Goal: Task Accomplishment & Management: Use online tool/utility

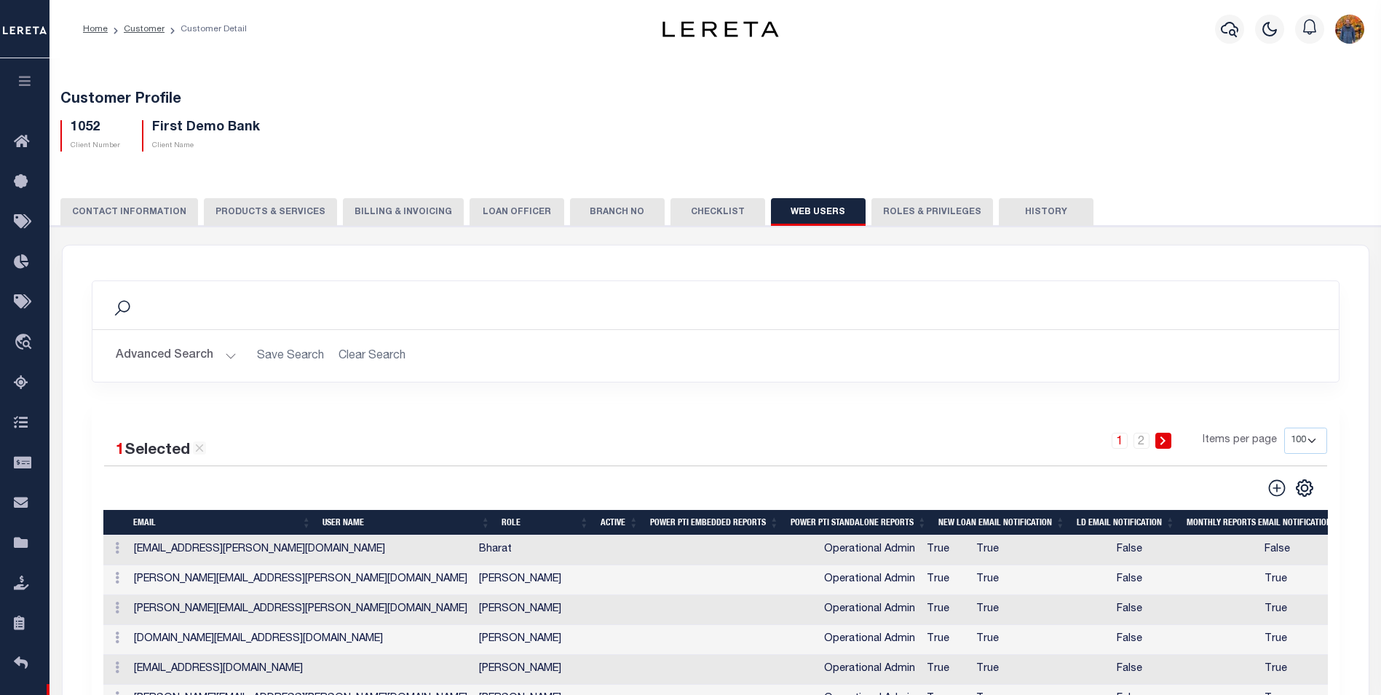
select select "100"
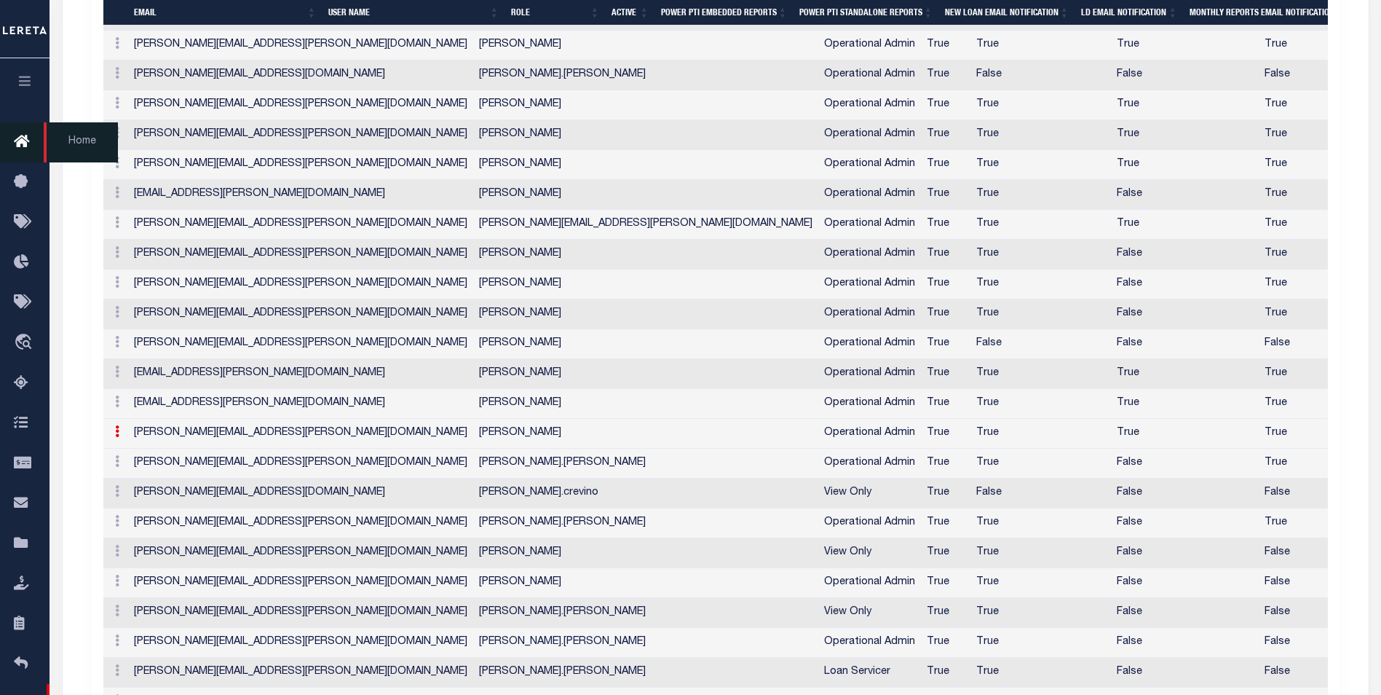
scroll to position [1908, 0]
click at [24, 76] on button "button" at bounding box center [25, 83] width 50 height 50
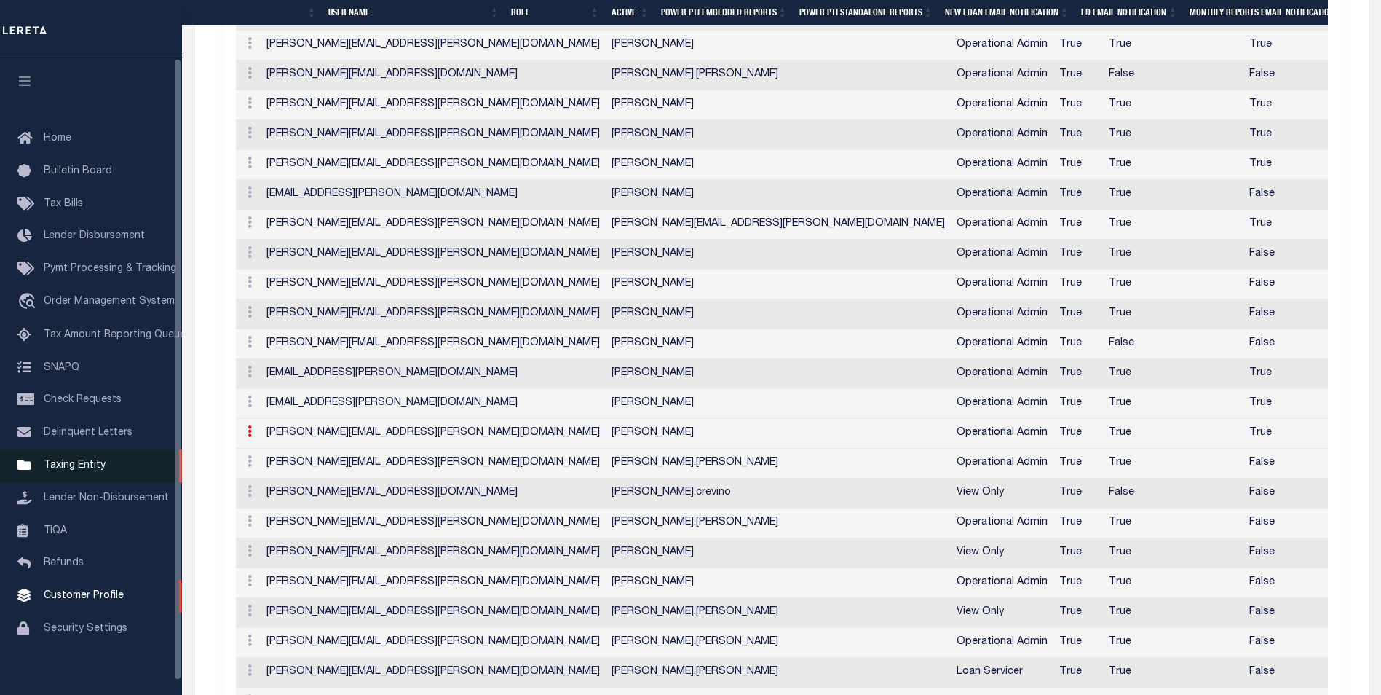
scroll to position [1883, 0]
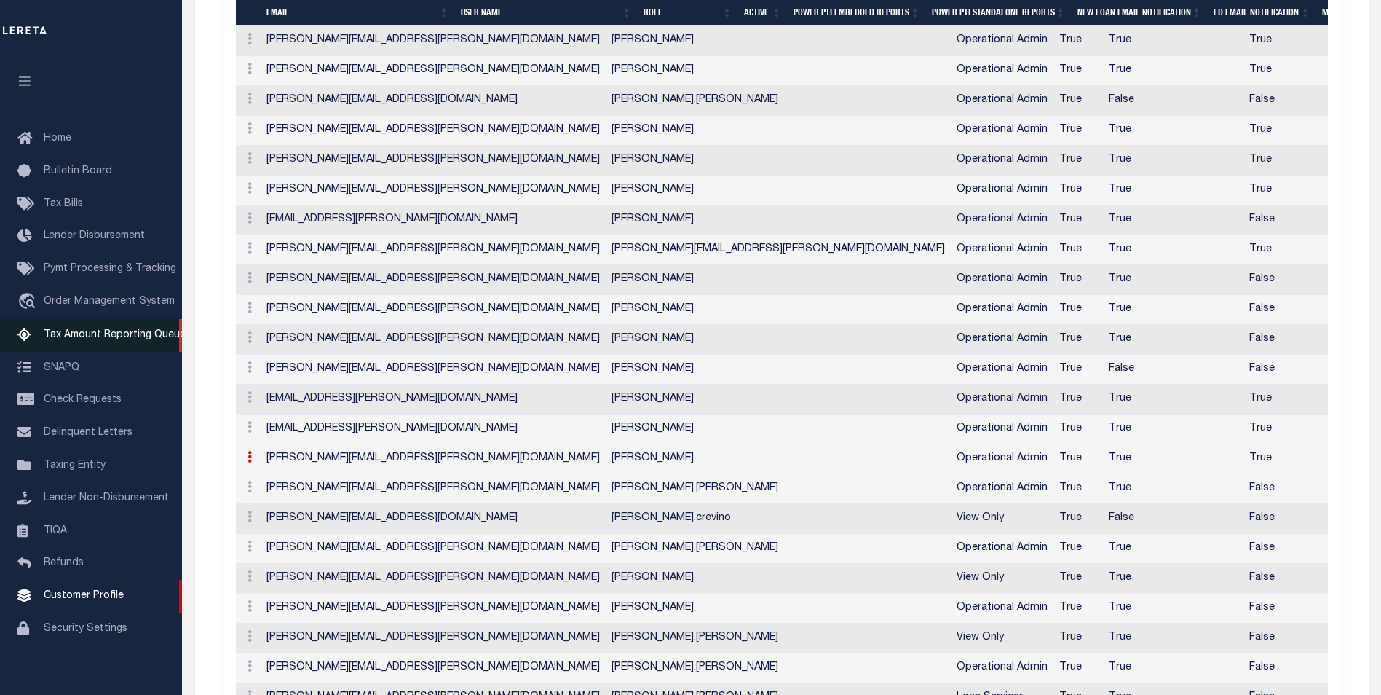
click at [130, 326] on link "Tax Amount Reporting Queue" at bounding box center [91, 335] width 182 height 33
click at [130, 331] on link "Tax Amount Reporting Queue" at bounding box center [91, 335] width 182 height 33
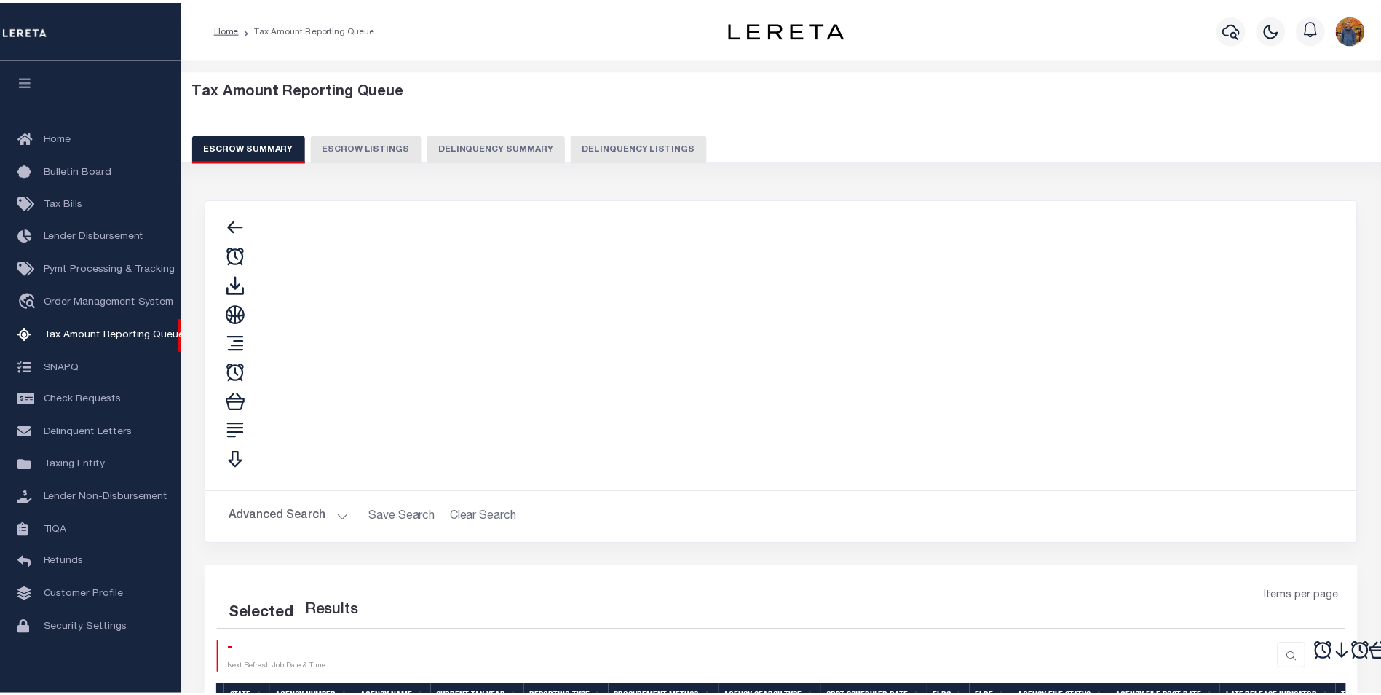
scroll to position [15, 0]
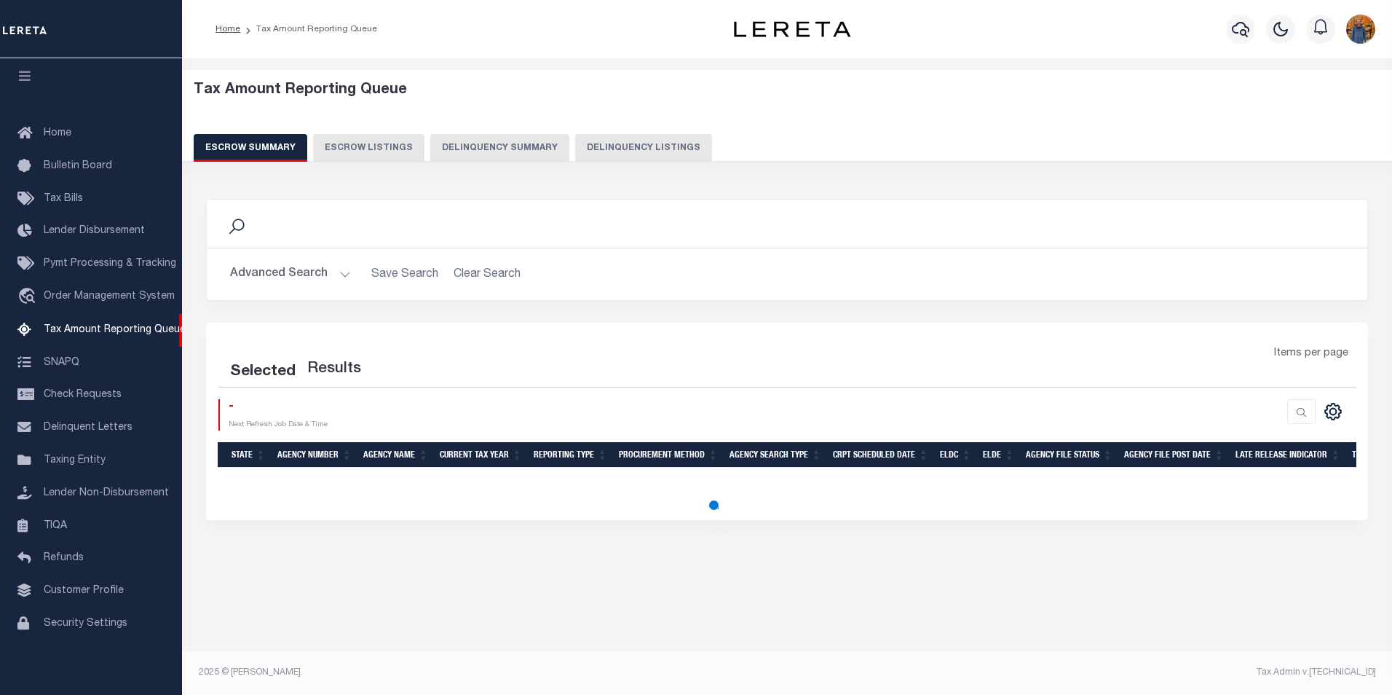
select select "100"
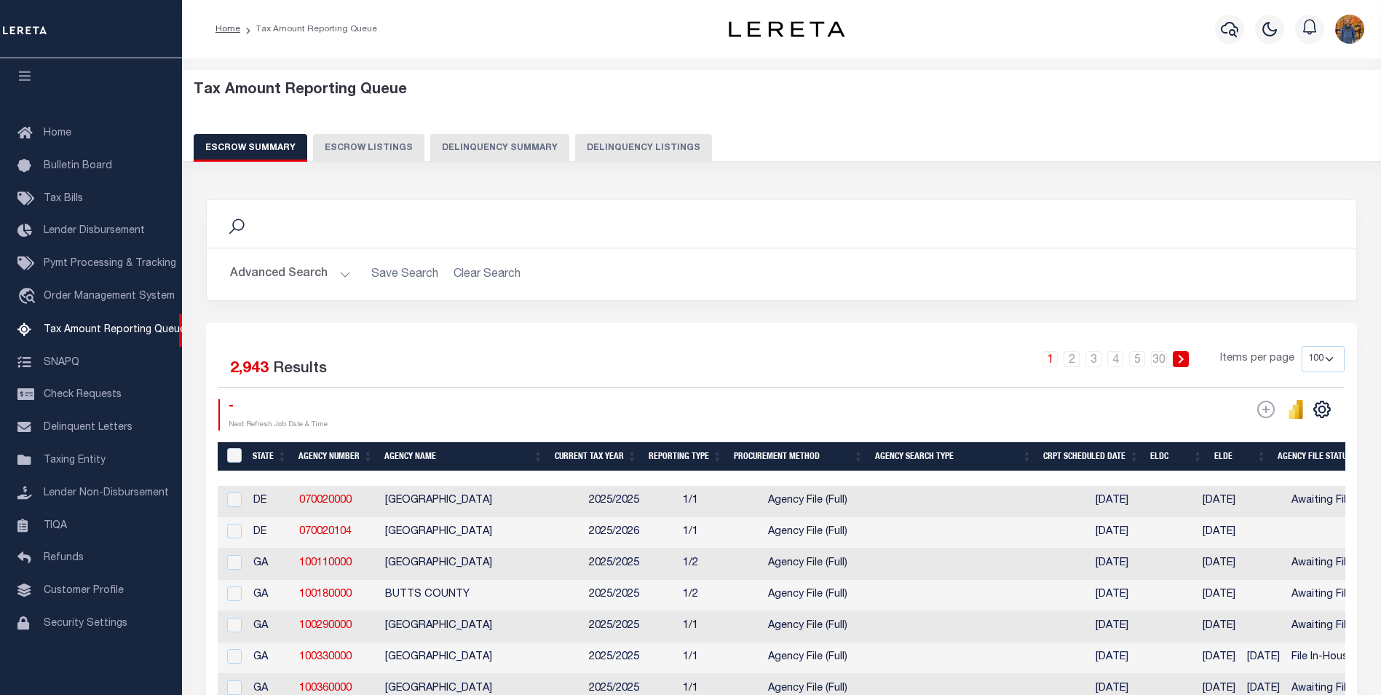
click at [291, 281] on button "Advanced Search" at bounding box center [290, 274] width 121 height 28
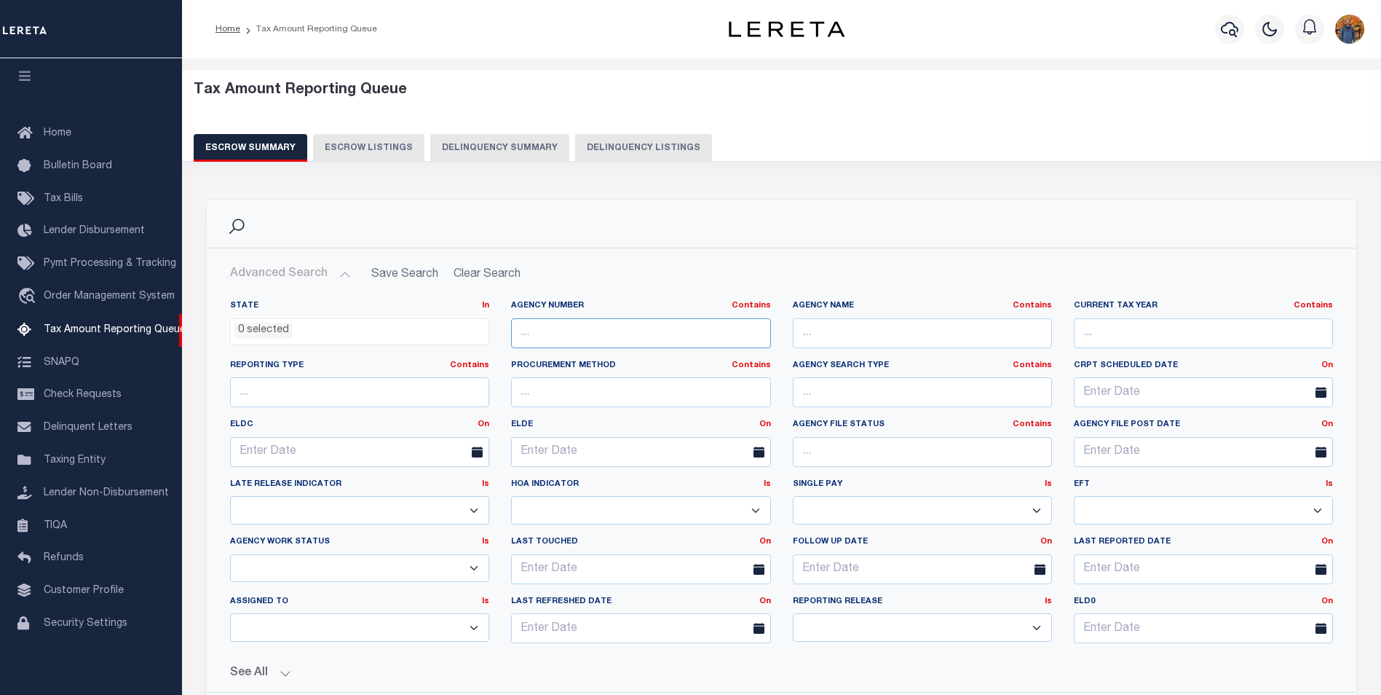
click at [604, 343] on input "text" at bounding box center [640, 333] width 259 height 30
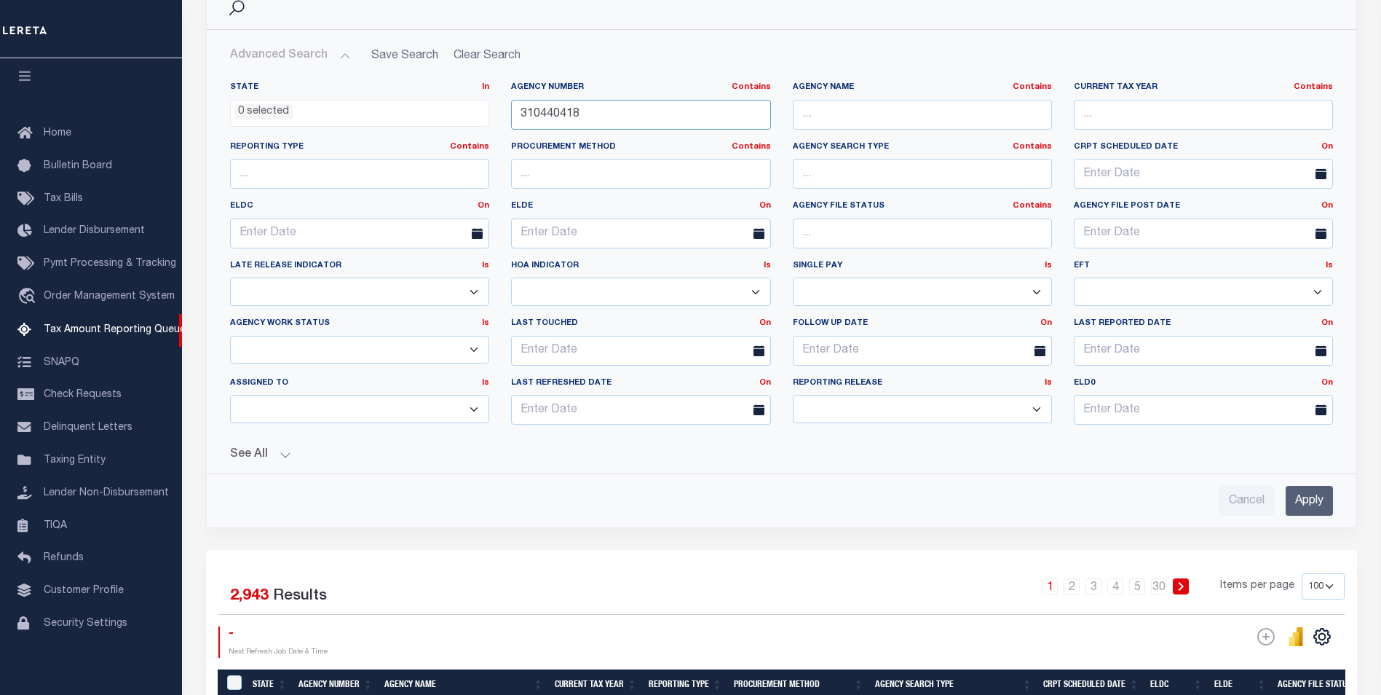
type input "310440418"
click at [1322, 500] on input "Apply" at bounding box center [1309, 501] width 47 height 30
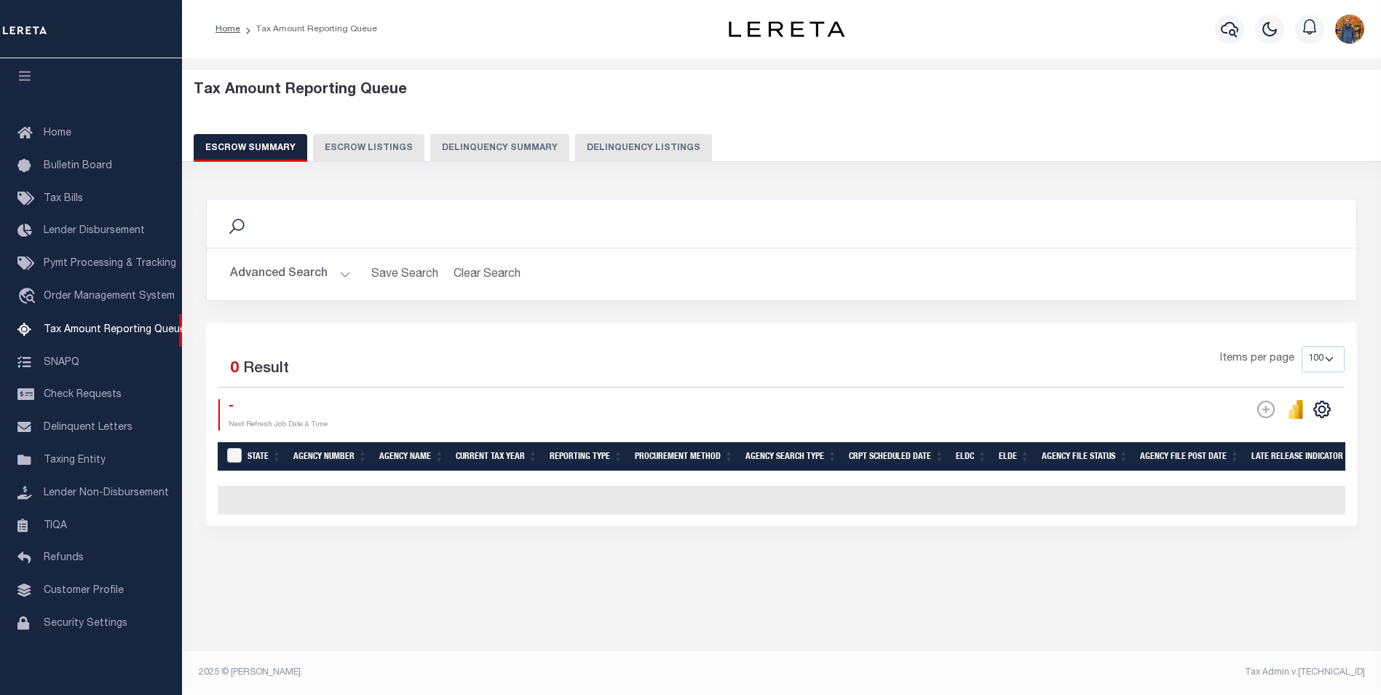
scroll to position [0, 0]
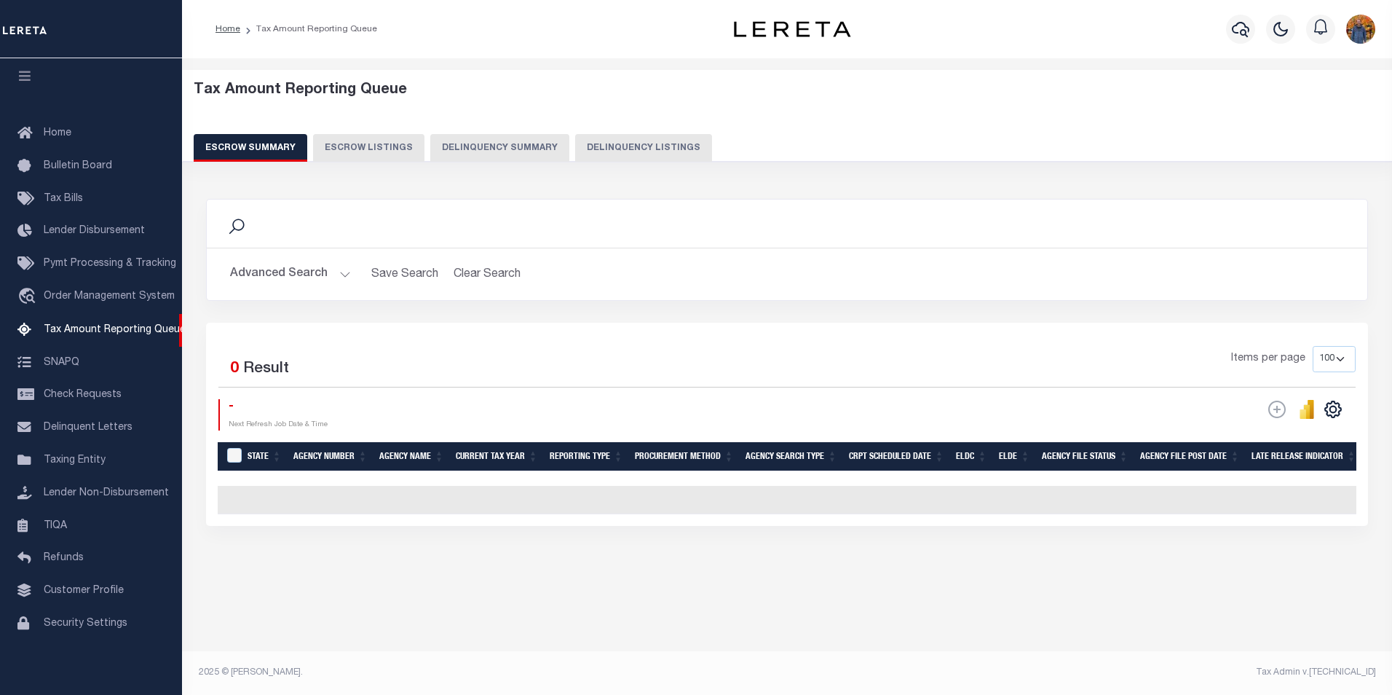
click at [264, 265] on button "Advanced Search" at bounding box center [290, 274] width 121 height 28
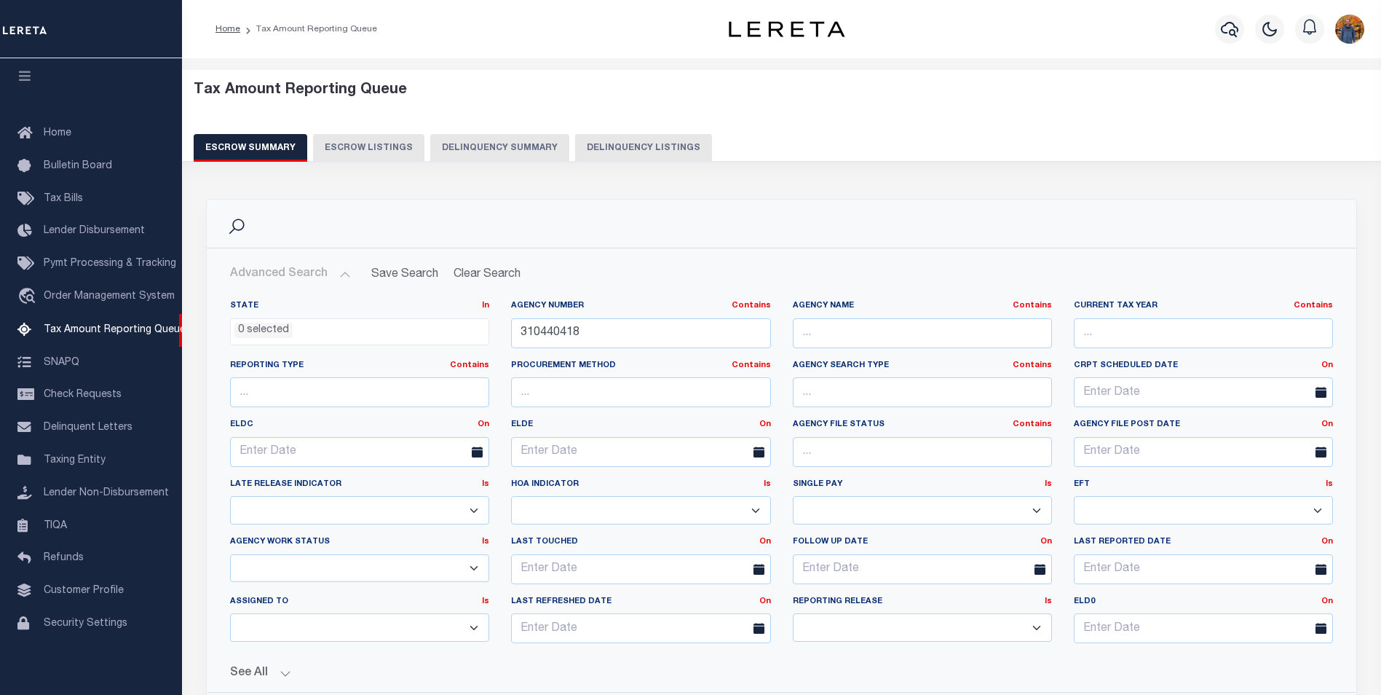
scroll to position [146, 0]
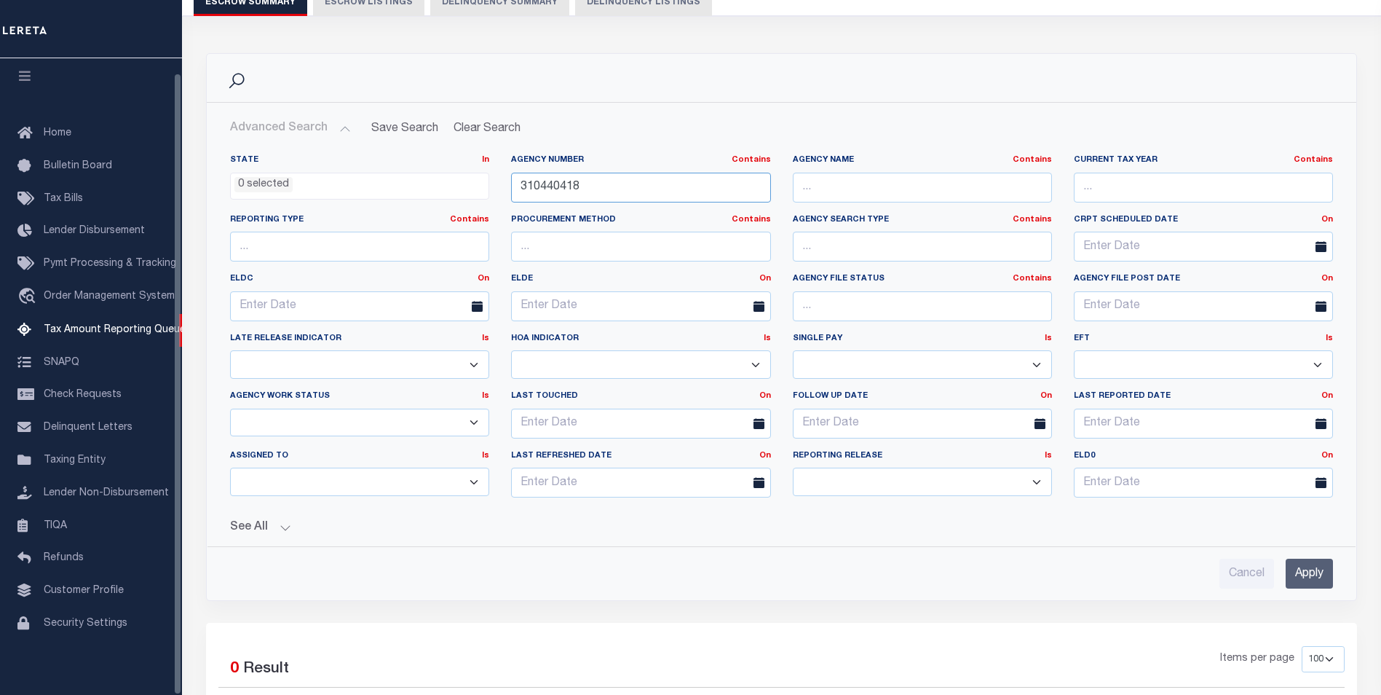
click at [648, 187] on input "310440418" at bounding box center [640, 188] width 259 height 30
click at [103, 462] on link "Taxing Entity" at bounding box center [91, 460] width 182 height 33
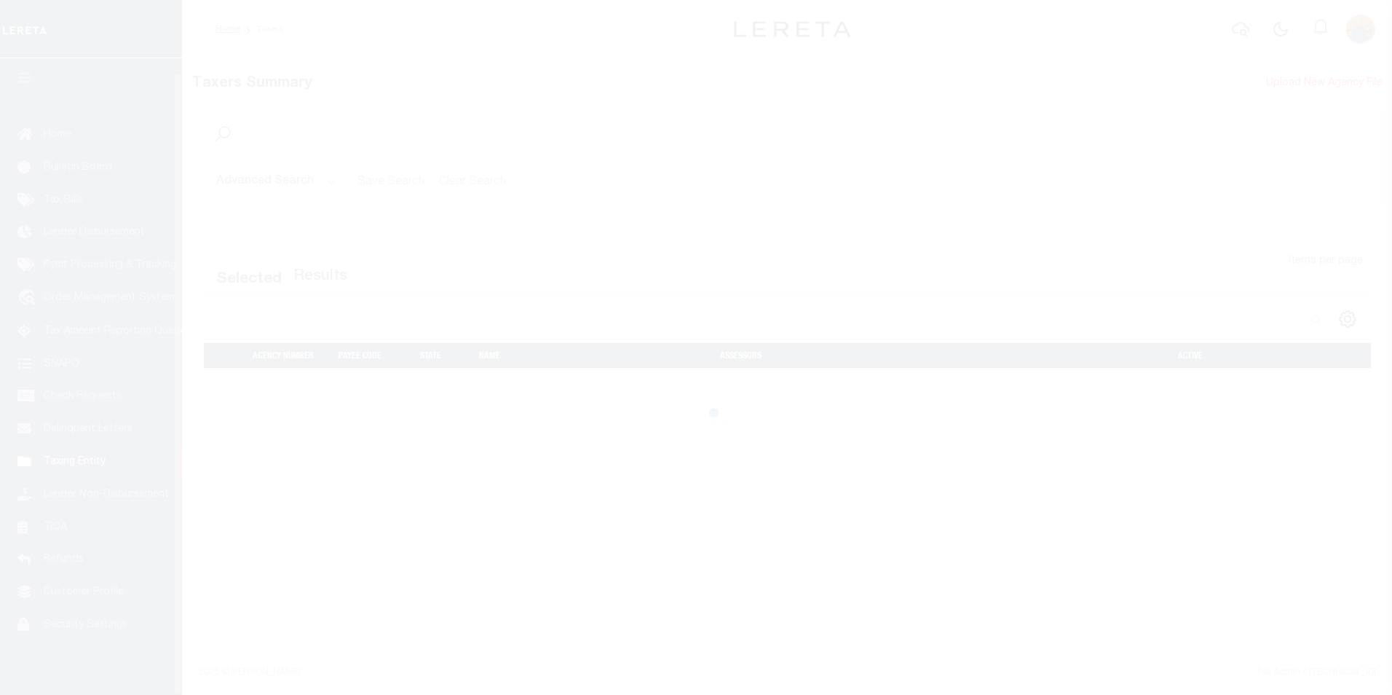
scroll to position [15, 0]
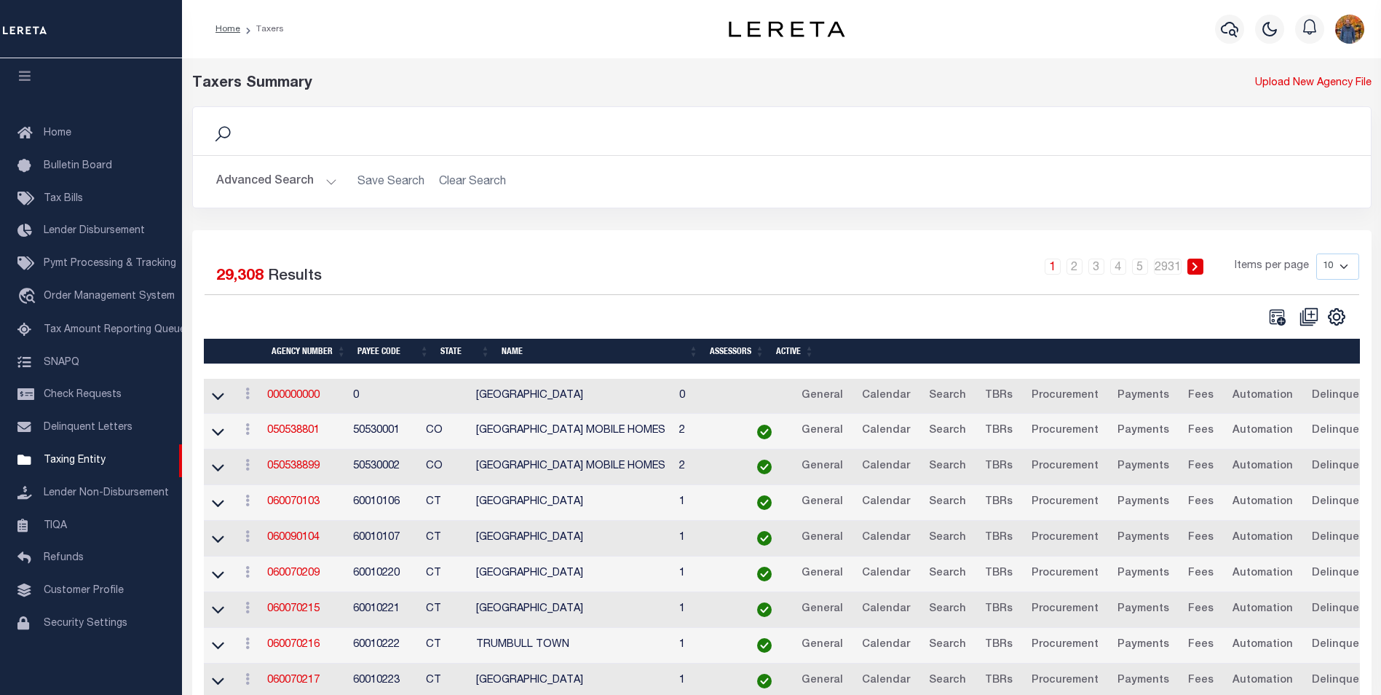
click at [278, 178] on button "Advanced Search" at bounding box center [276, 181] width 121 height 28
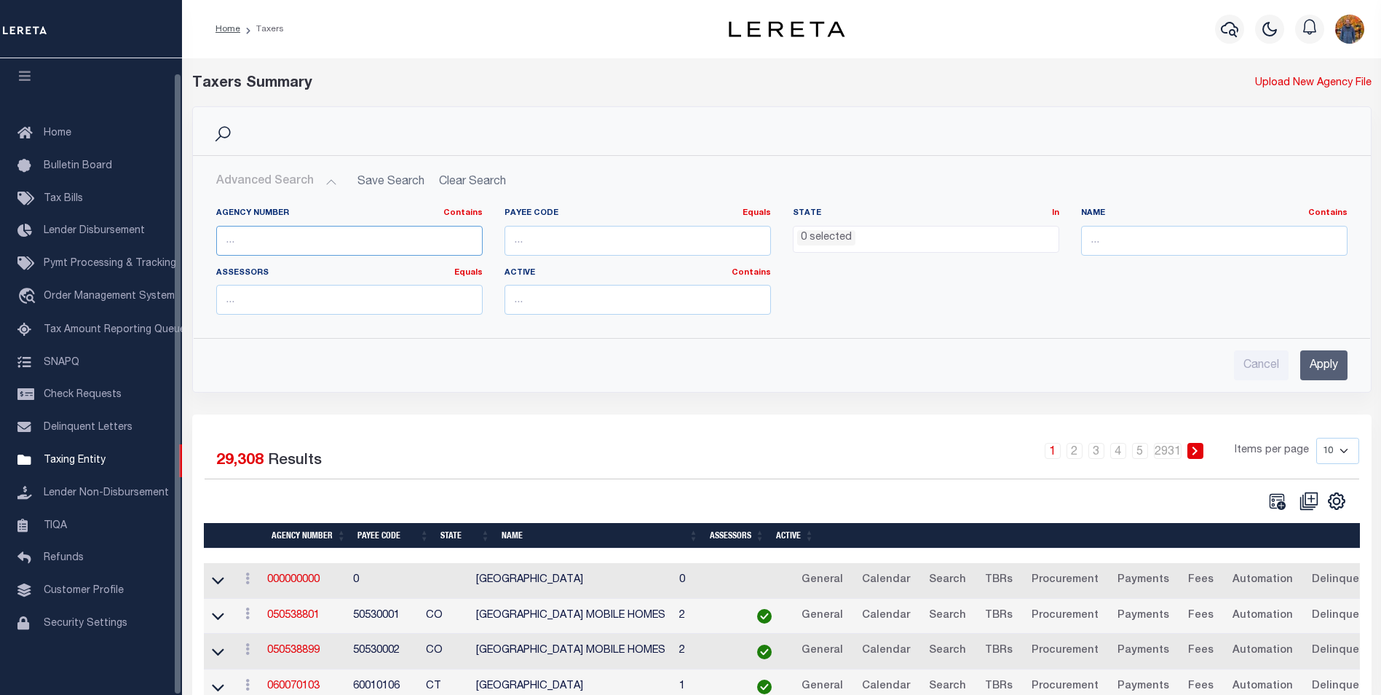
click at [251, 232] on input "text" at bounding box center [349, 241] width 267 height 30
paste input "310440418"
type input "310440418"
click at [1341, 361] on input "Apply" at bounding box center [1324, 365] width 47 height 30
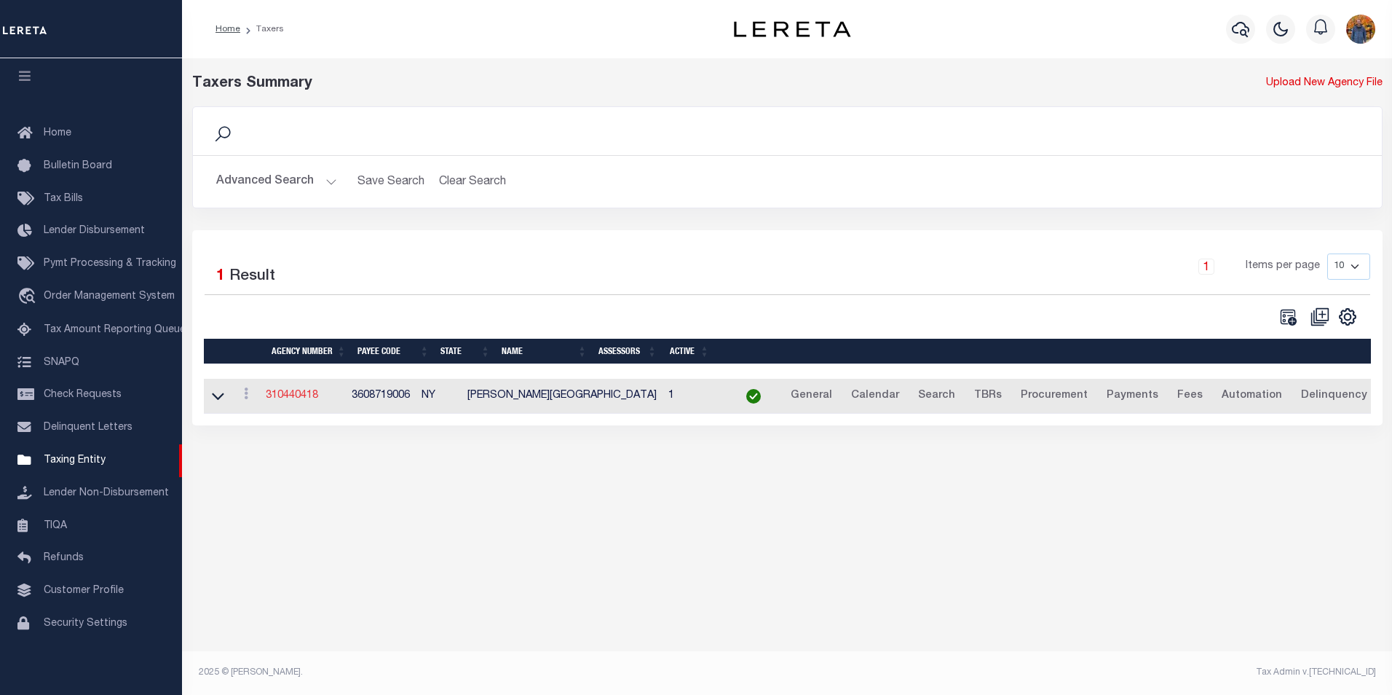
click at [295, 394] on link "310440418" at bounding box center [292, 395] width 52 height 10
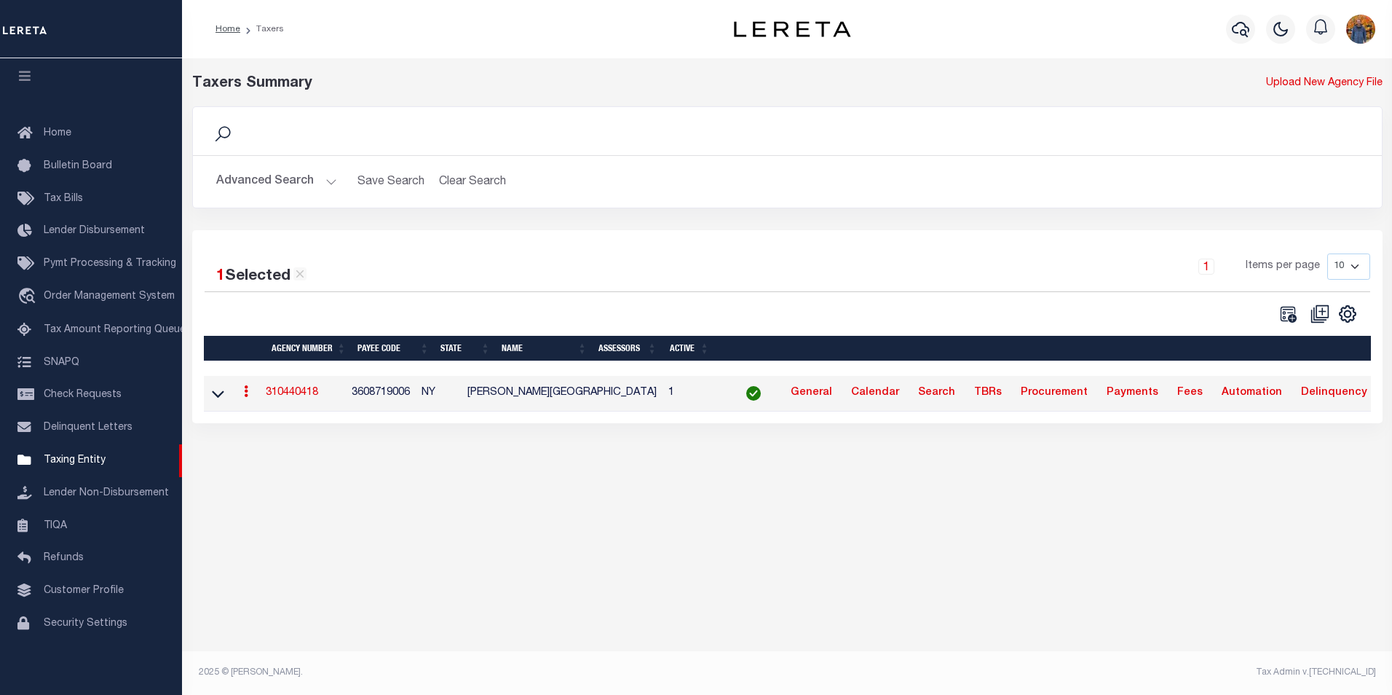
click at [295, 394] on link "310440418" at bounding box center [292, 392] width 52 height 10
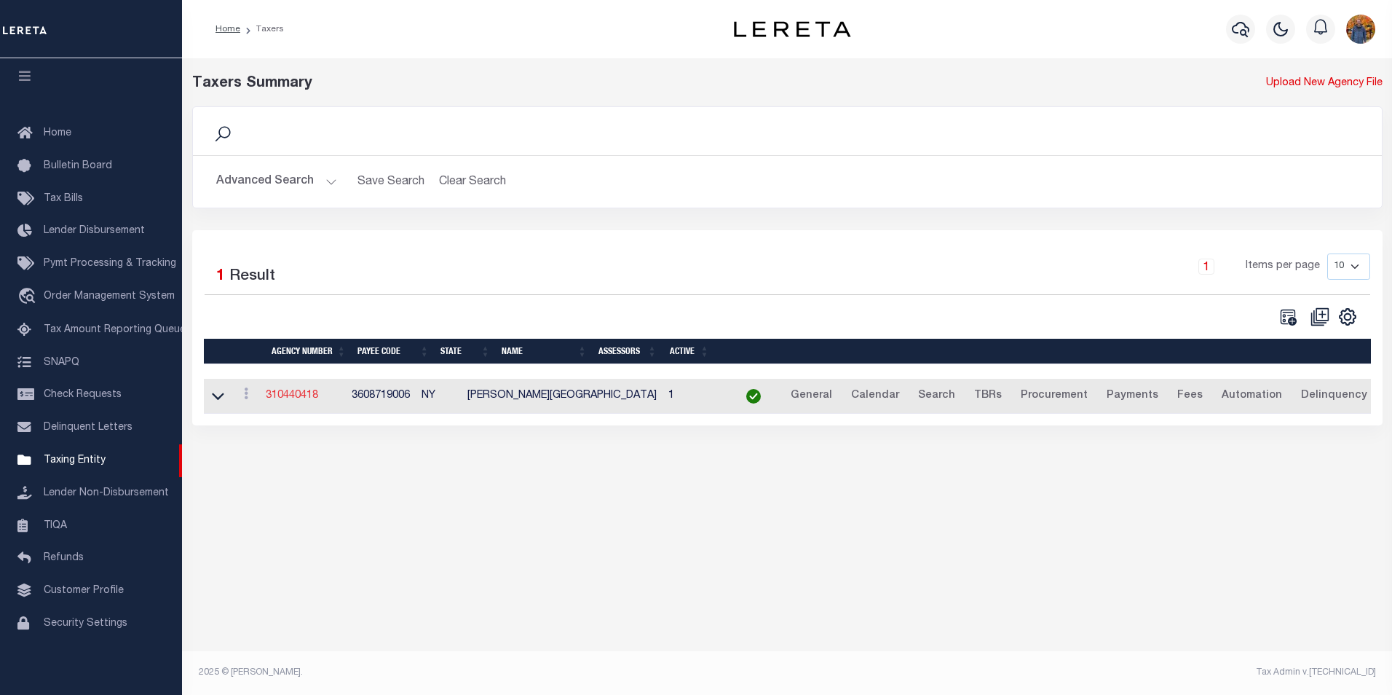
click at [295, 394] on link "310440418" at bounding box center [292, 395] width 52 height 10
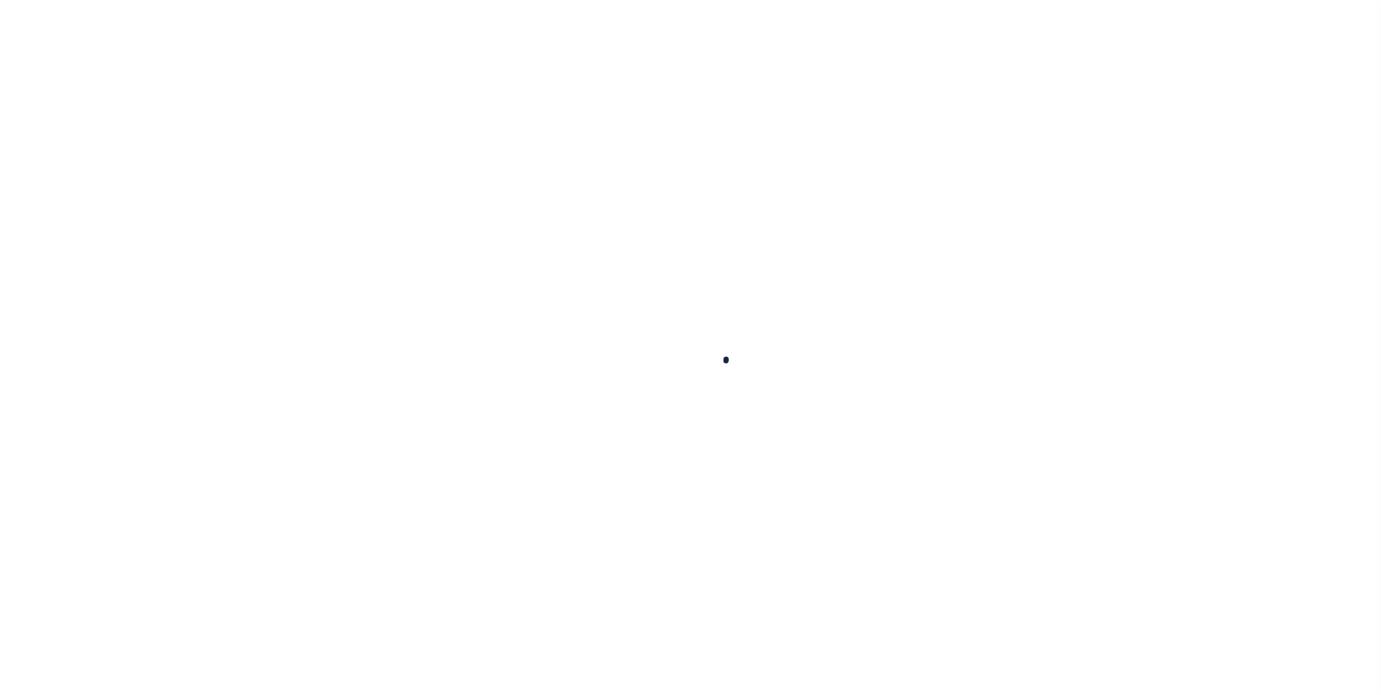
select select
checkbox input "false"
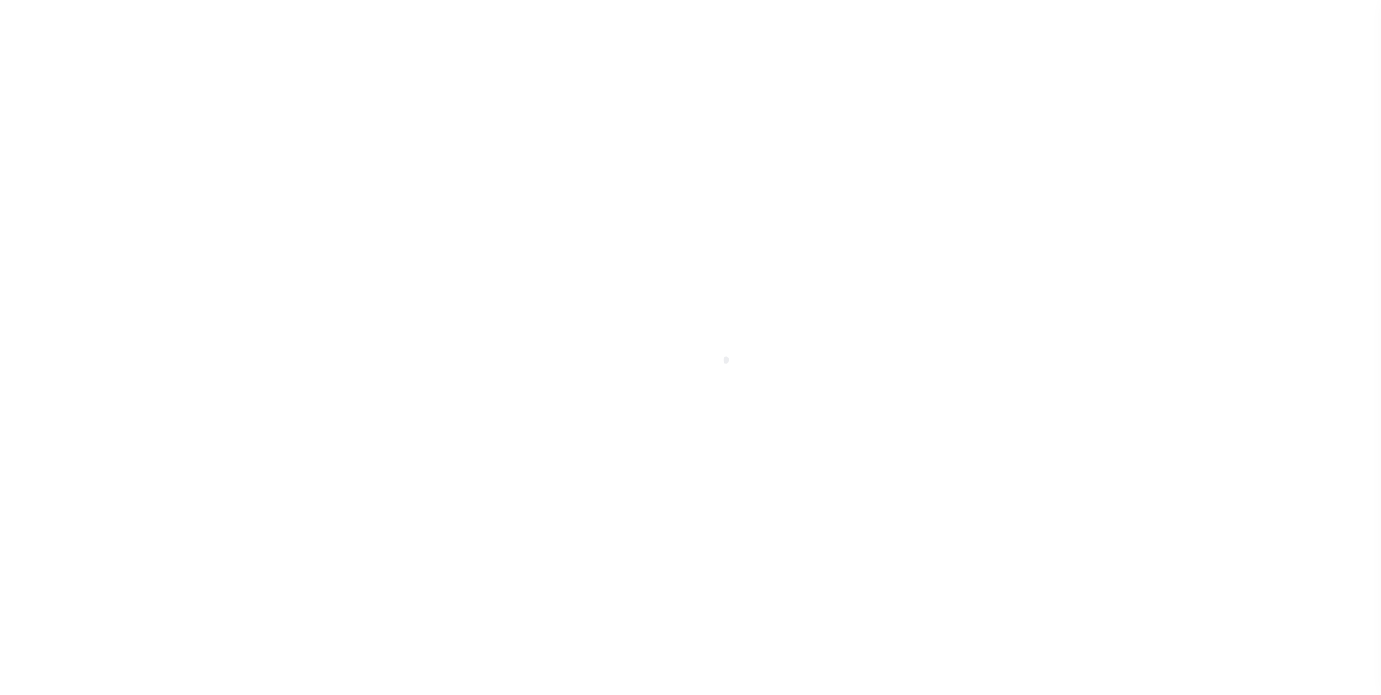
checkbox input "false"
type input "3608719006"
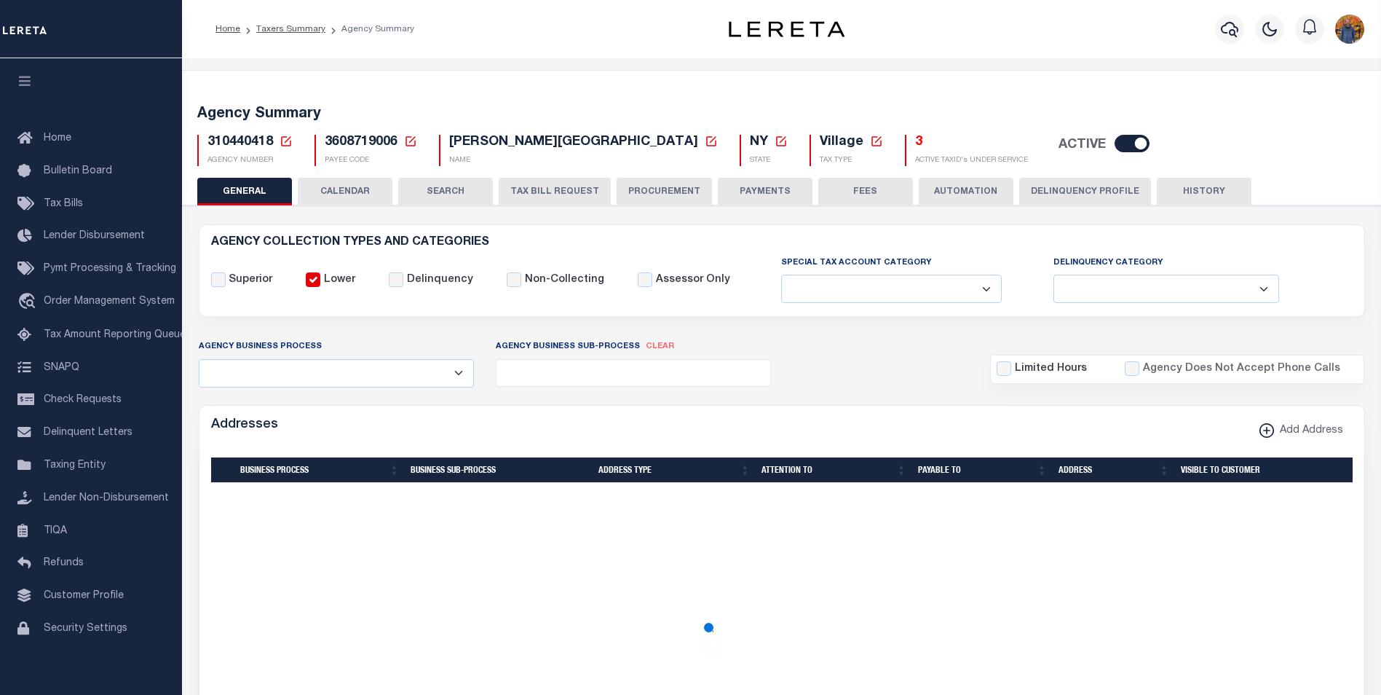
click at [363, 191] on button "CALENDAR" at bounding box center [345, 192] width 95 height 28
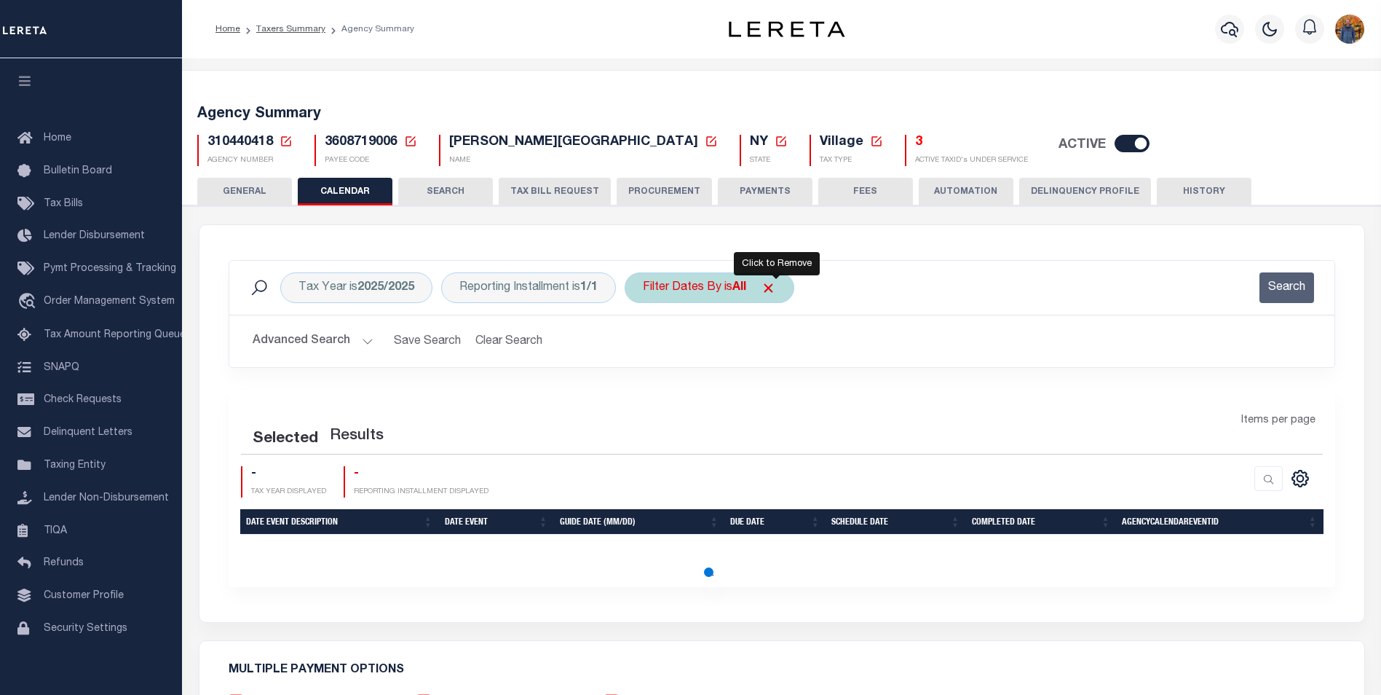
click at [775, 293] on span "Click to Remove" at bounding box center [768, 287] width 15 height 15
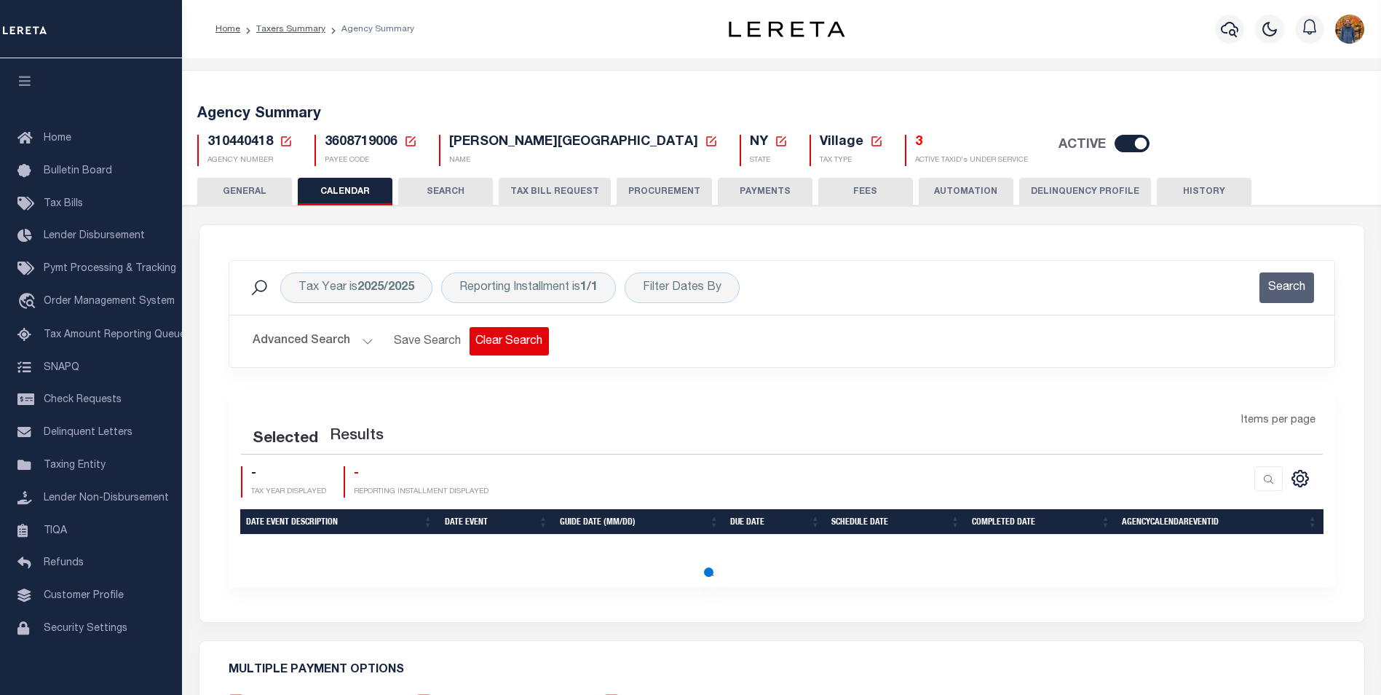
click at [507, 336] on button "Clear Search" at bounding box center [509, 341] width 79 height 28
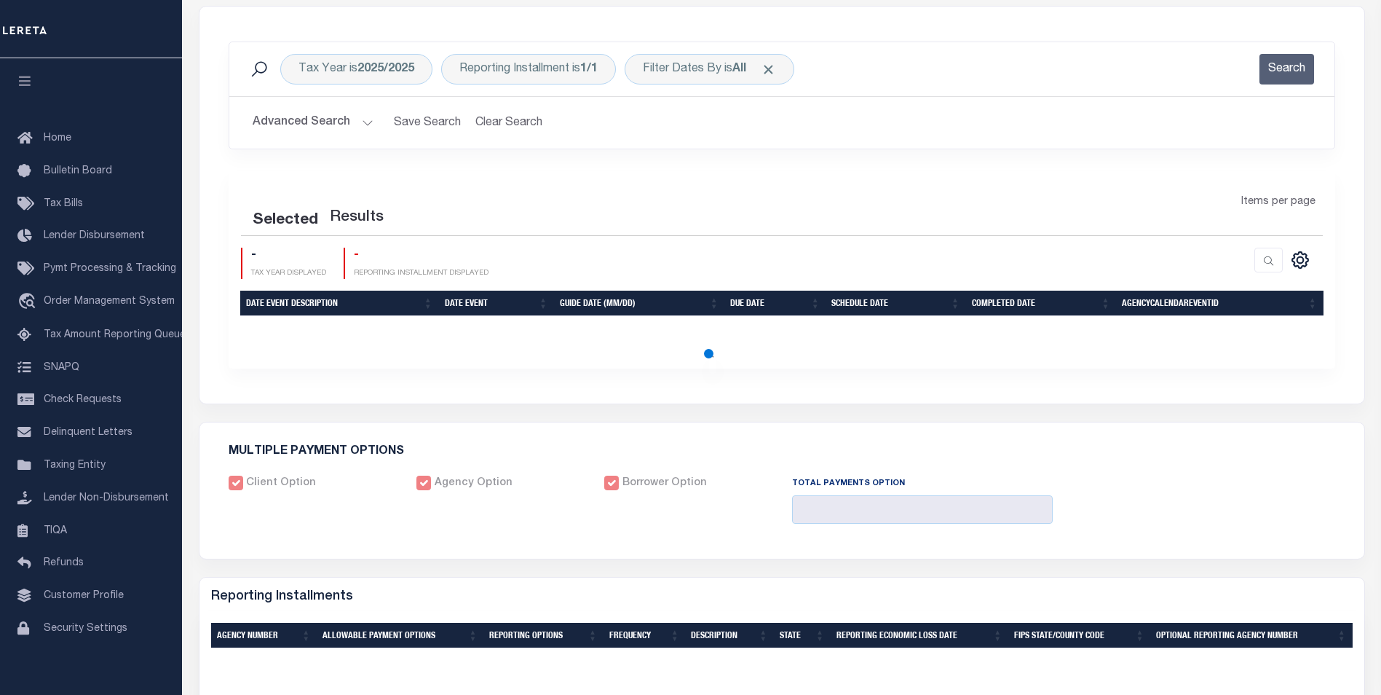
scroll to position [437, 0]
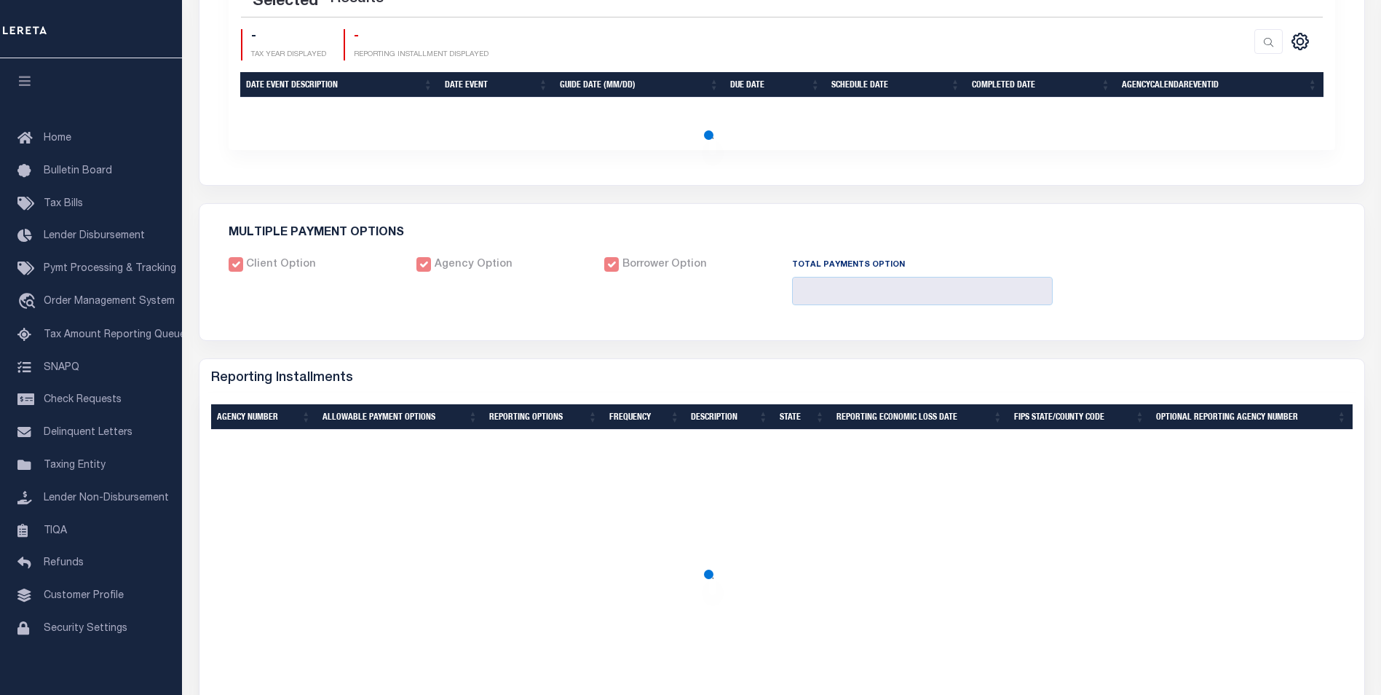
drag, startPoint x: 473, startPoint y: 502, endPoint x: 460, endPoint y: 545, distance: 44.9
click at [473, 502] on div at bounding box center [782, 703] width 1142 height 546
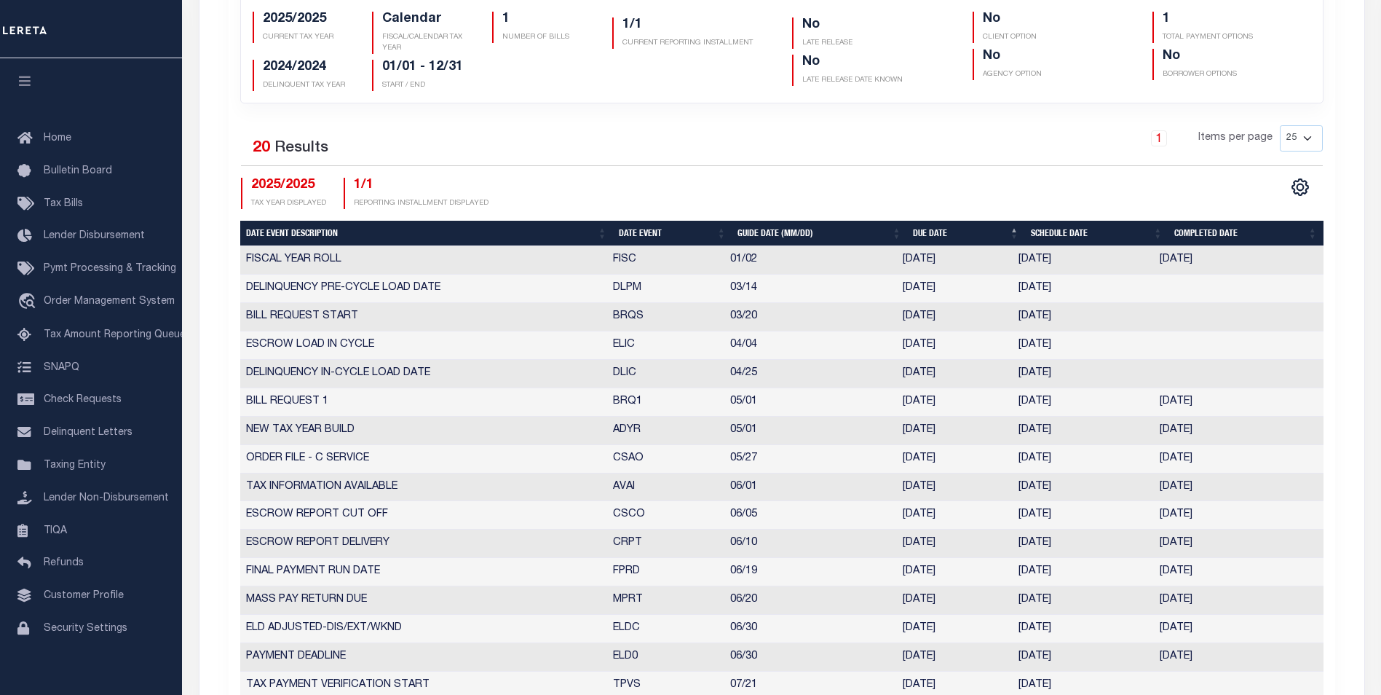
checkbox input "false"
type input "1"
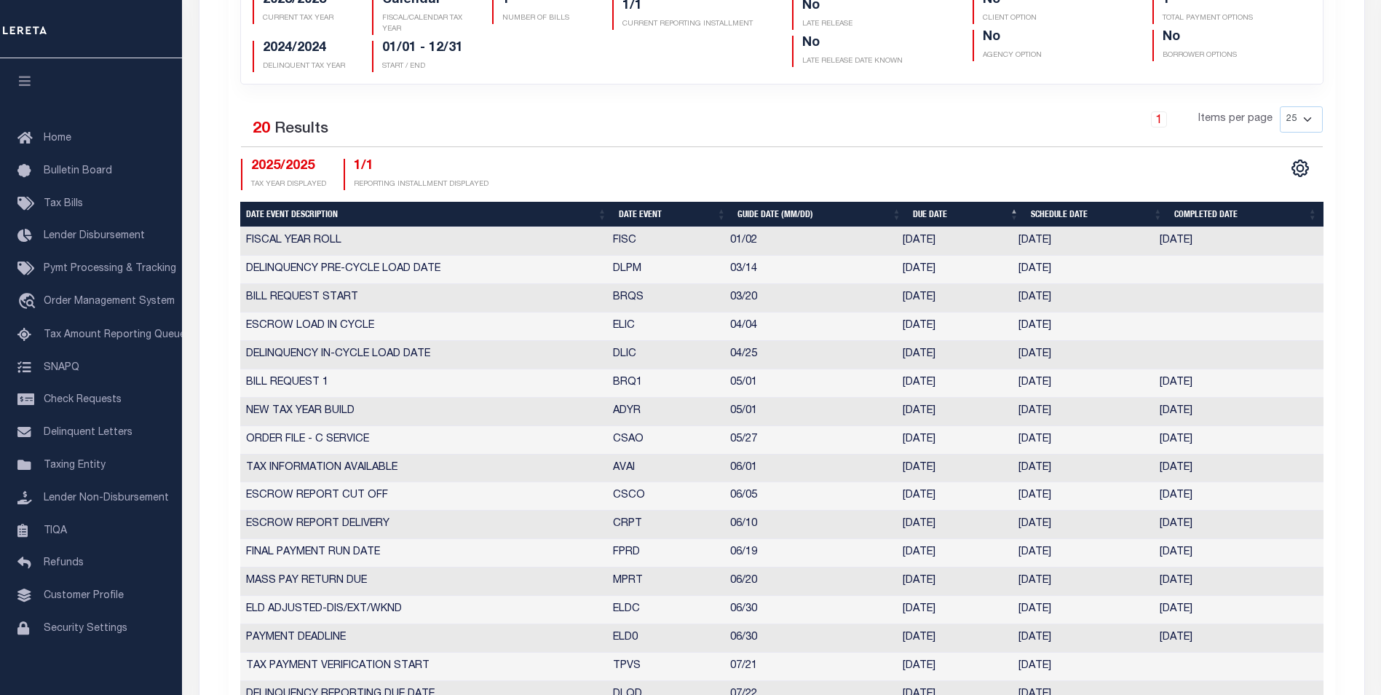
scroll to position [529, 0]
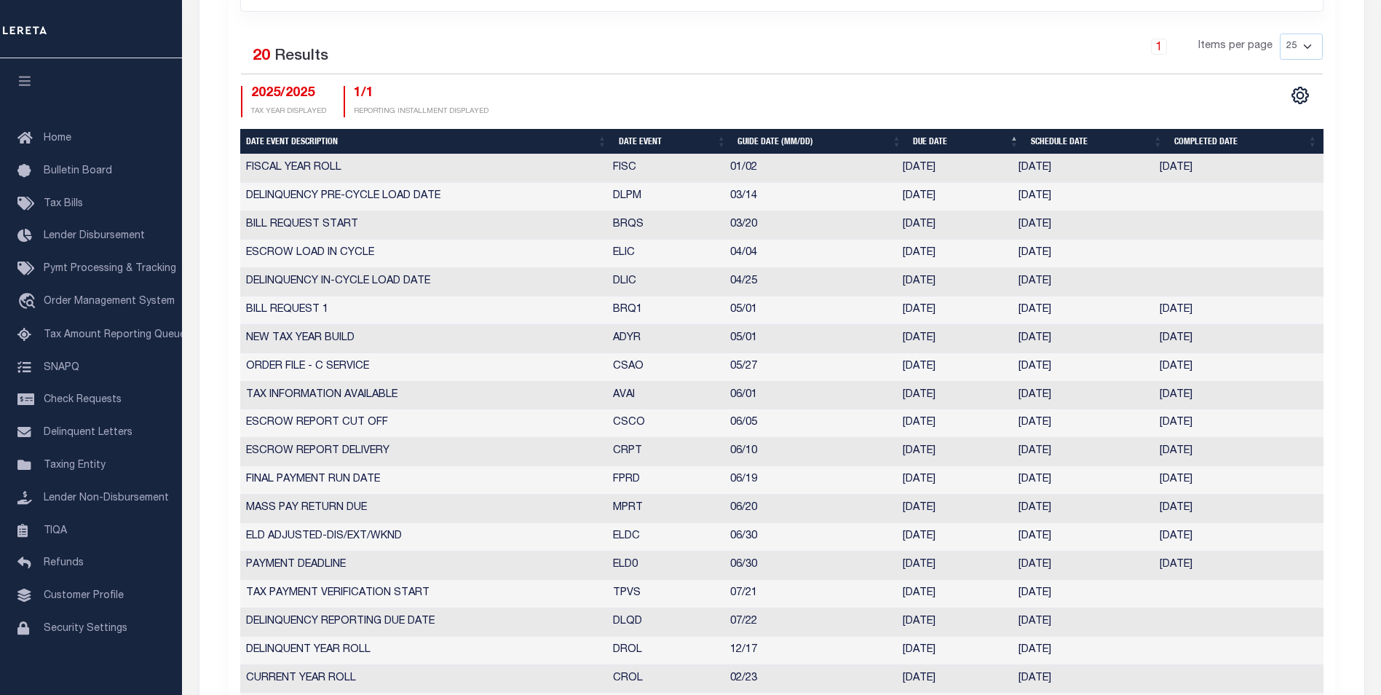
select select "6"
select select "30"
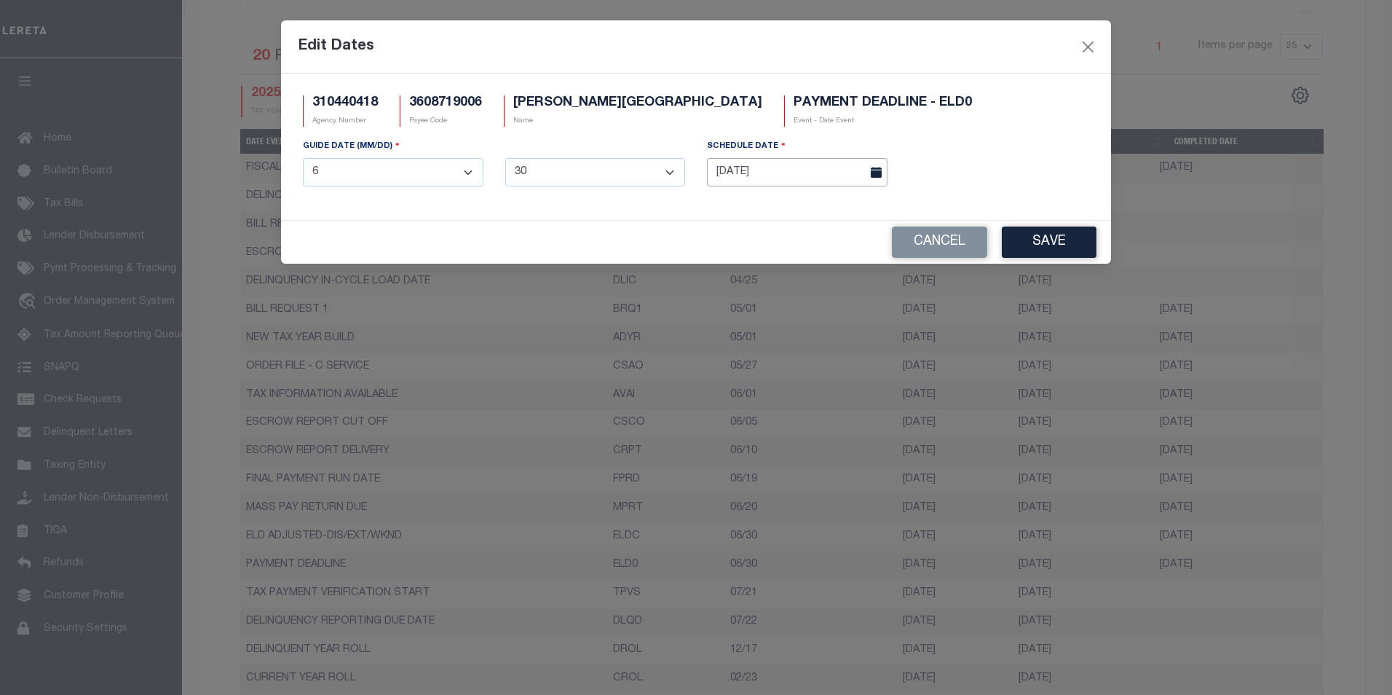
drag, startPoint x: 1031, startPoint y: 564, endPoint x: 757, endPoint y: 167, distance: 482.2
click at [757, 167] on input "[DATE]" at bounding box center [797, 172] width 181 height 28
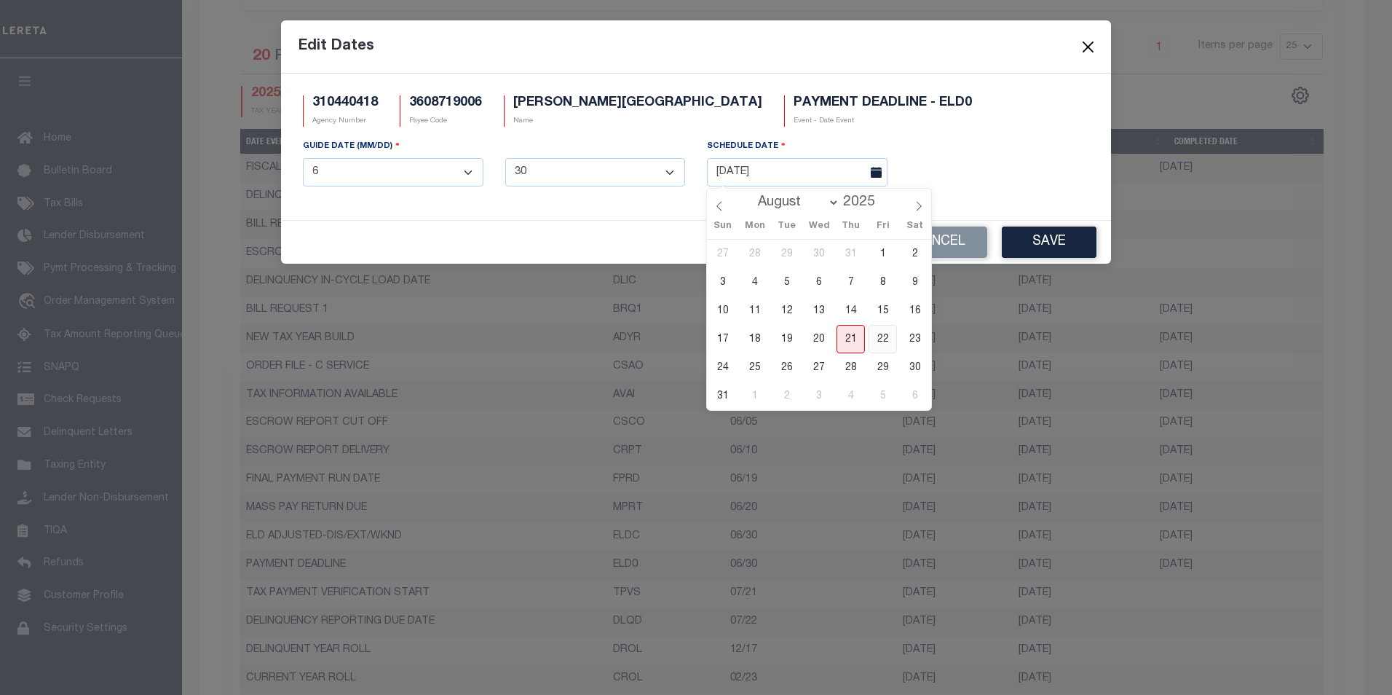
click at [880, 328] on span "22" at bounding box center [883, 339] width 28 height 28
type input "[DATE]"
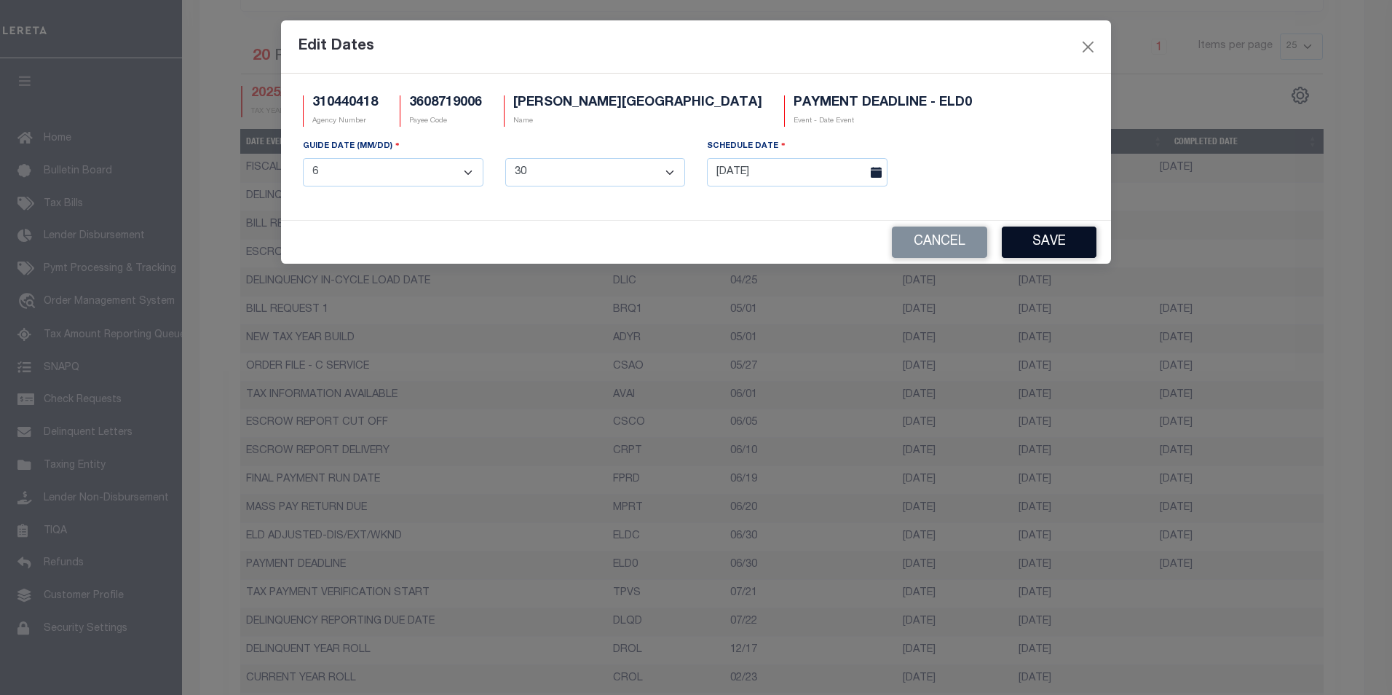
click at [1053, 242] on button "Save" at bounding box center [1049, 241] width 95 height 31
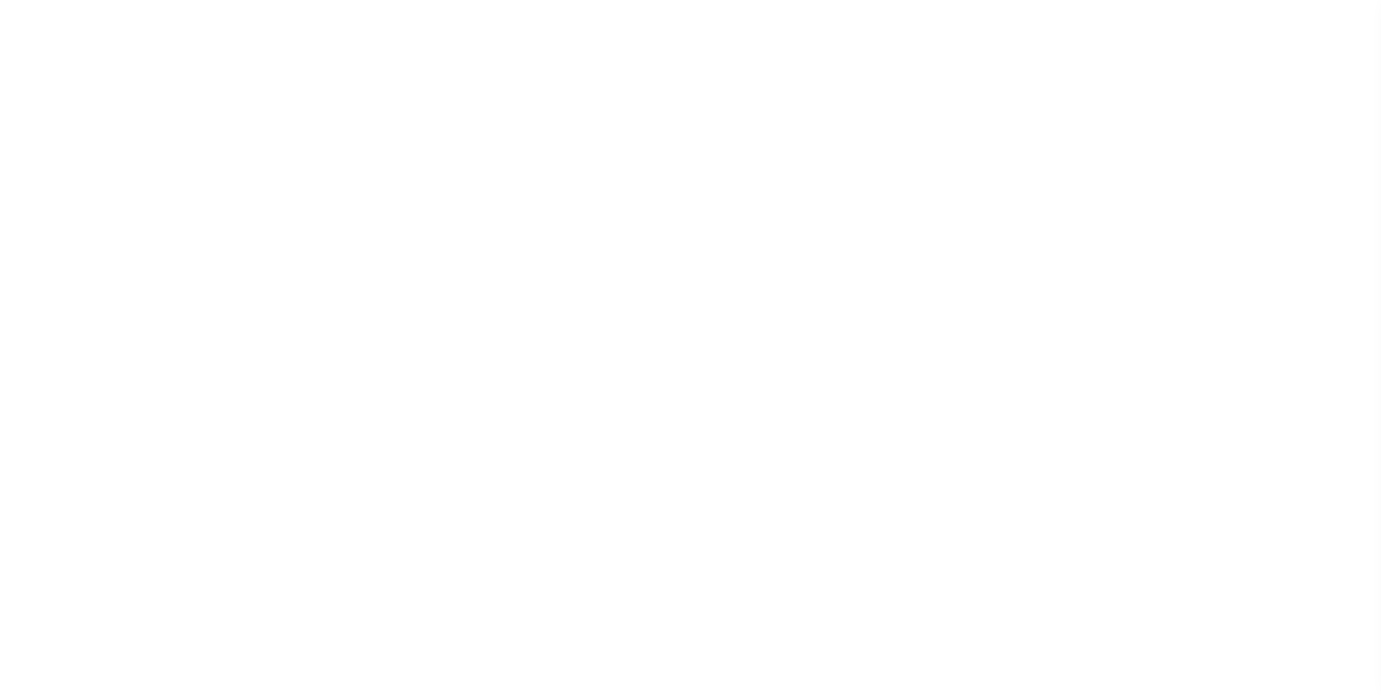
select select
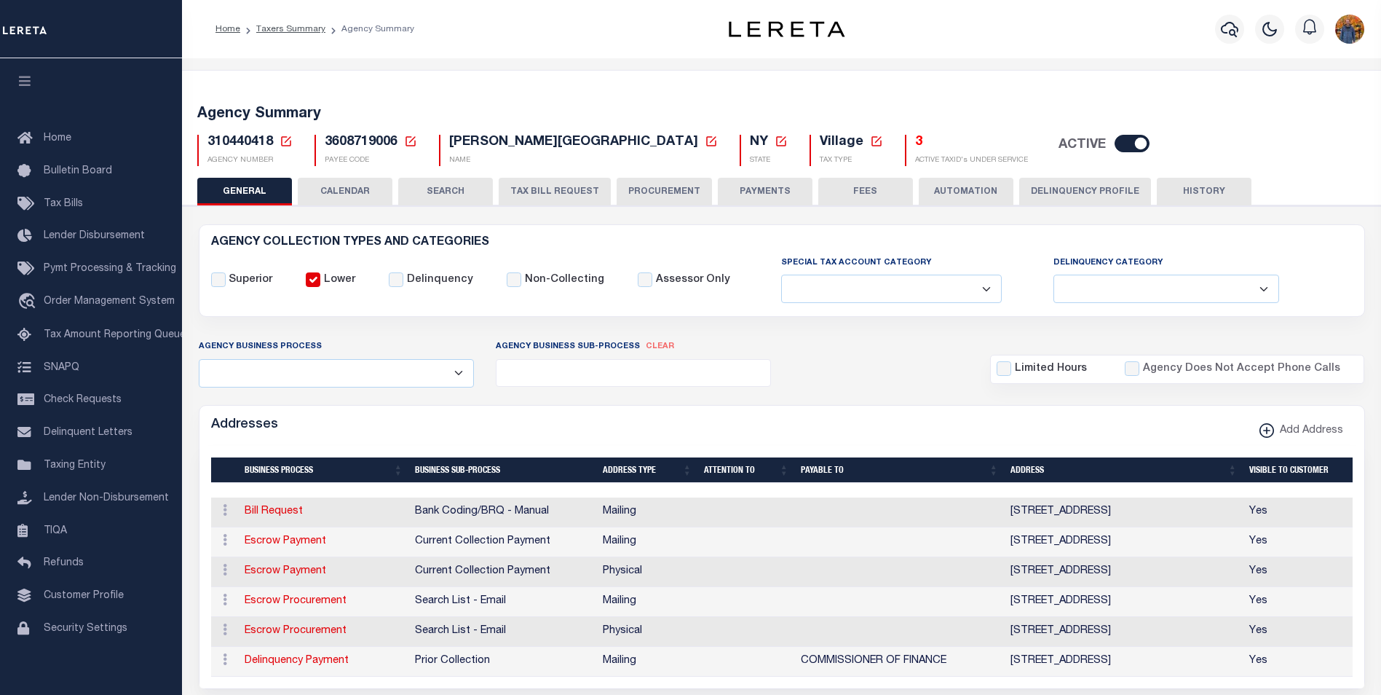
click at [350, 186] on button "CALENDAR" at bounding box center [345, 192] width 95 height 28
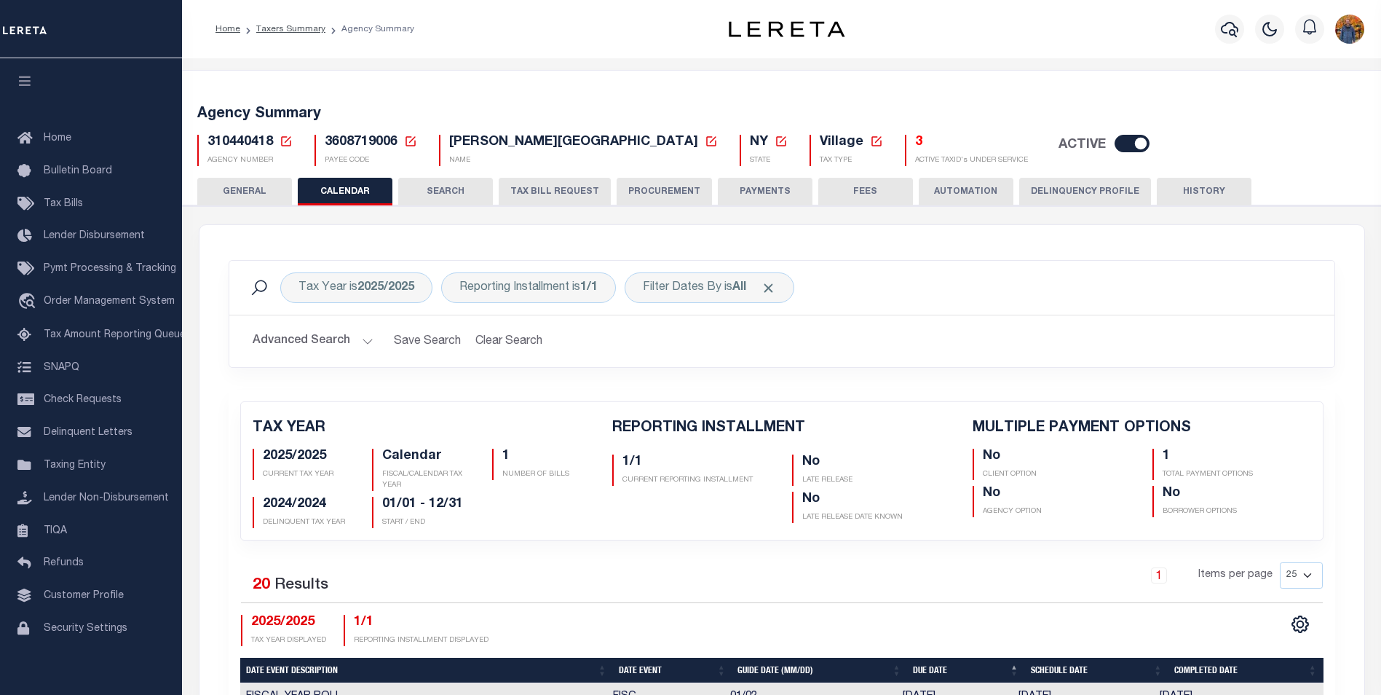
checkbox input "false"
type input "1"
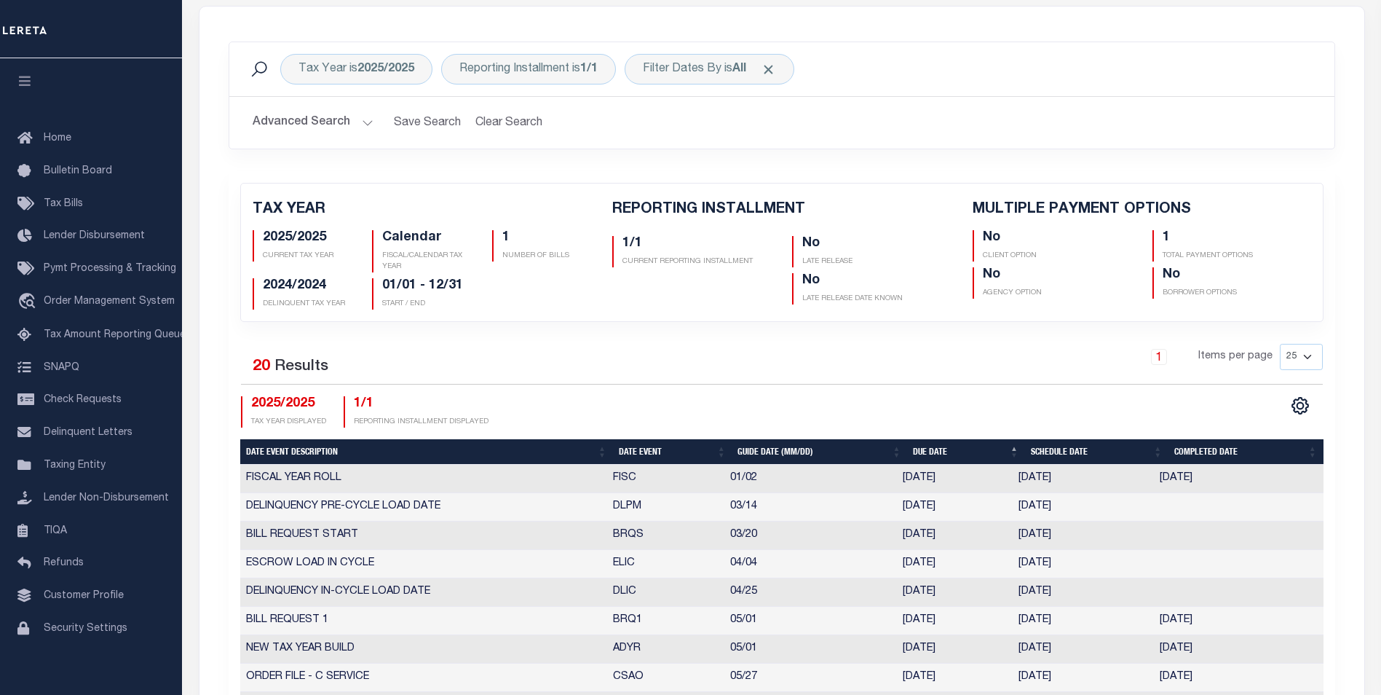
scroll to position [364, 0]
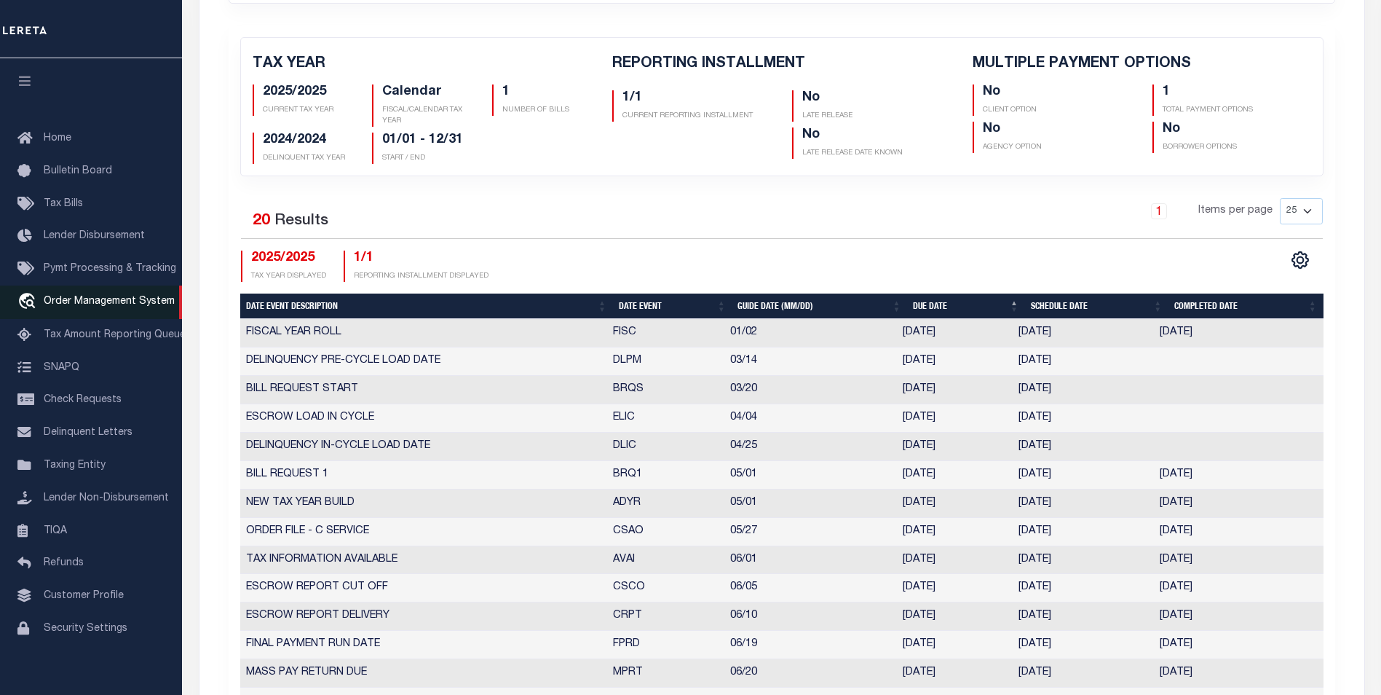
click at [129, 313] on link "travel_explore Order Management System" at bounding box center [91, 301] width 182 height 33
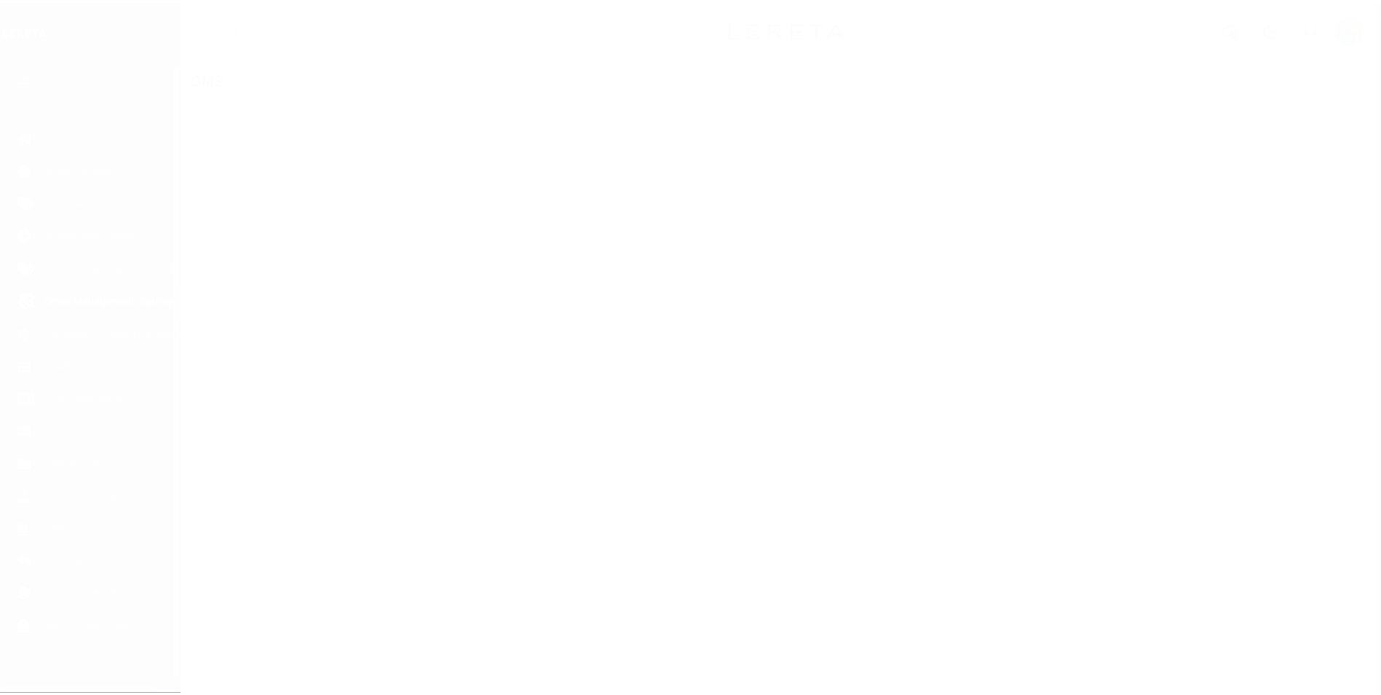
scroll to position [15, 0]
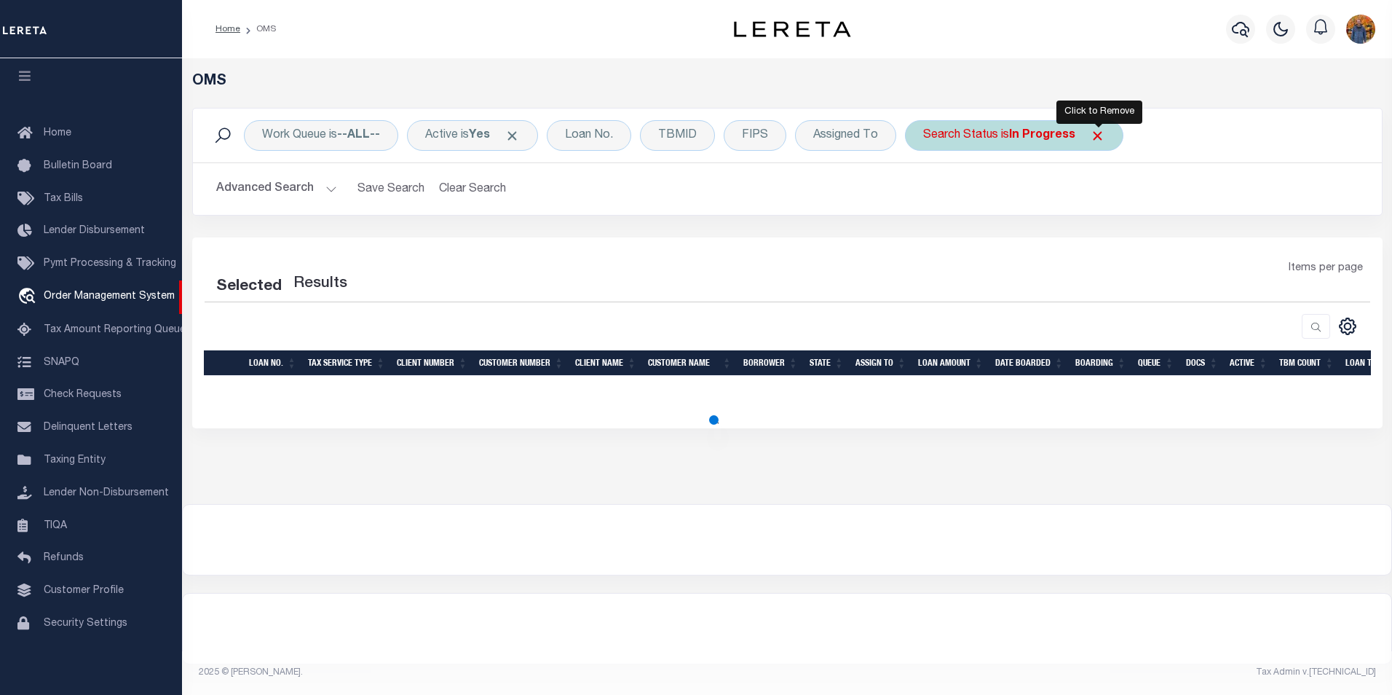
click at [1102, 135] on span "Click to Remove" at bounding box center [1097, 135] width 15 height 15
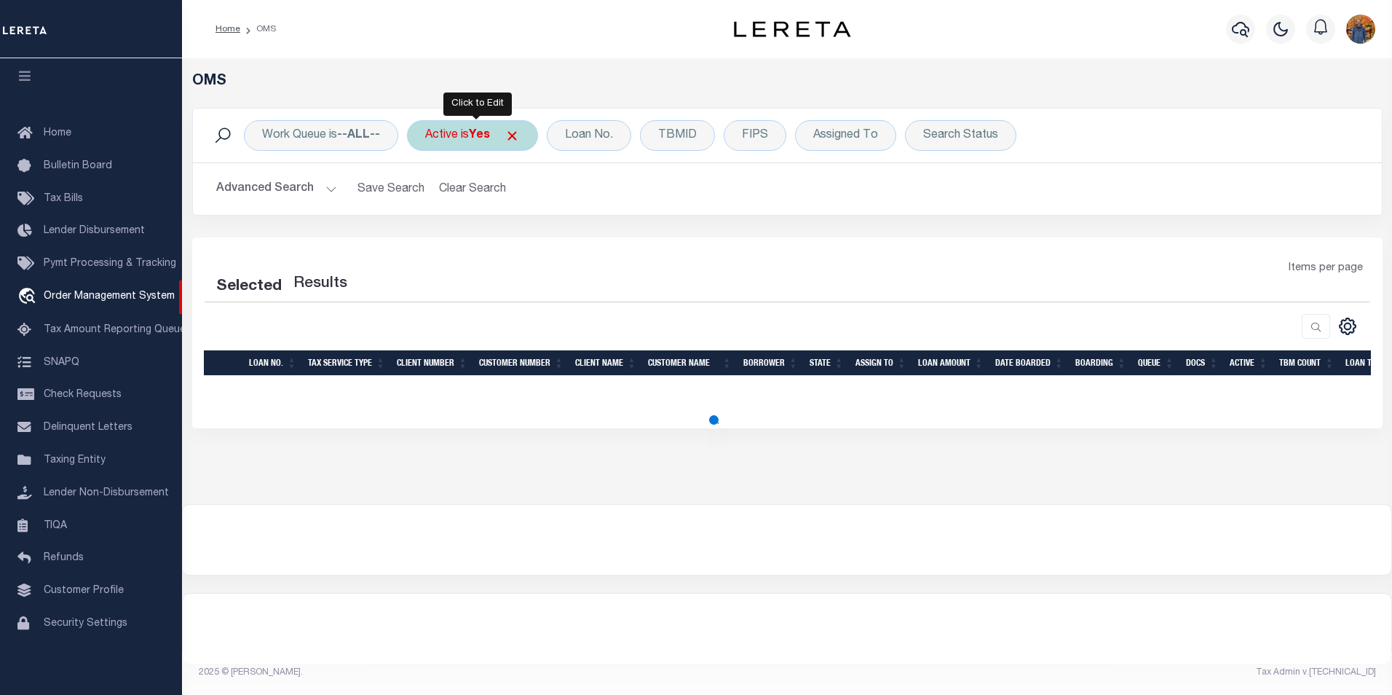
click at [520, 138] on span at bounding box center [512, 135] width 15 height 15
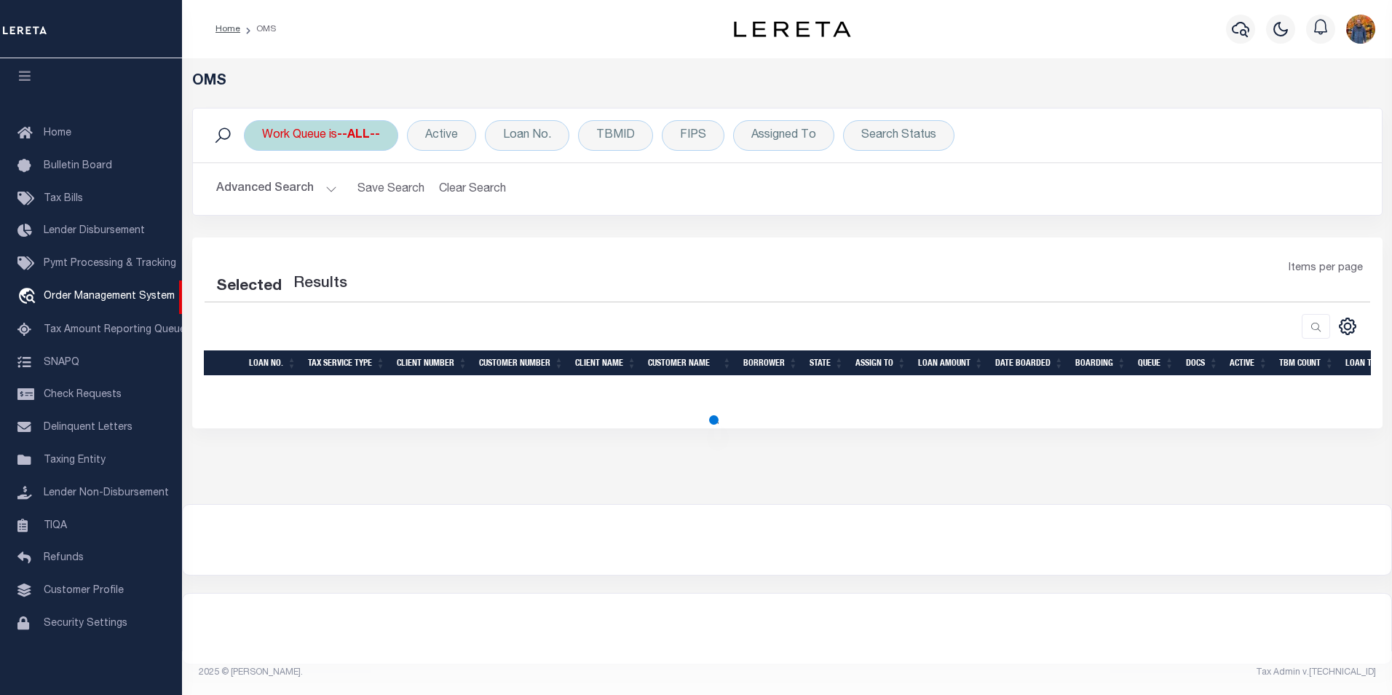
select select "200"
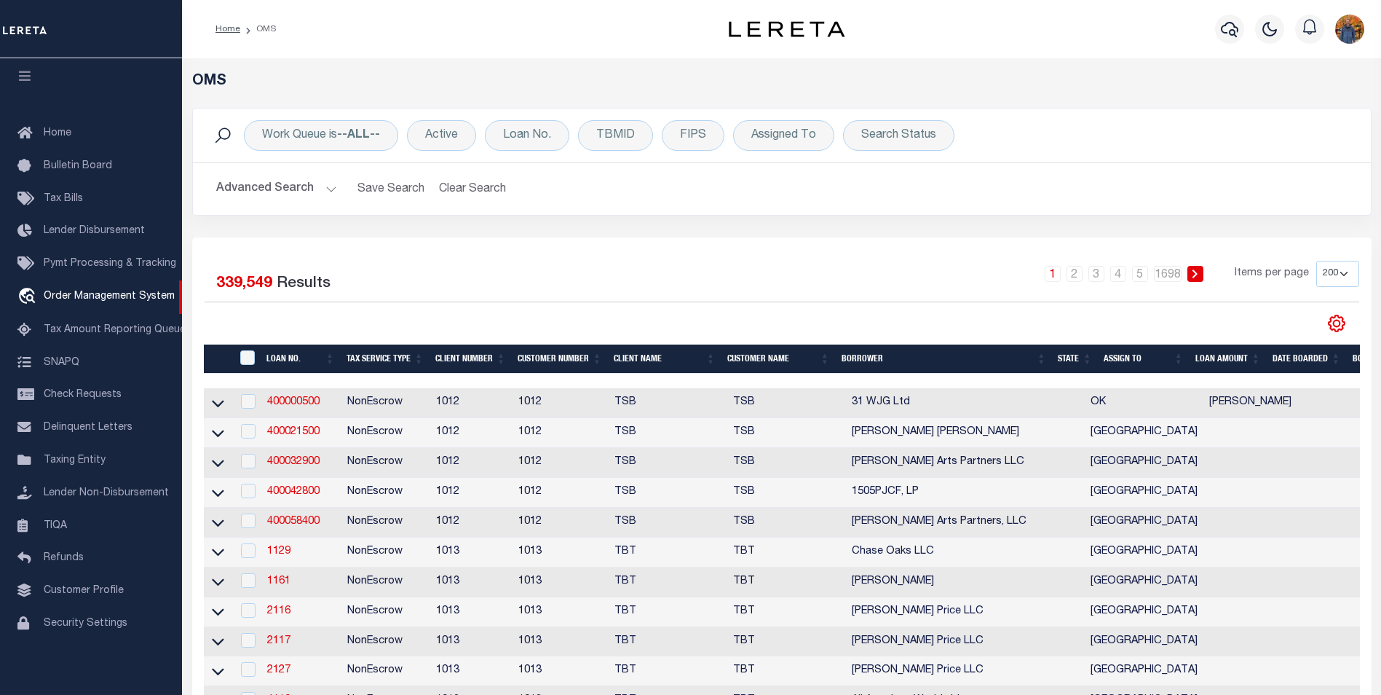
click at [1340, 317] on icon at bounding box center [1337, 323] width 19 height 19
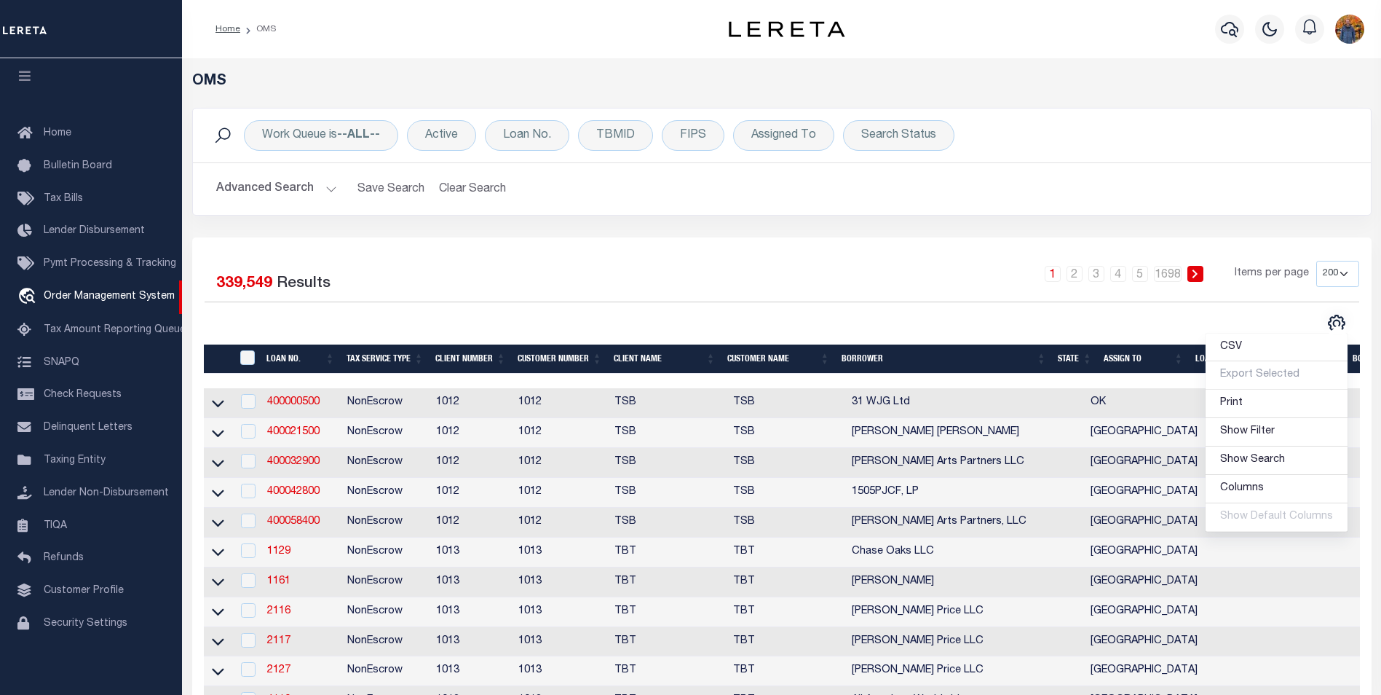
click at [253, 184] on button "Advanced Search" at bounding box center [276, 189] width 121 height 28
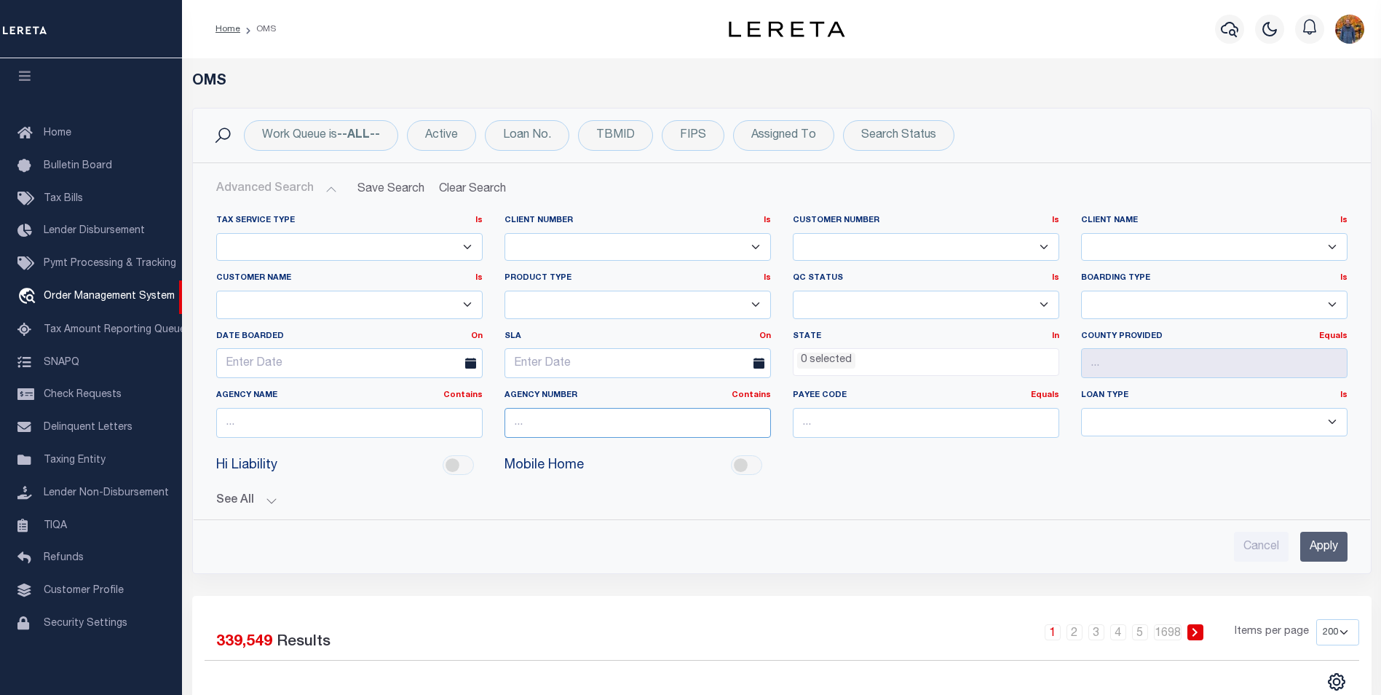
click at [637, 423] on input "text" at bounding box center [638, 423] width 267 height 30
click at [112, 317] on link "Tax Amount Reporting Queue" at bounding box center [91, 330] width 182 height 33
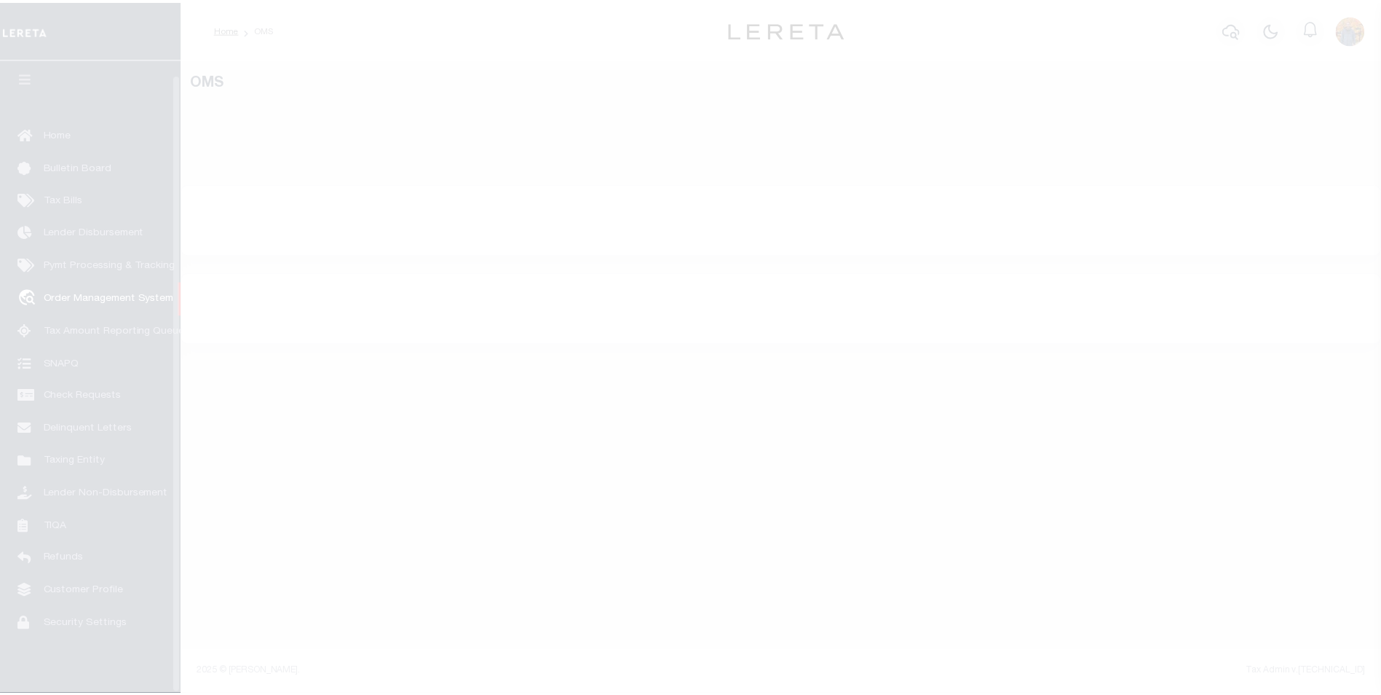
scroll to position [15, 0]
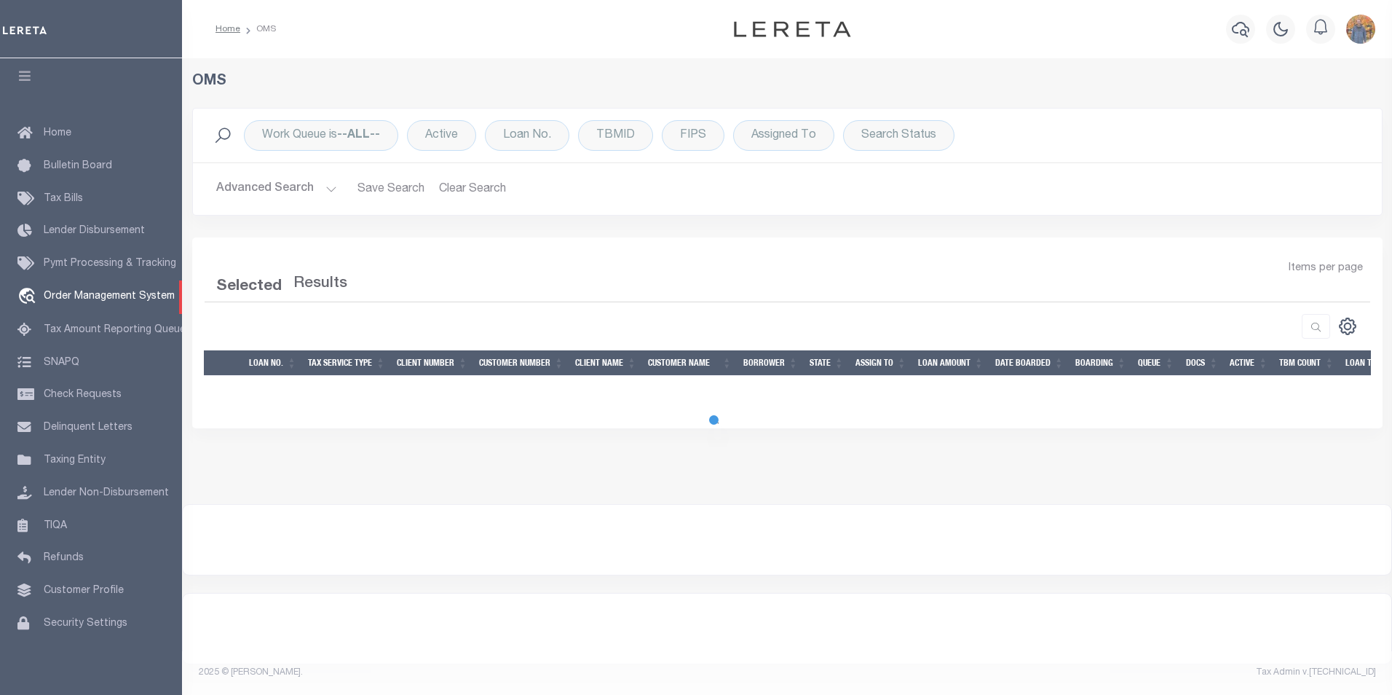
select select "200"
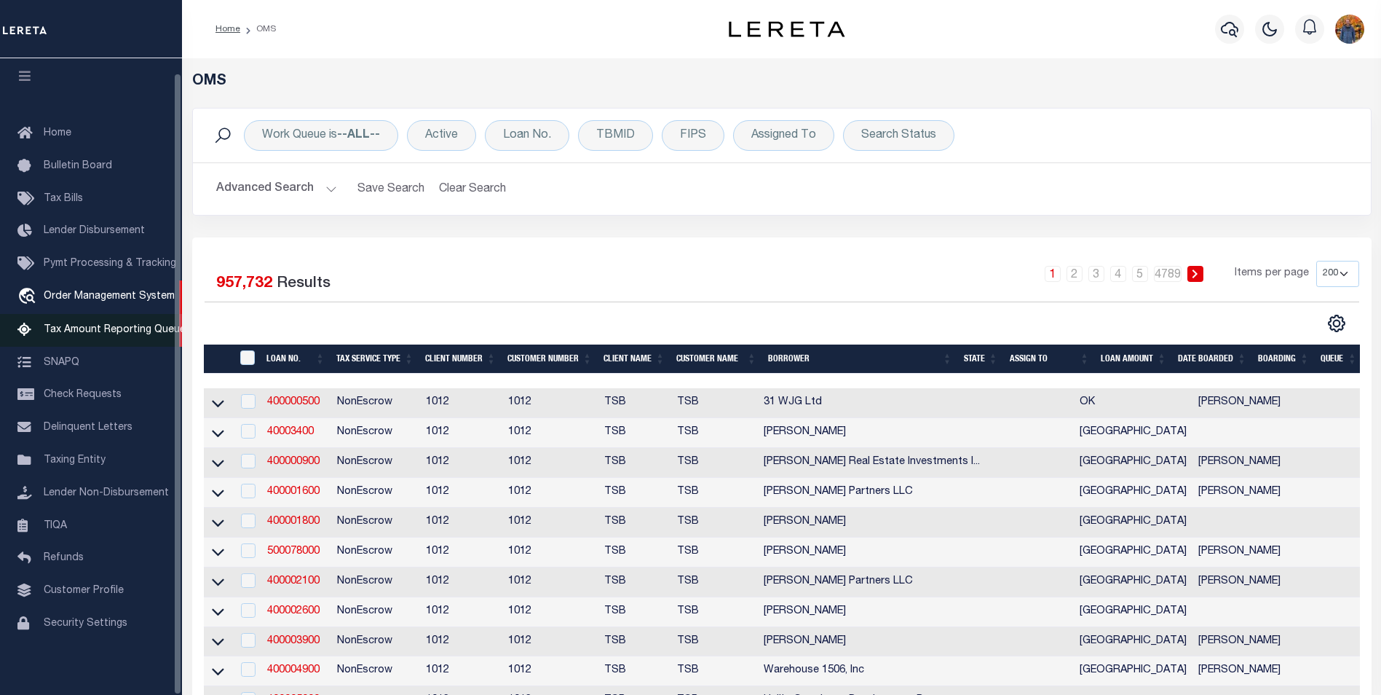
click at [128, 325] on span "Tax Amount Reporting Queue" at bounding box center [115, 330] width 142 height 10
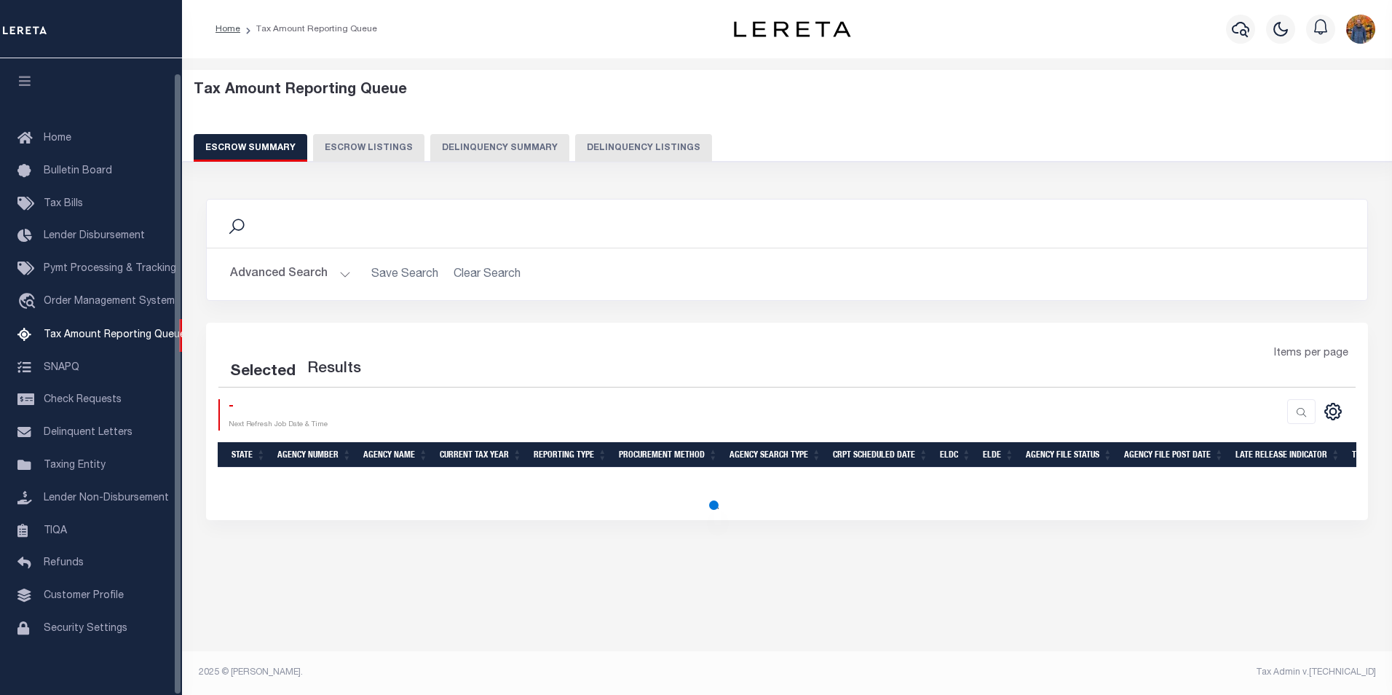
select select "100"
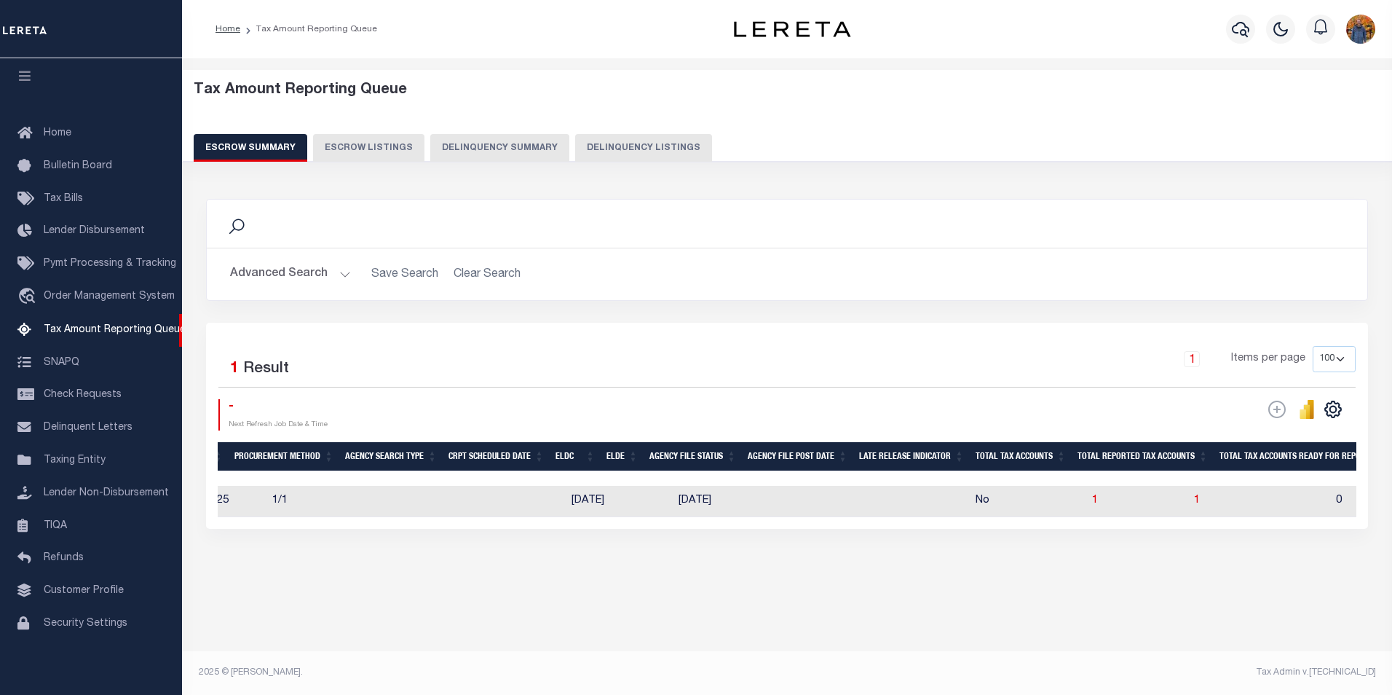
scroll to position [0, 411]
click at [1089, 500] on span "1" at bounding box center [1092, 500] width 6 height 10
select select "100"
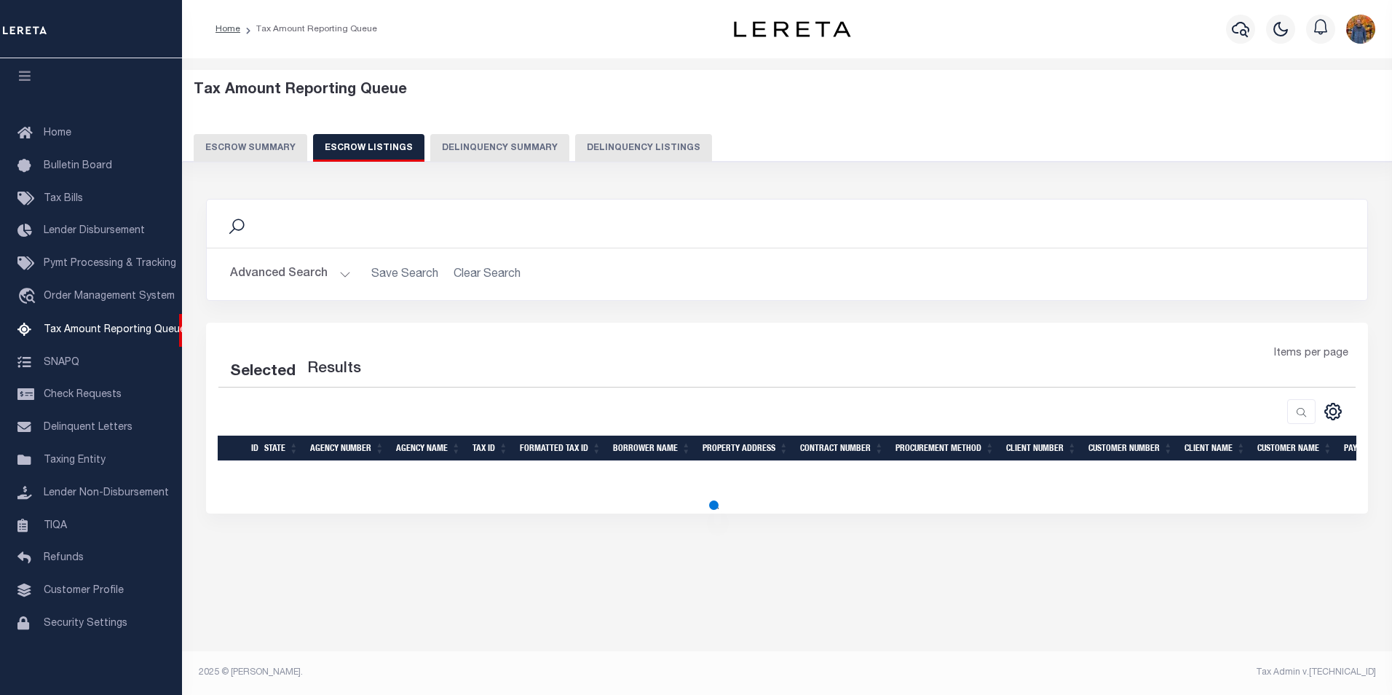
select select "100"
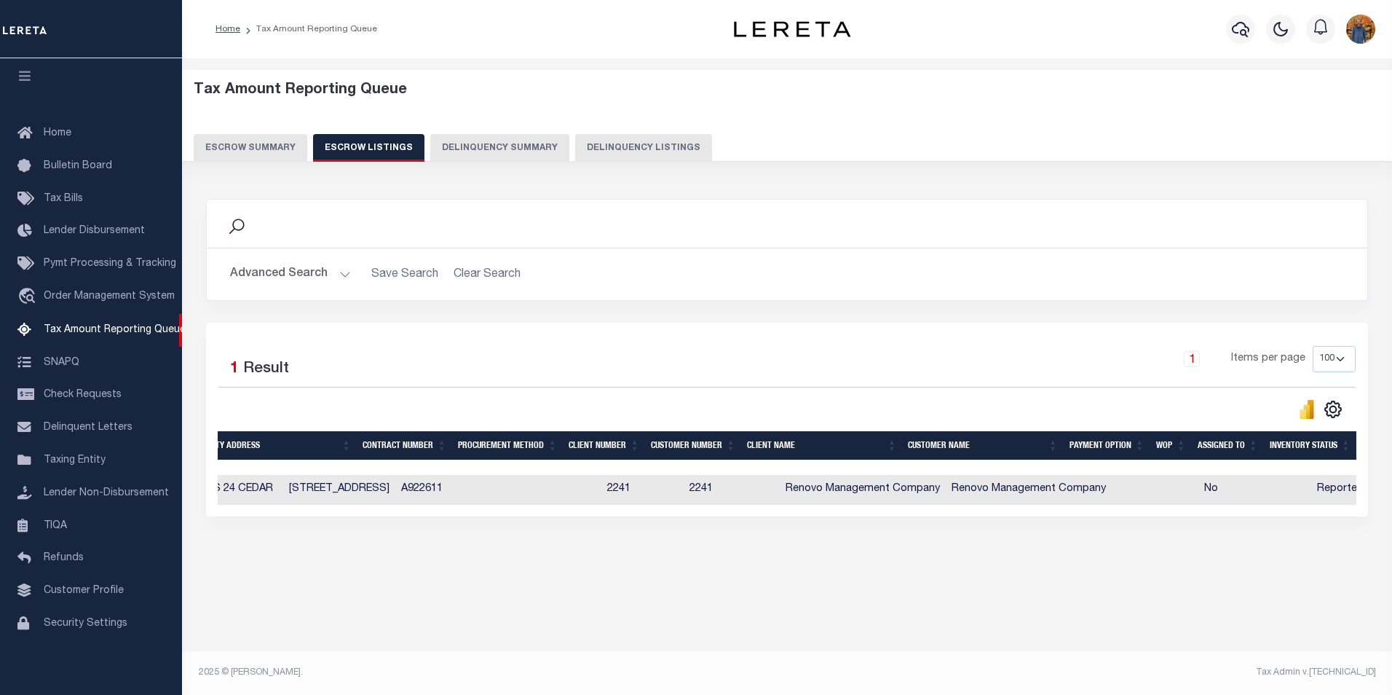
scroll to position [0, 0]
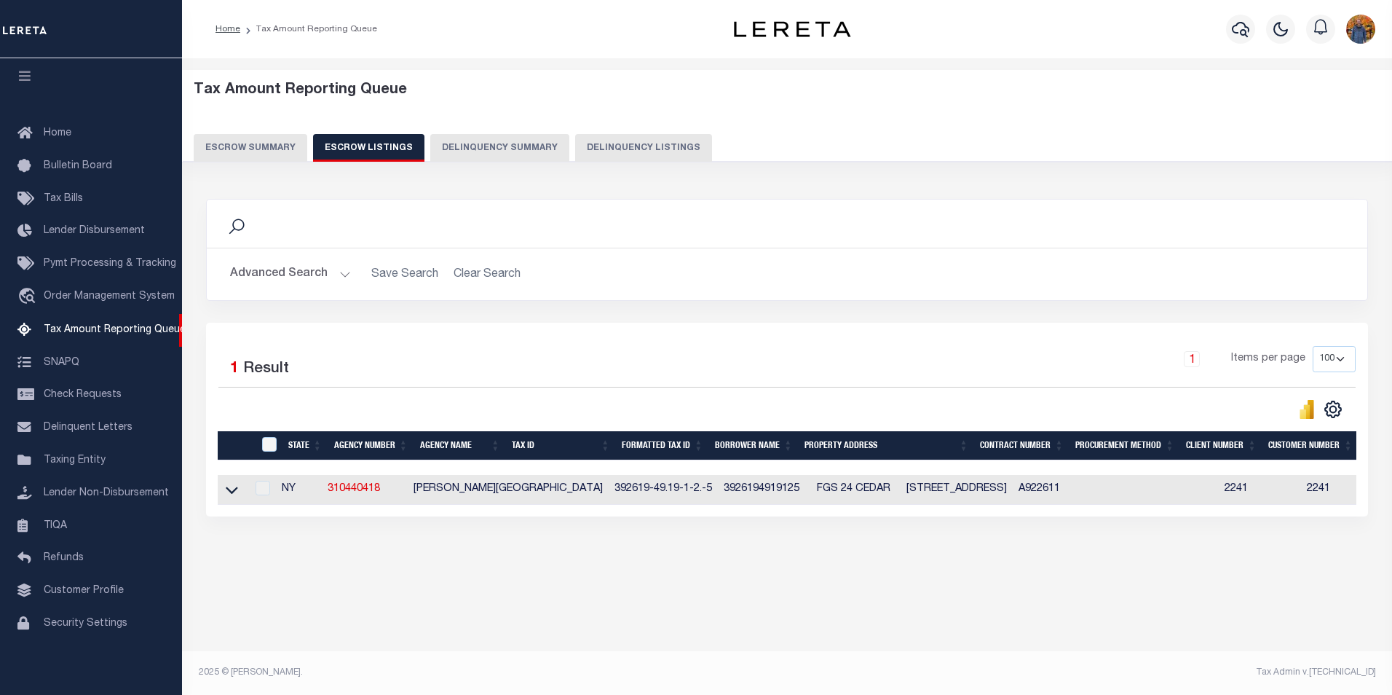
click at [272, 152] on button "Escrow Summary" at bounding box center [251, 148] width 114 height 28
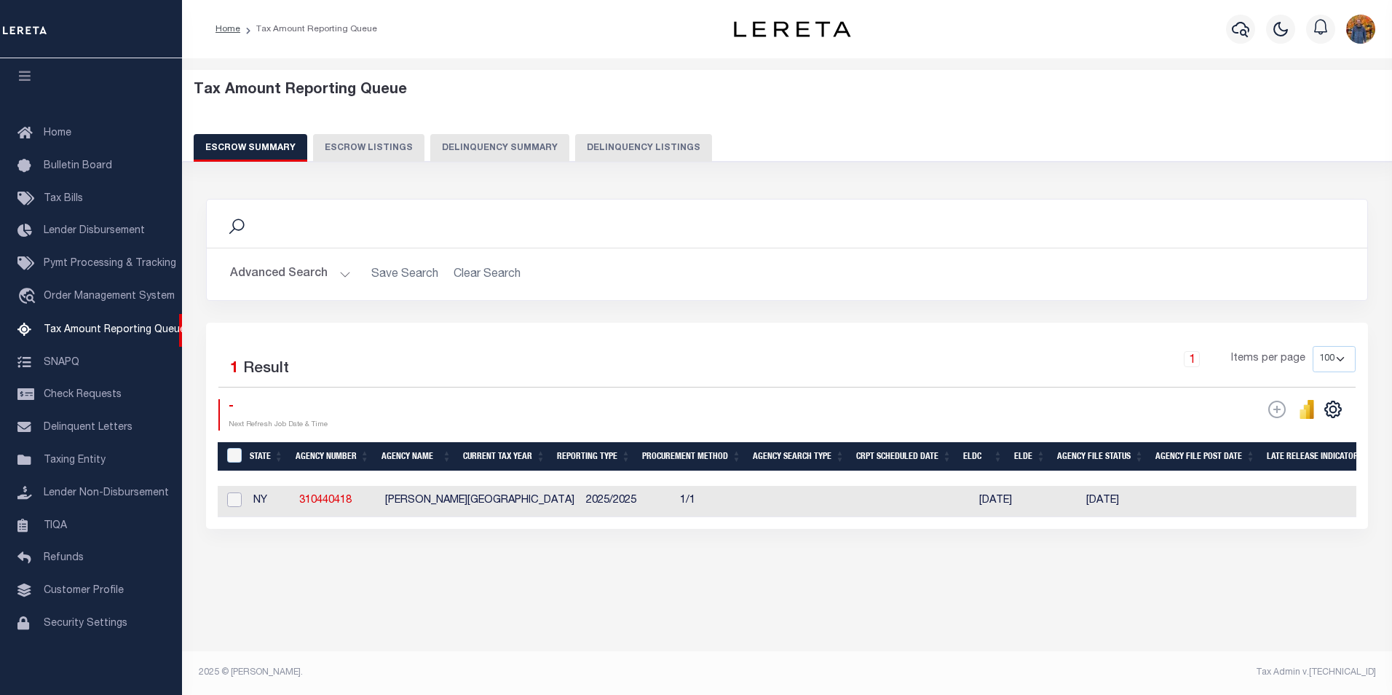
click at [232, 494] on input "checkbox" at bounding box center [234, 499] width 15 height 15
checkbox input "true"
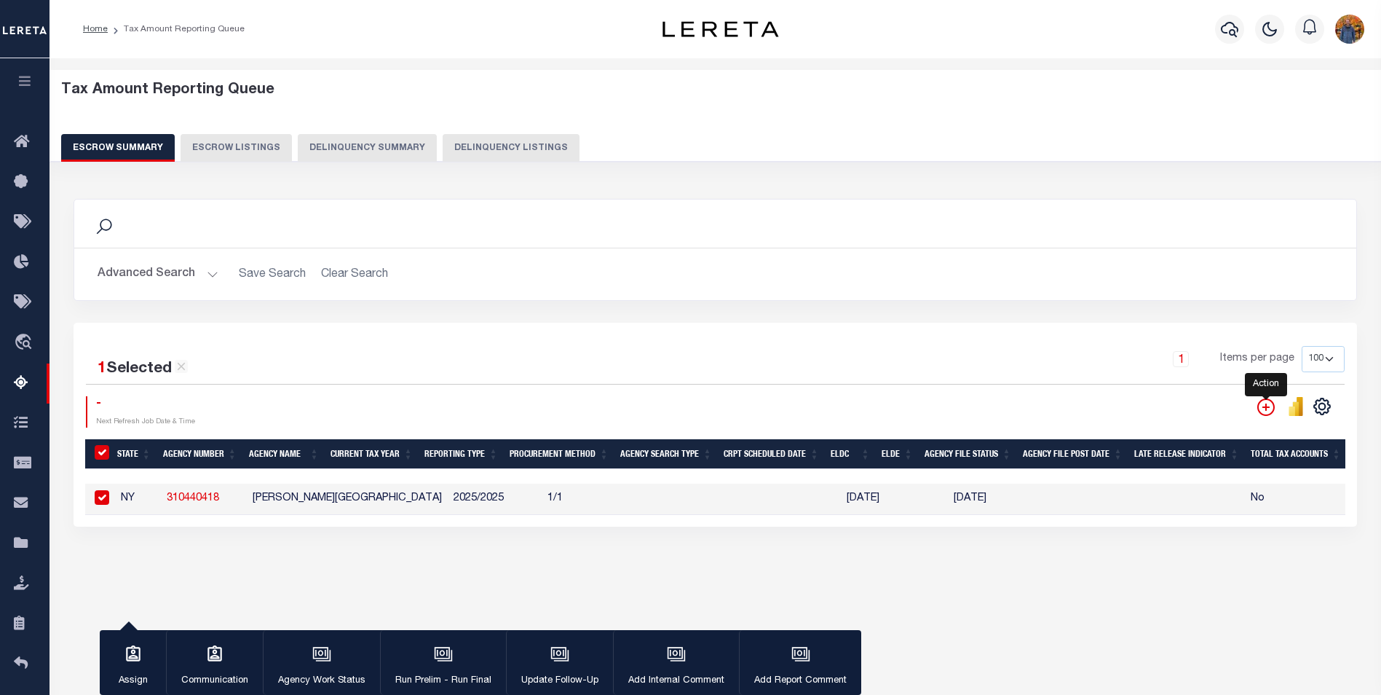
click at [1266, 409] on icon "" at bounding box center [1266, 406] width 7 height 7
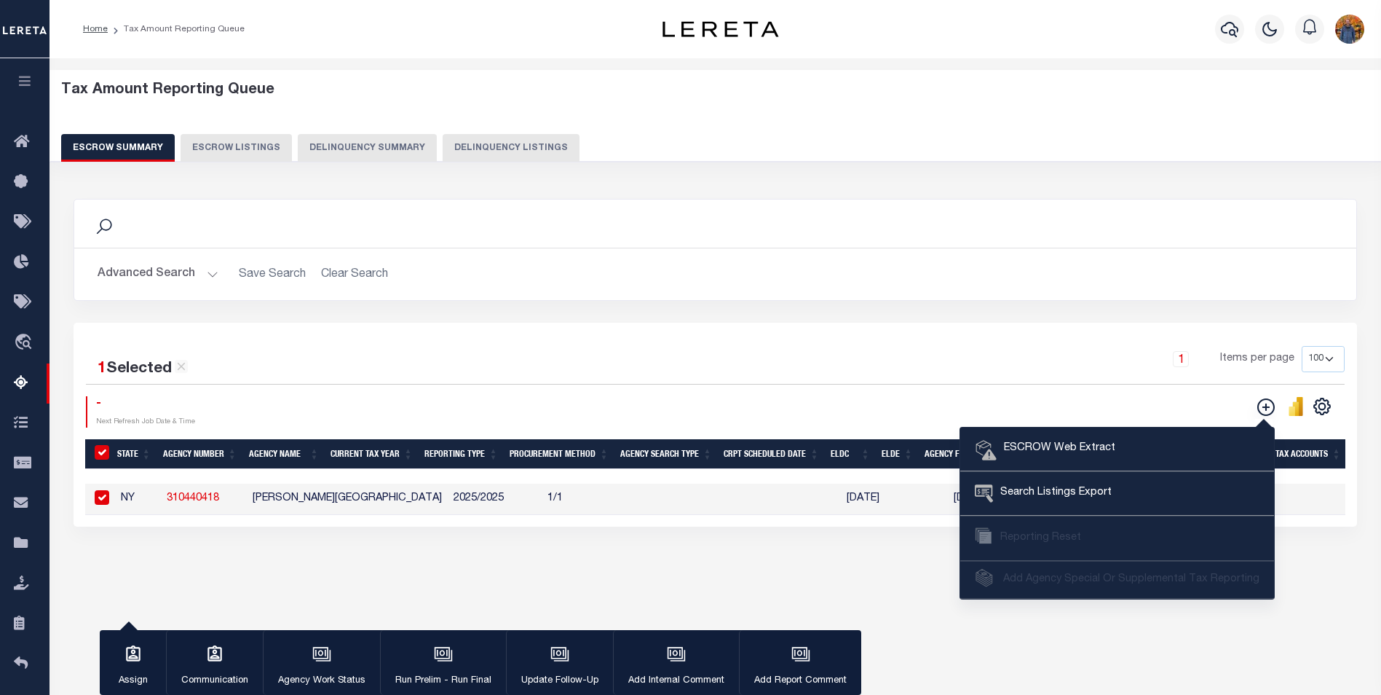
click at [759, 570] on div "Search Advanced Search Save Search Clear Search EscrowSummaryGridWrapper_dynami…" at bounding box center [716, 377] width 1304 height 386
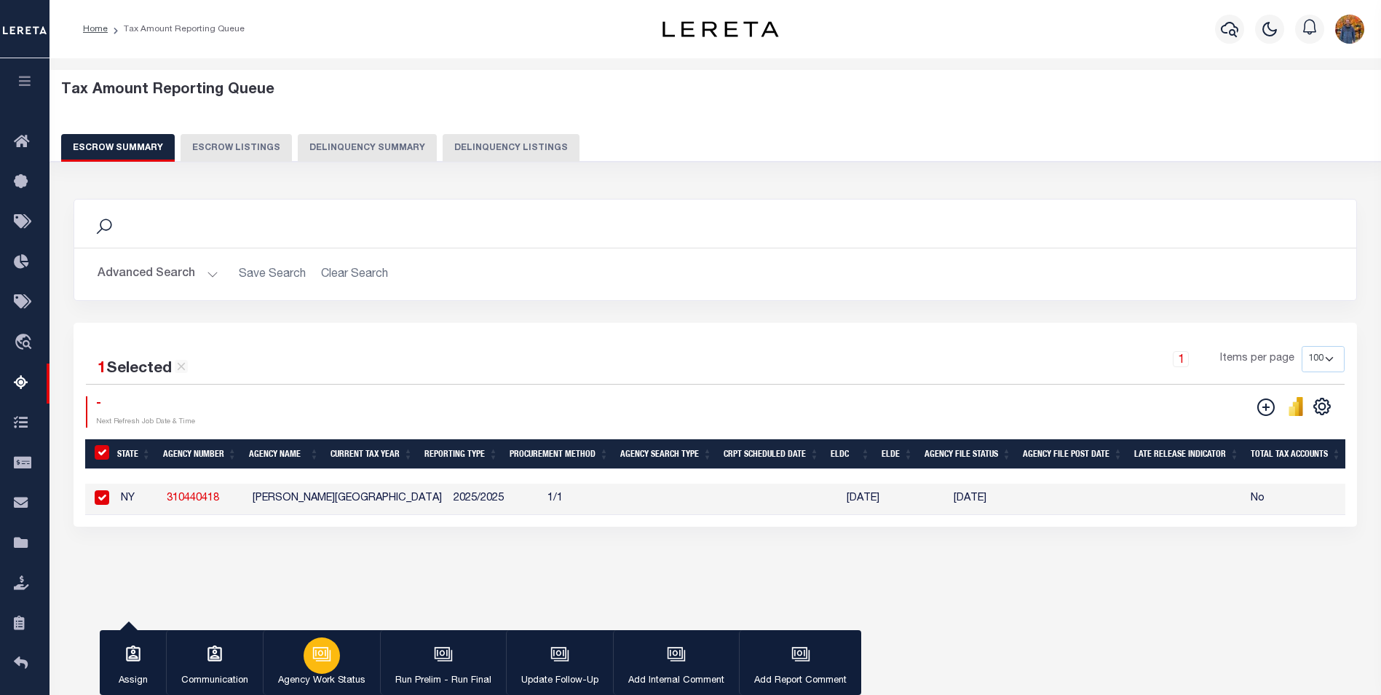
click at [338, 645] on button "Agency Work Status" at bounding box center [321, 663] width 117 height 66
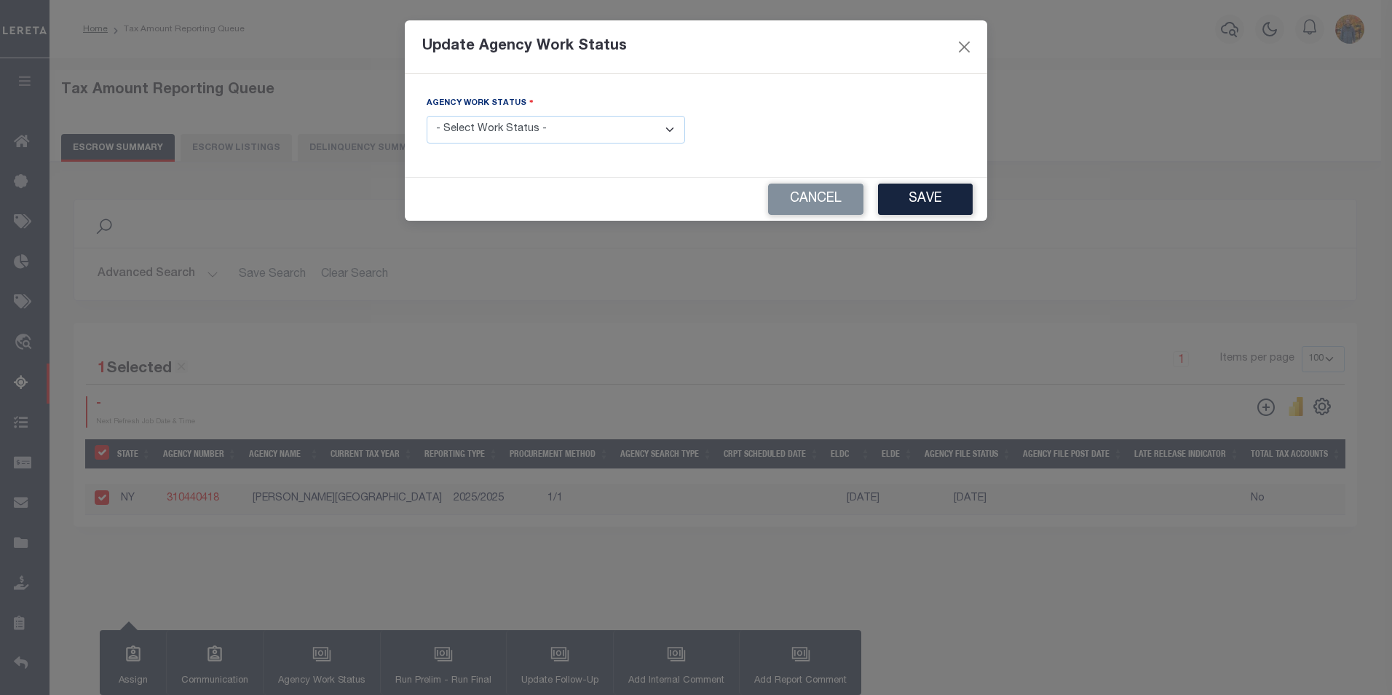
click at [537, 130] on select "- Select Work Status - New In Progress Pending Agency Follow-up Pending QC Read…" at bounding box center [556, 130] width 259 height 28
select select "6"
click at [427, 116] on select "- Select Work Status - New In Progress Pending Agency Follow-up Pending QC Read…" at bounding box center [556, 130] width 259 height 28
click at [902, 195] on button "Save" at bounding box center [925, 199] width 95 height 31
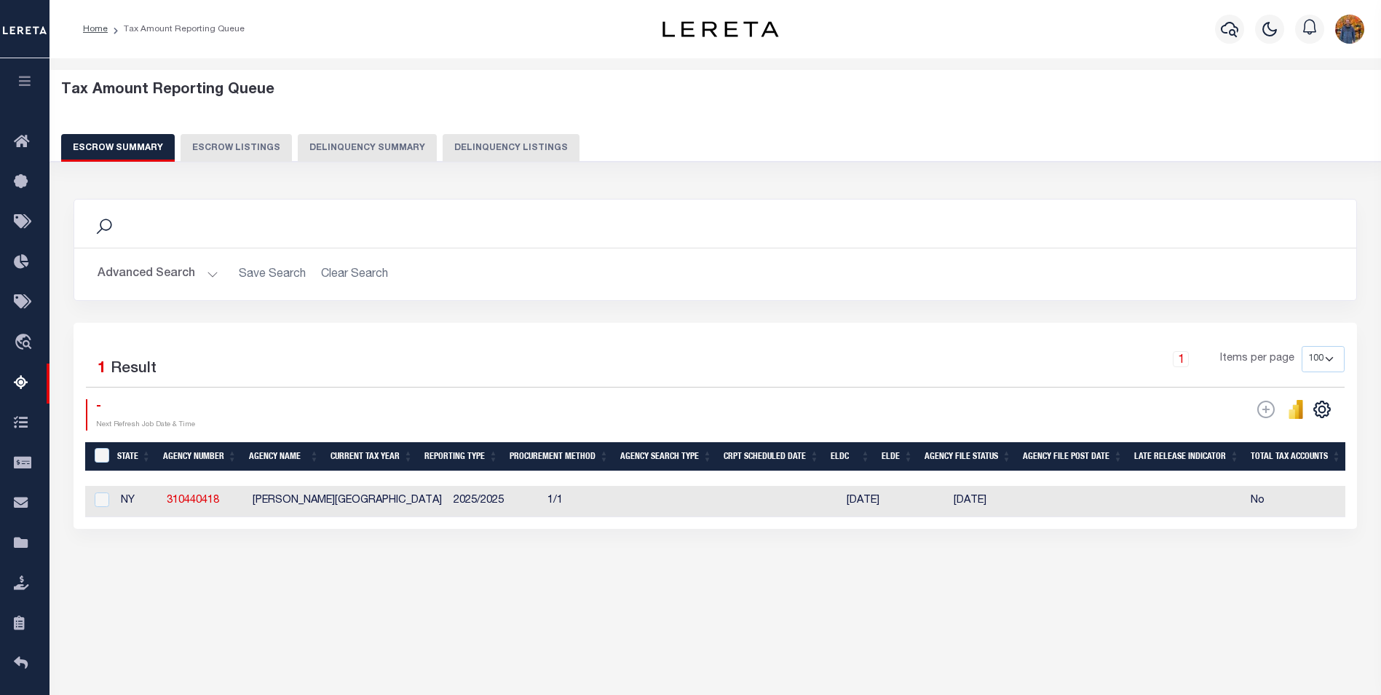
click at [105, 491] on td at bounding box center [100, 501] width 30 height 31
checkbox input "true"
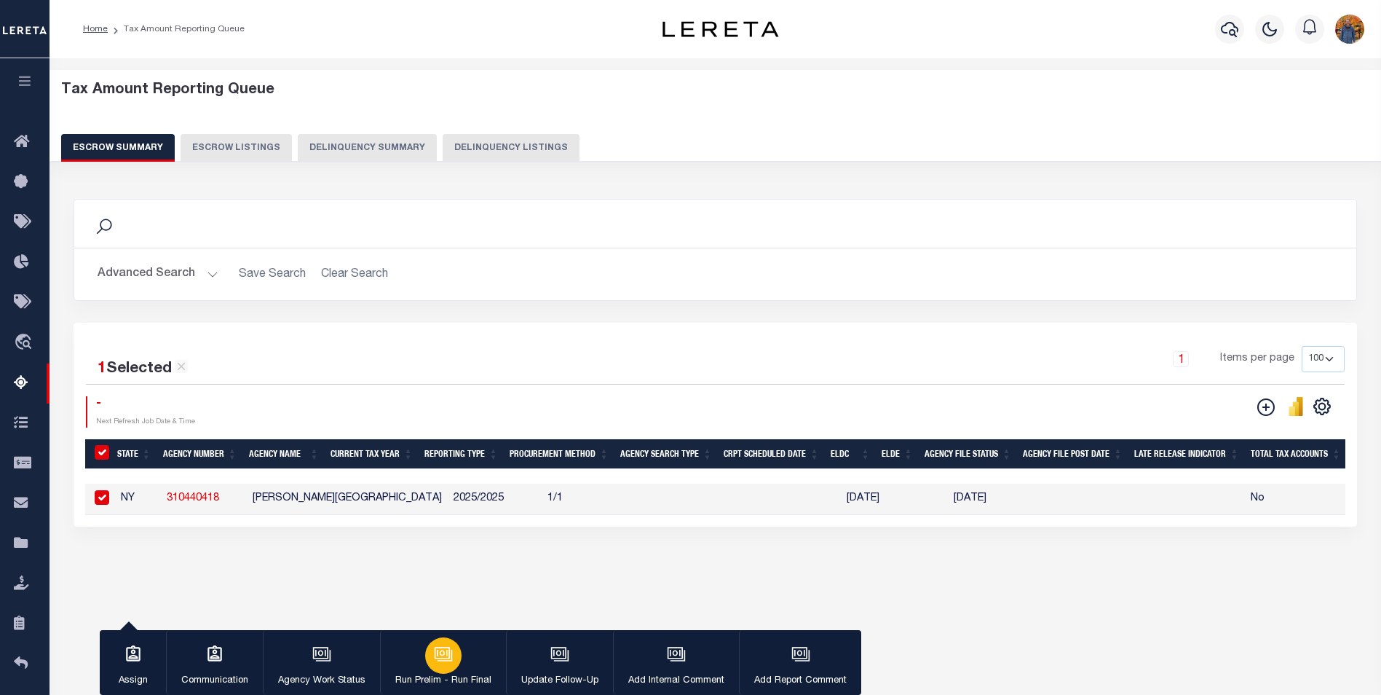
click at [445, 662] on icon "button" at bounding box center [443, 654] width 19 height 19
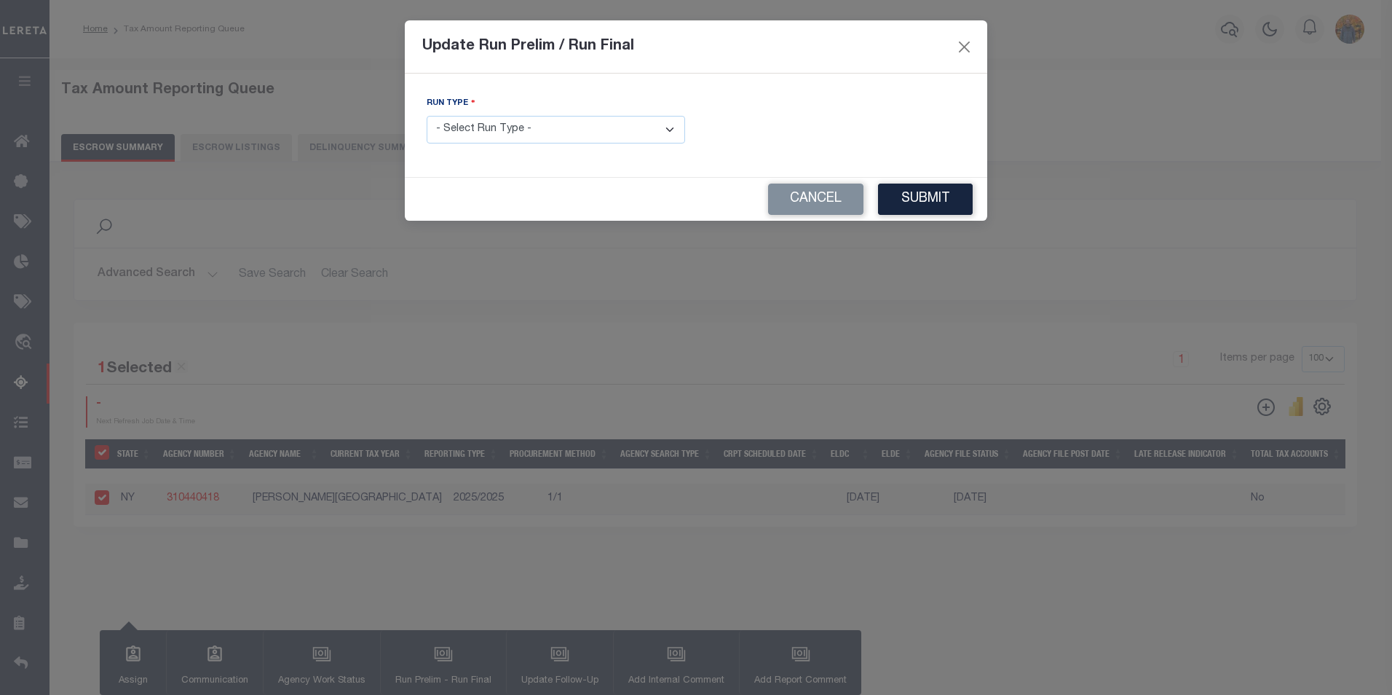
click at [578, 132] on select "- Select Run Type - Prelim Run Final Run" at bounding box center [556, 130] width 259 height 28
select select "F"
click at [427, 116] on select "- Select Run Type - Prelim Run Final Run" at bounding box center [556, 130] width 259 height 28
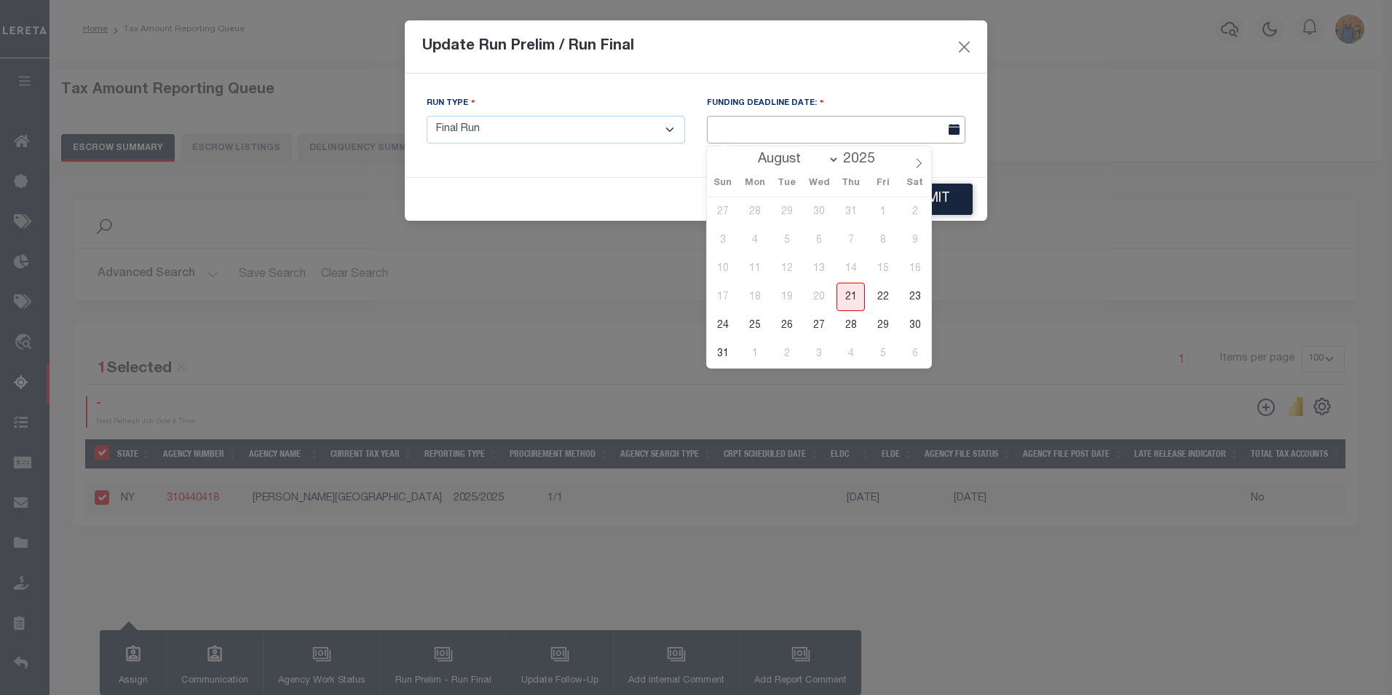
click at [811, 127] on input "text" at bounding box center [836, 130] width 259 height 28
click at [880, 296] on span "22" at bounding box center [883, 297] width 28 height 28
type input "08/22/2025"
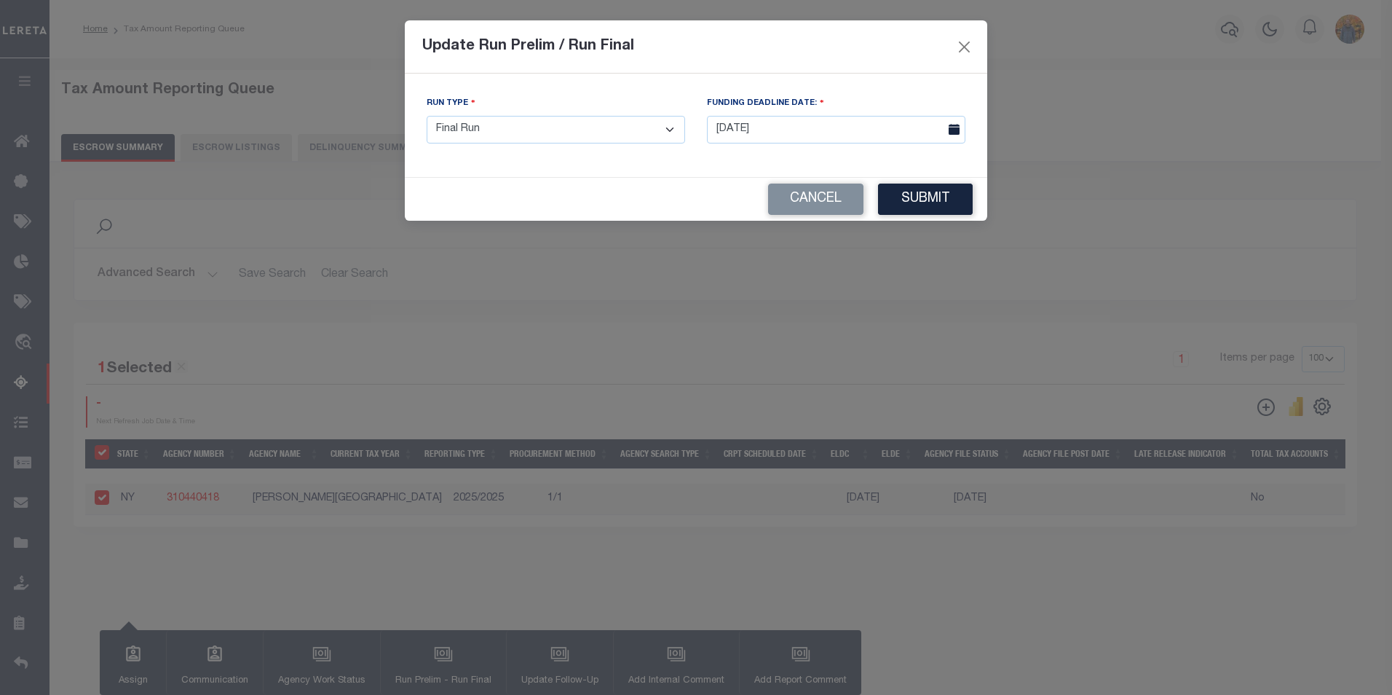
click at [945, 197] on button "Submit" at bounding box center [925, 199] width 95 height 31
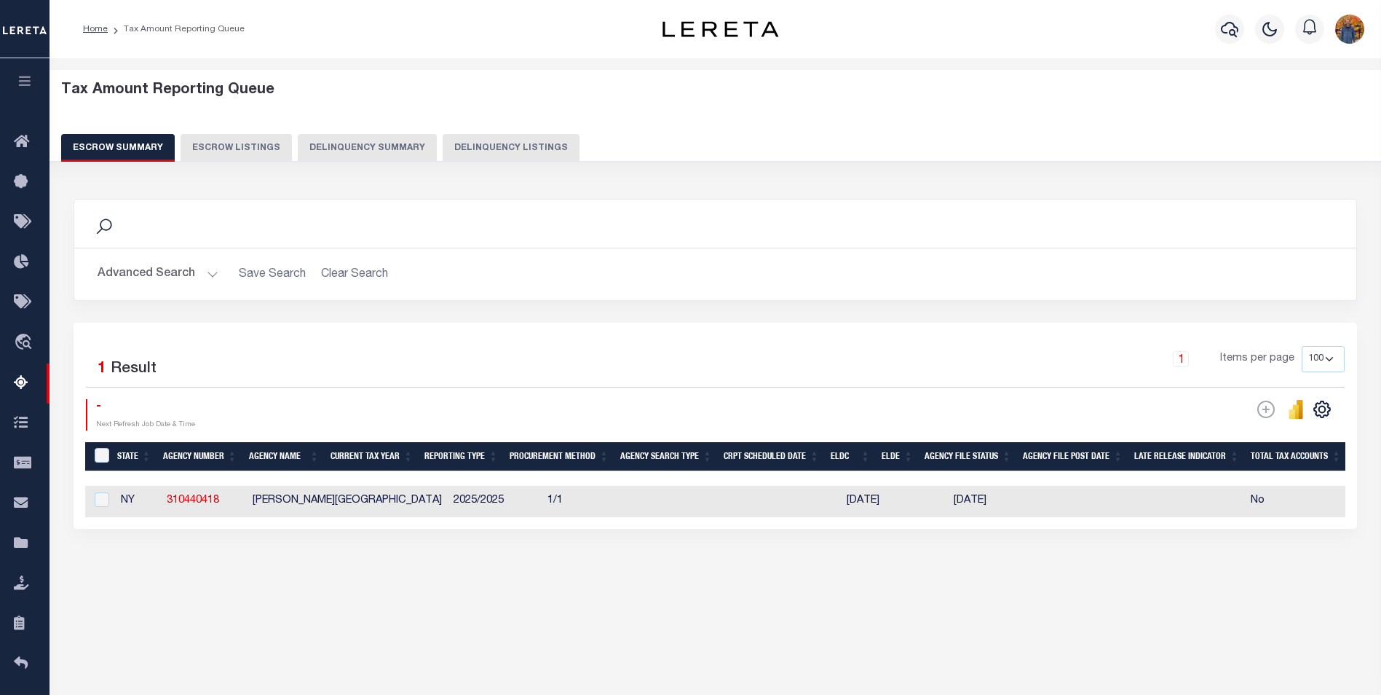
drag, startPoint x: 594, startPoint y: 531, endPoint x: 666, endPoint y: 540, distance: 71.9
click at [916, 543] on div "Search Advanced Search Save Search Clear Search EscrowSummaryGridWrapper_dynami…" at bounding box center [716, 378] width 1304 height 388
drag, startPoint x: 95, startPoint y: 502, endPoint x: 255, endPoint y: 495, distance: 159.7
click at [98, 504] on input "checkbox" at bounding box center [102, 499] width 15 height 15
checkbox input "true"
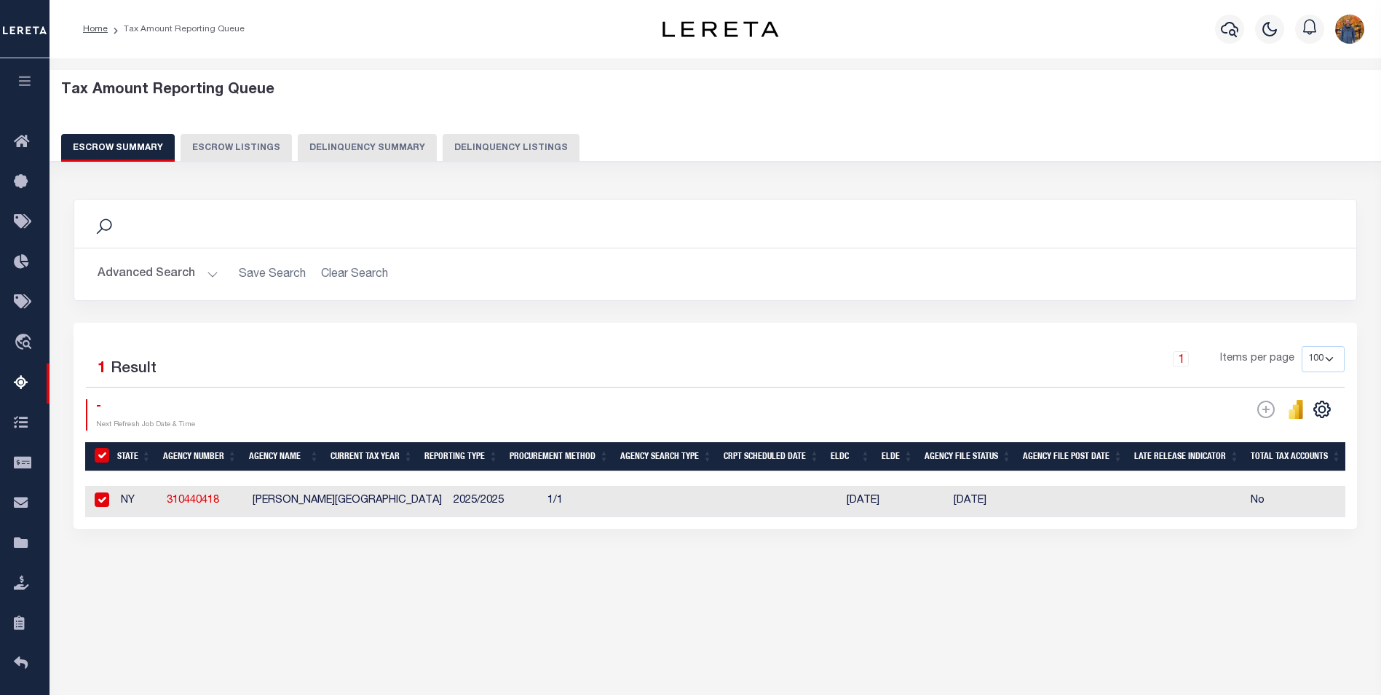
checkbox input "true"
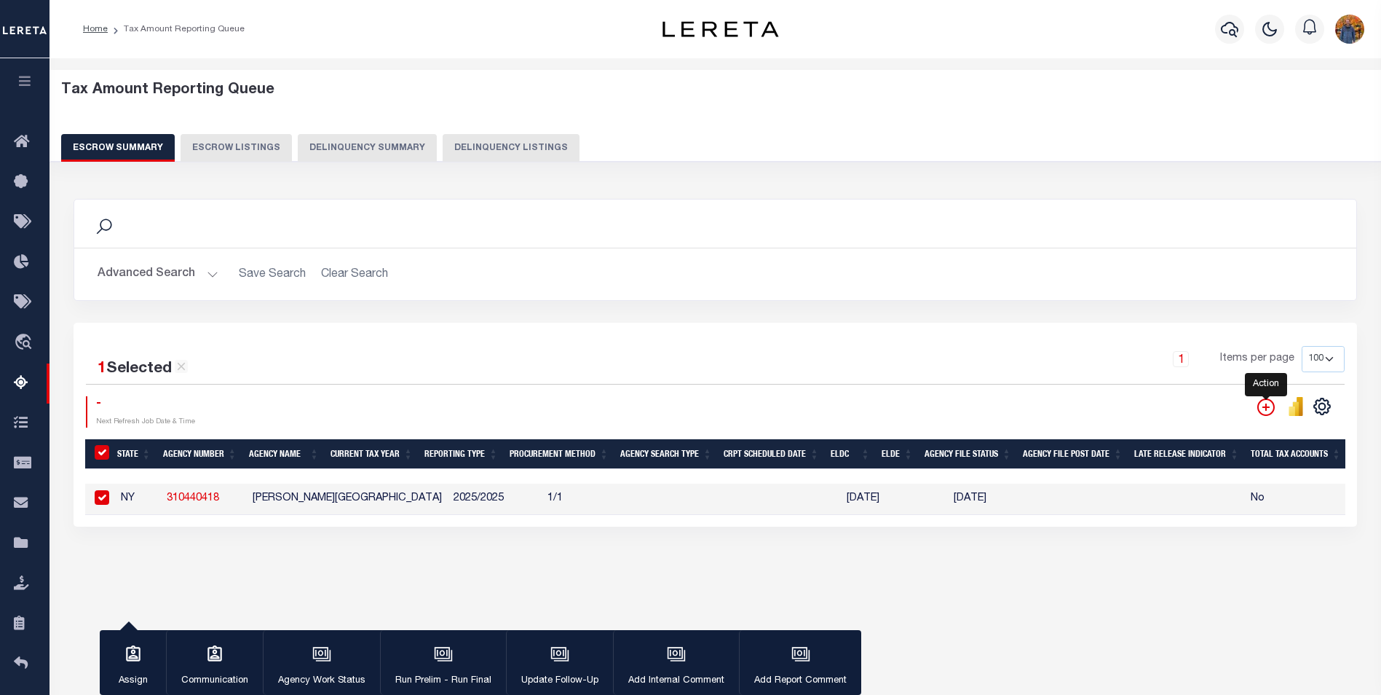
click at [1266, 409] on icon "" at bounding box center [1266, 406] width 7 height 7
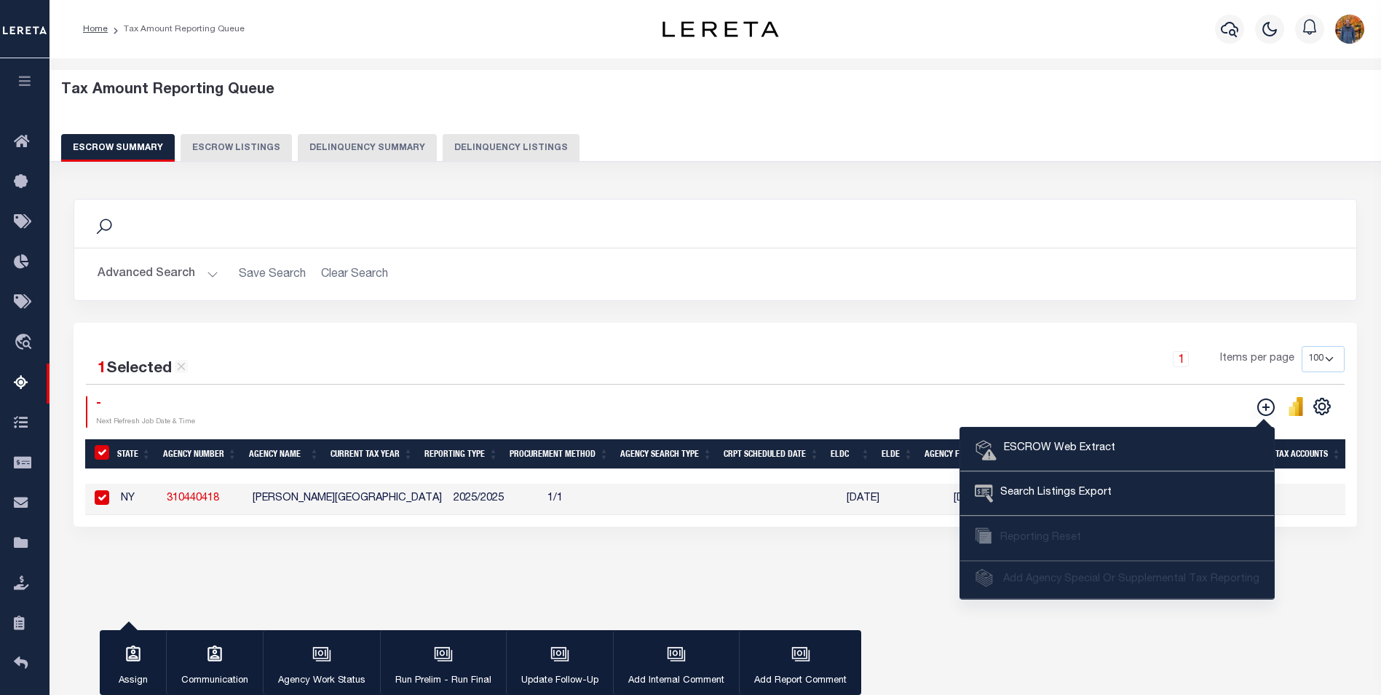
click at [931, 299] on div "Advanced Search Save Search Clear Search EscrowSummaryGridWrapper_dynamictable_…" at bounding box center [715, 274] width 1282 height 52
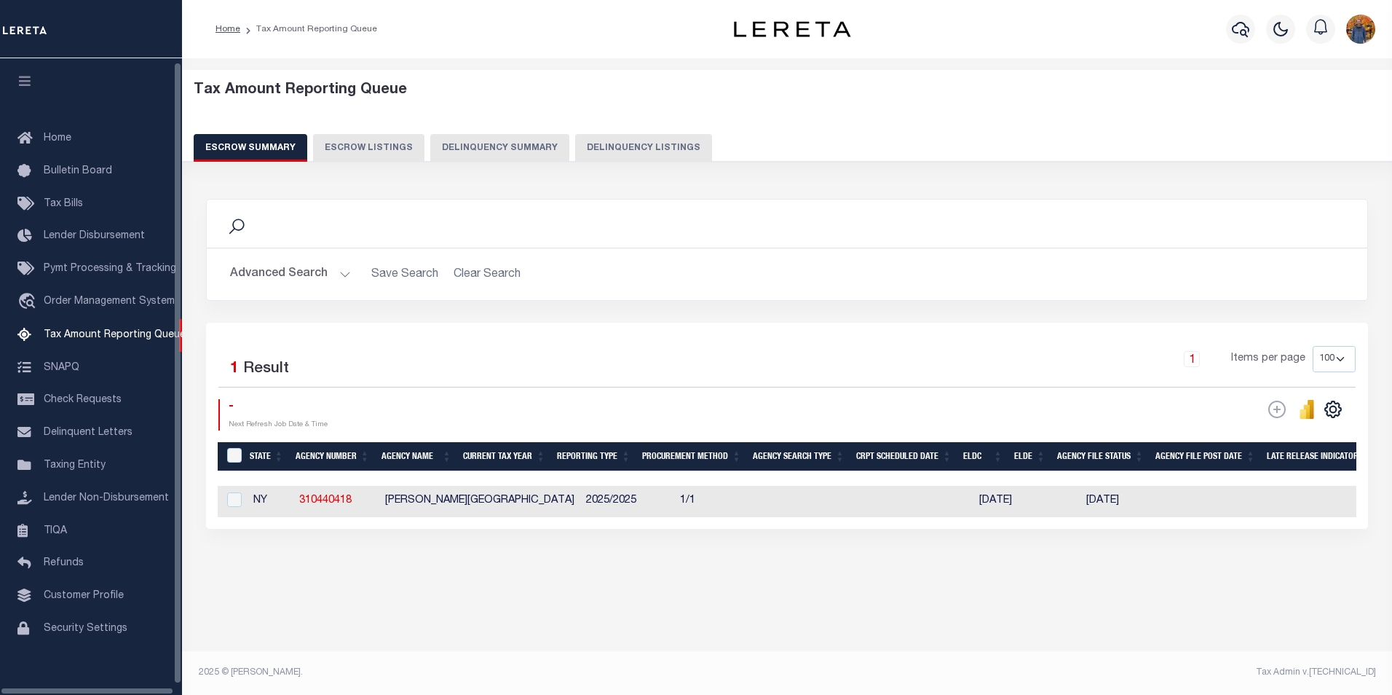
select select "100"
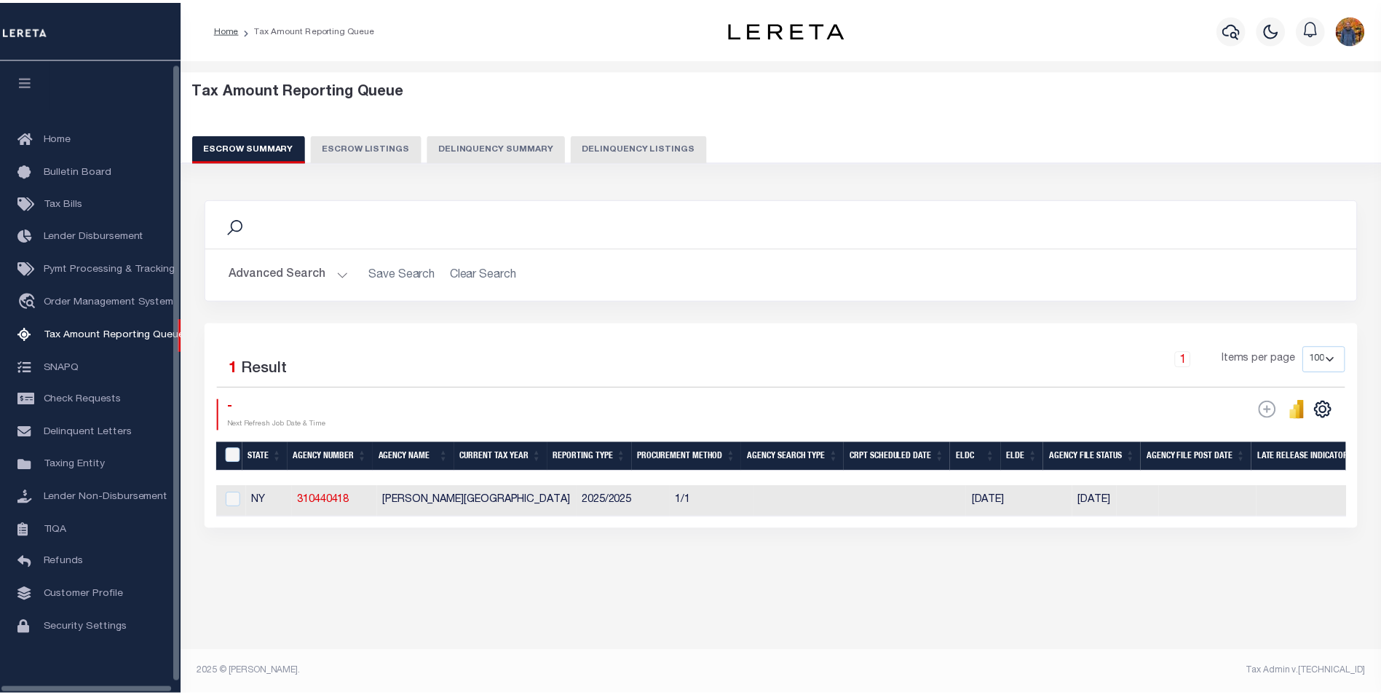
scroll to position [15, 0]
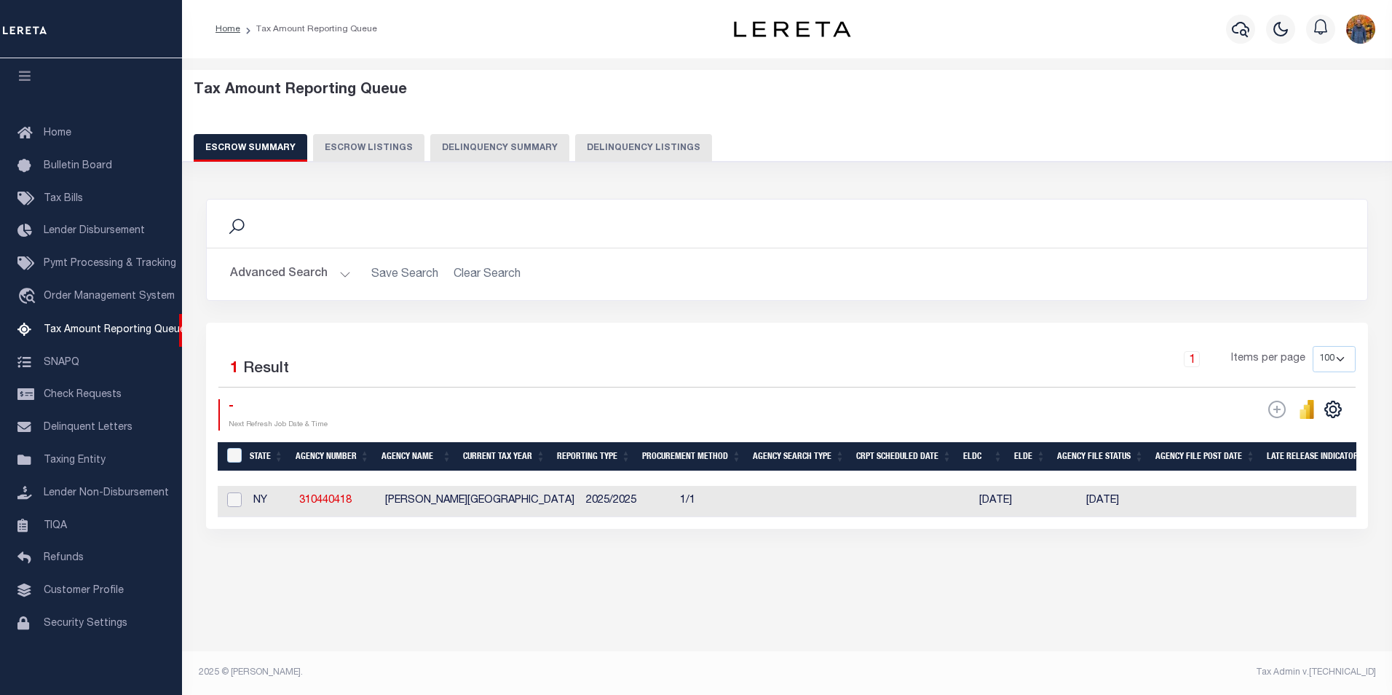
click at [232, 495] on input "checkbox" at bounding box center [234, 499] width 15 height 15
checkbox input "true"
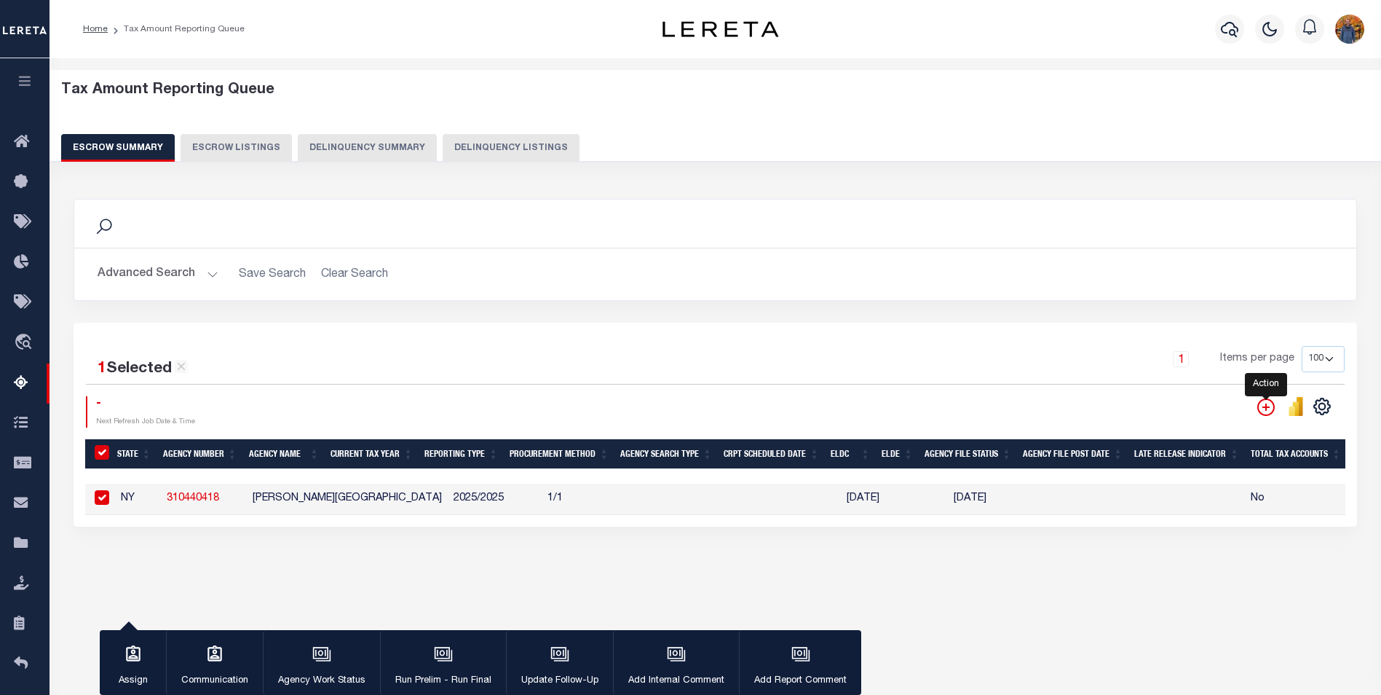
click at [1262, 407] on icon "" at bounding box center [1266, 406] width 17 height 17
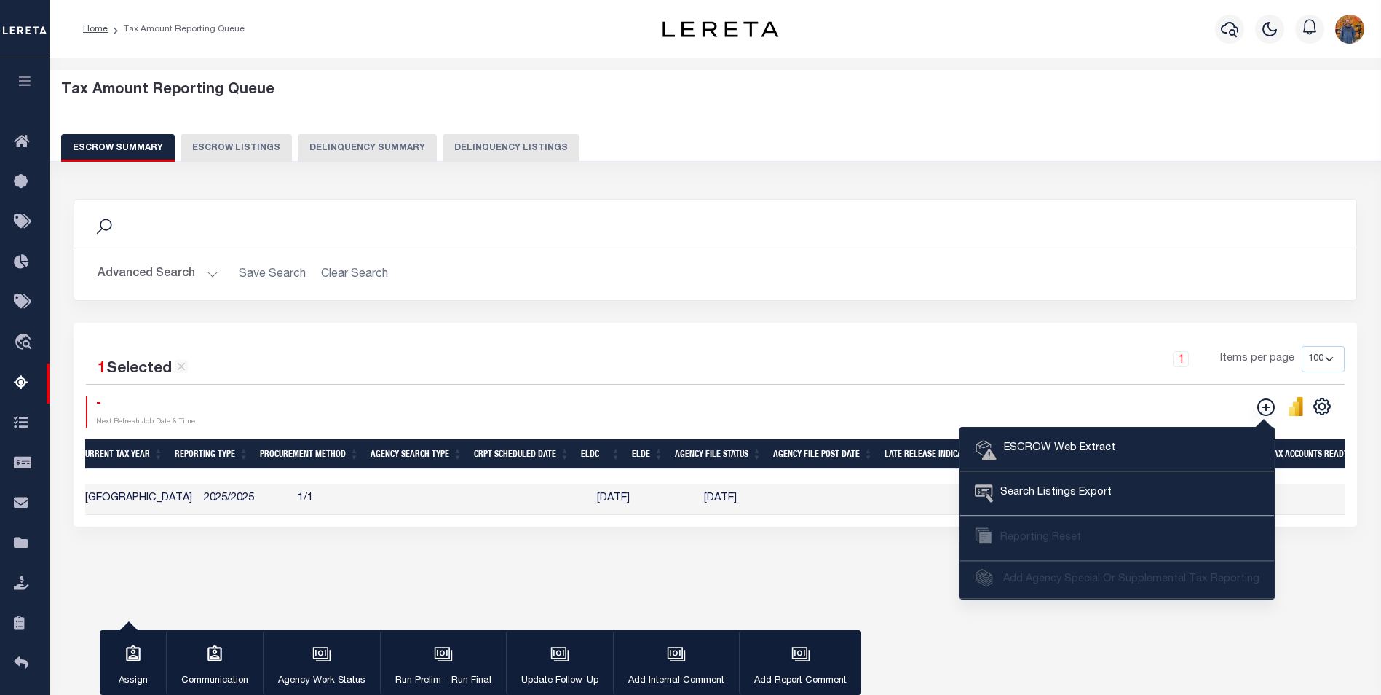
scroll to position [0, 253]
click at [889, 308] on div "Search Advanced Search Save Search Clear Search EscrowSummaryGridWrapper_dynami…" at bounding box center [716, 261] width 1306 height 124
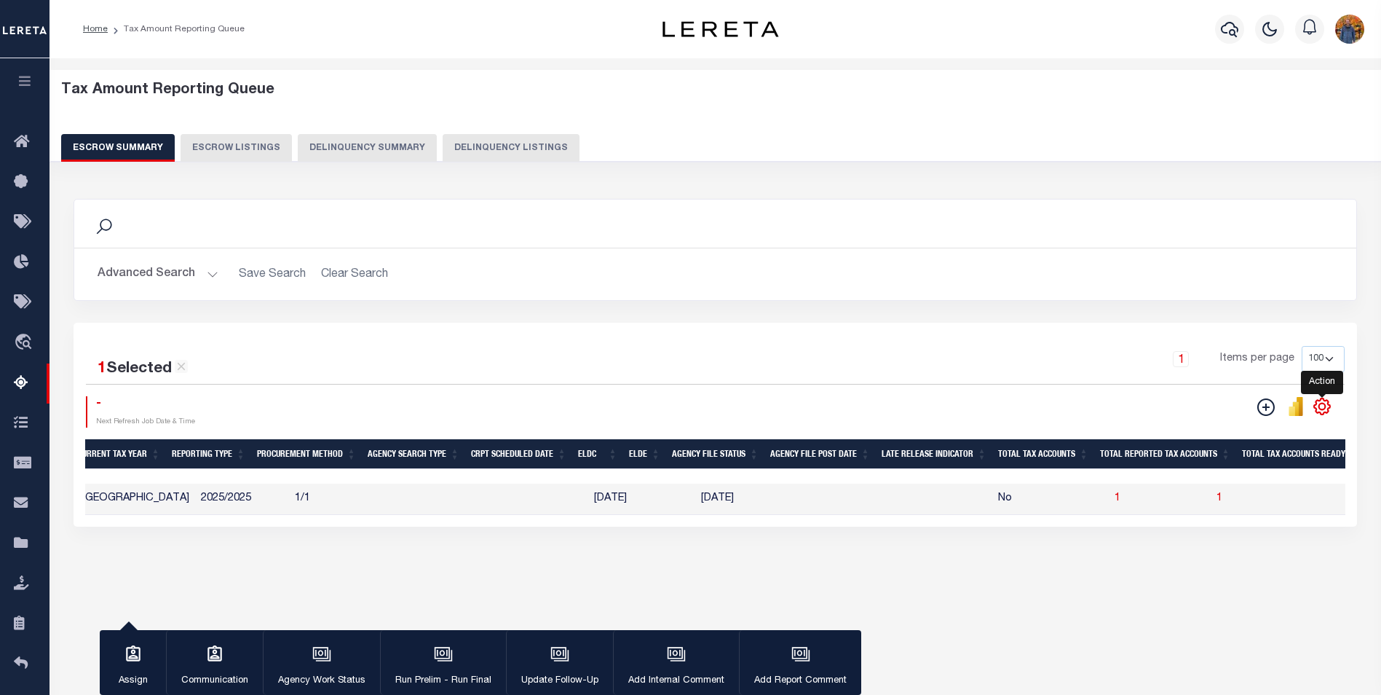
click at [1331, 407] on icon "" at bounding box center [1322, 406] width 16 height 16
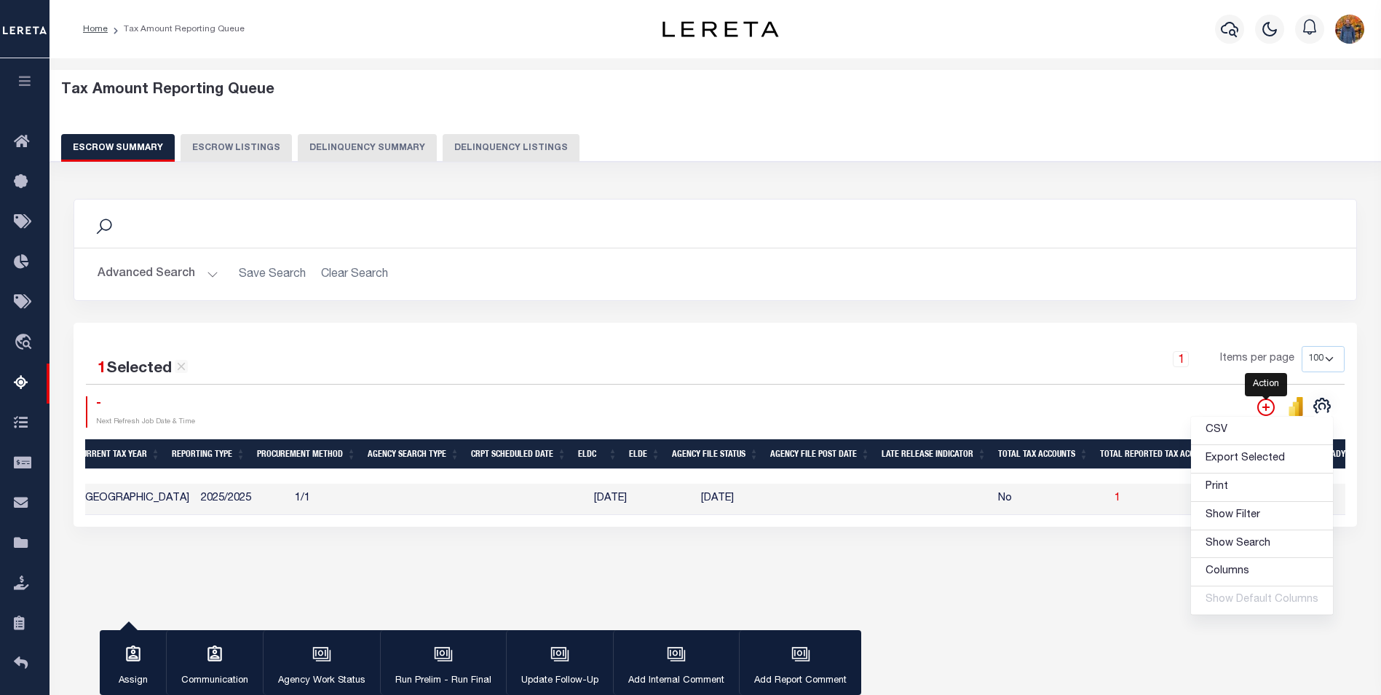
click at [1262, 406] on icon "" at bounding box center [1266, 406] width 17 height 17
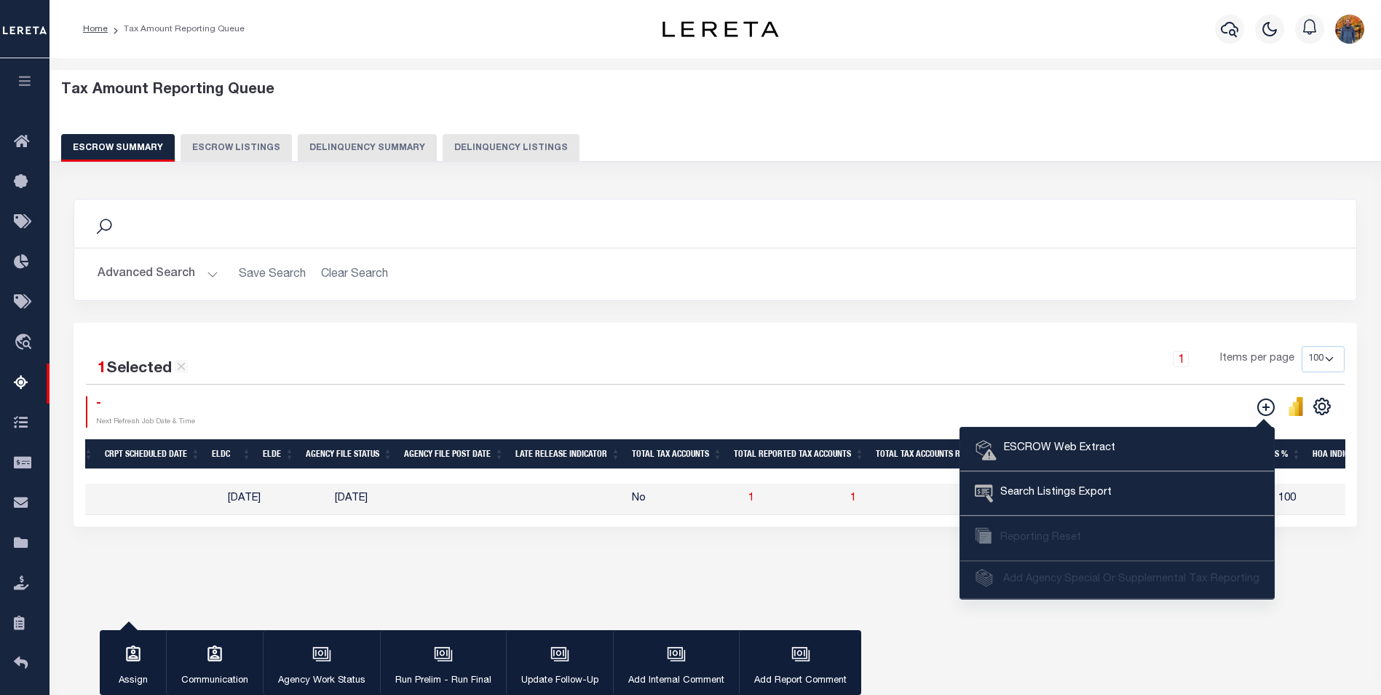
scroll to position [0, 620]
click at [1080, 362] on div "1 Items per page 10 25 50 100 500" at bounding box center [875, 365] width 939 height 38
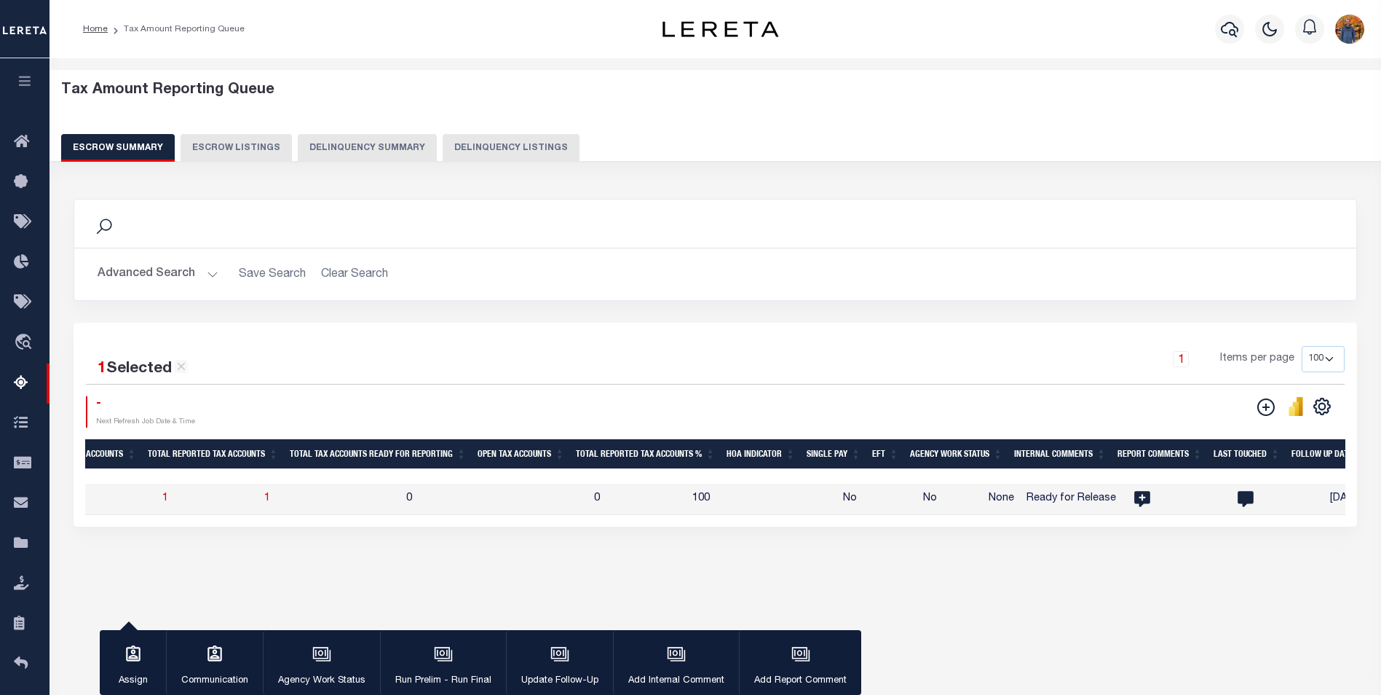
scroll to position [0, 0]
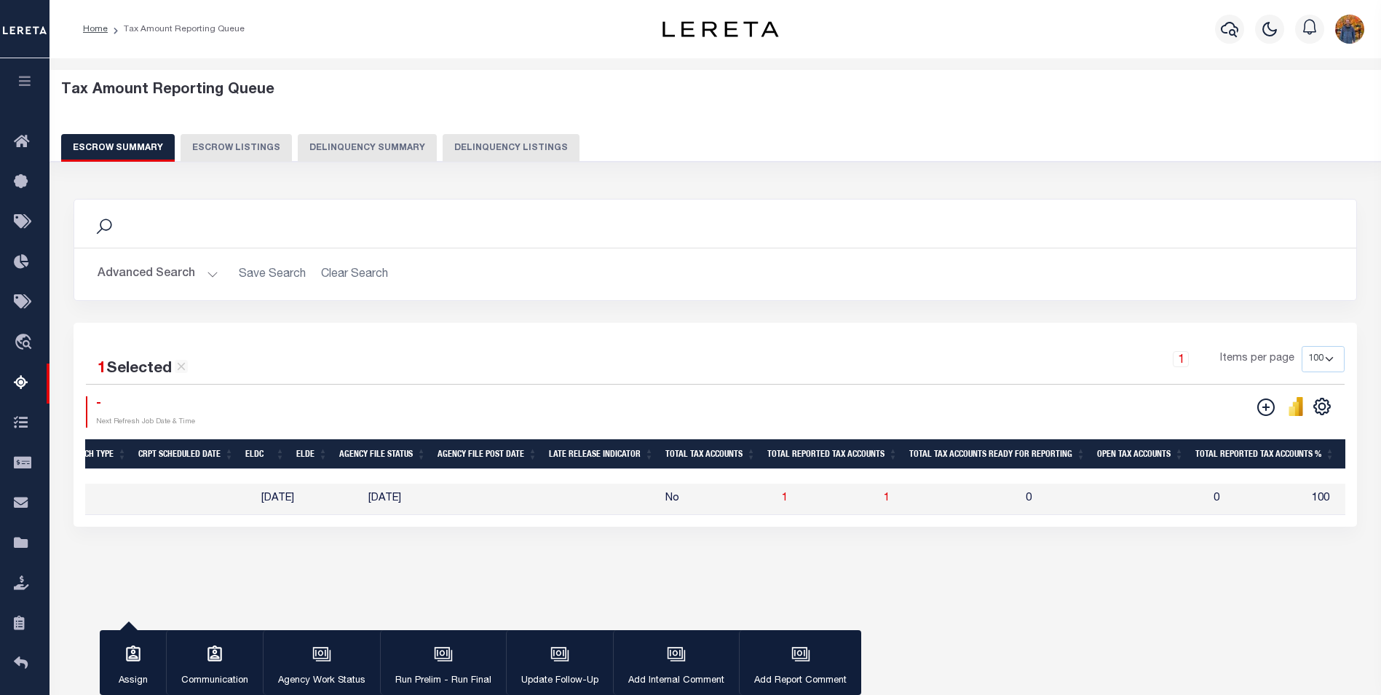
click at [776, 499] on td "1" at bounding box center [827, 499] width 102 height 31
checkbox input "false"
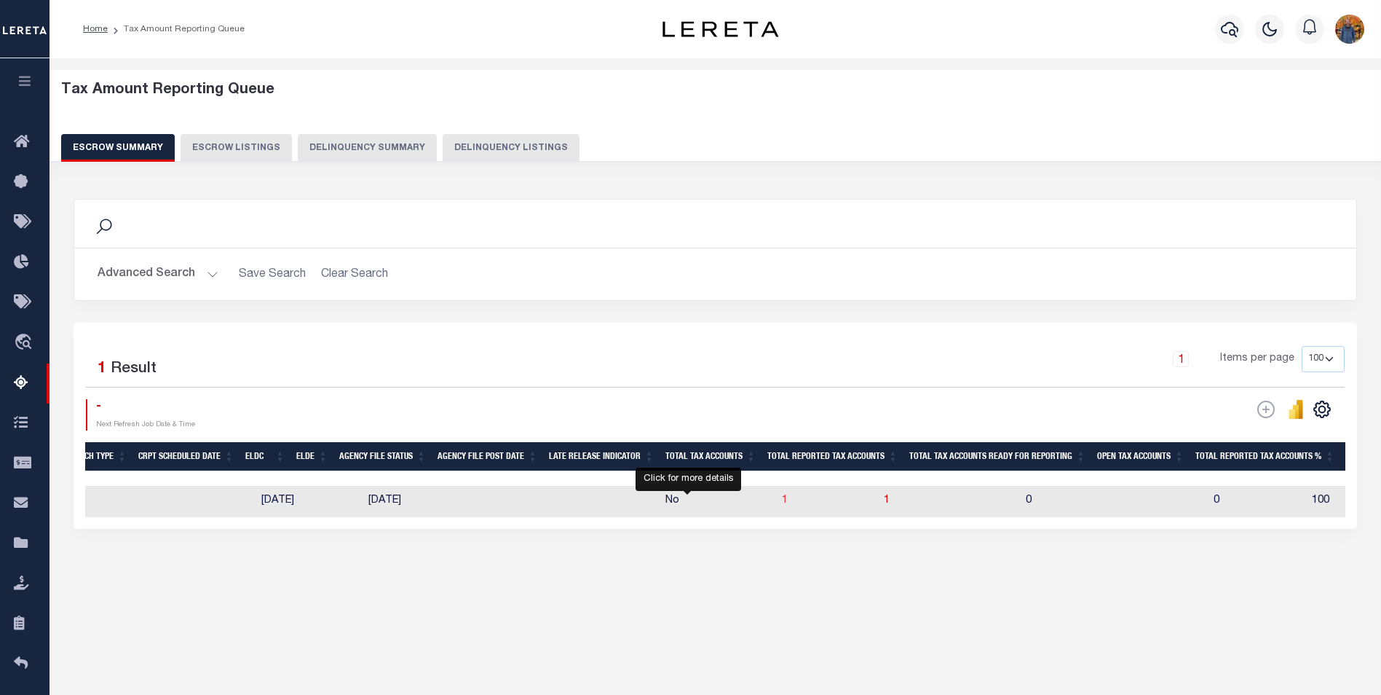
click at [782, 502] on span "1" at bounding box center [785, 500] width 6 height 10
select select "100"
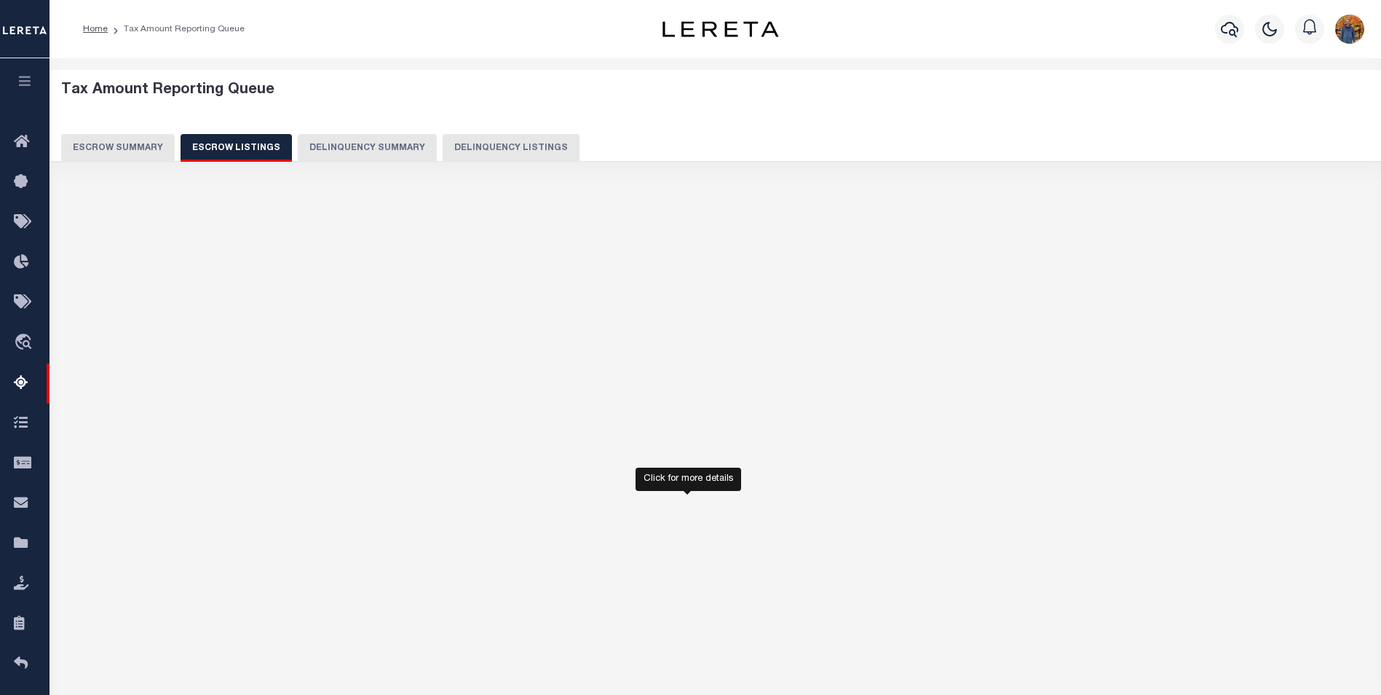
select select "100"
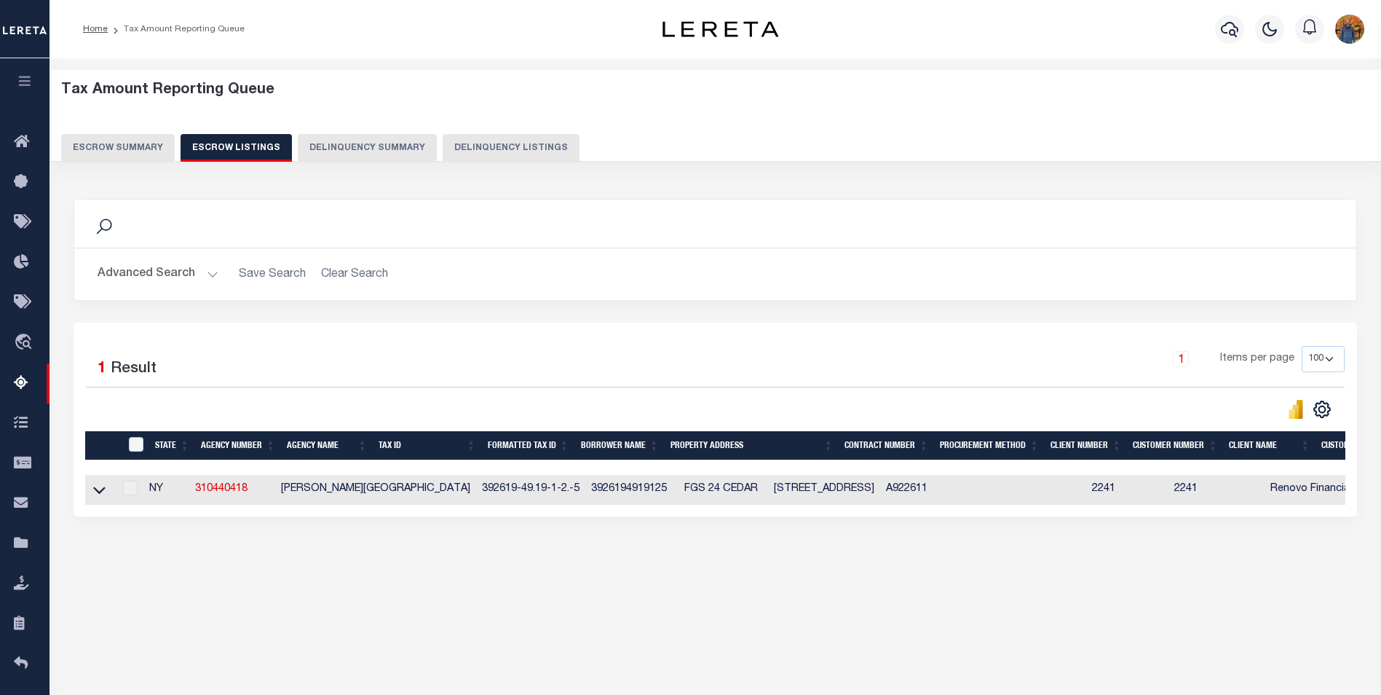
click at [115, 130] on div "Tax Amount Reporting Queue Escrow Summary Escrow Listings Delinquency Summary" at bounding box center [715, 122] width 1309 height 80
click at [122, 135] on div "Tax Amount Reporting Queue Escrow Summary Escrow Listings Delinquency Summary" at bounding box center [715, 122] width 1309 height 80
click at [125, 143] on button "Escrow Summary" at bounding box center [118, 148] width 114 height 28
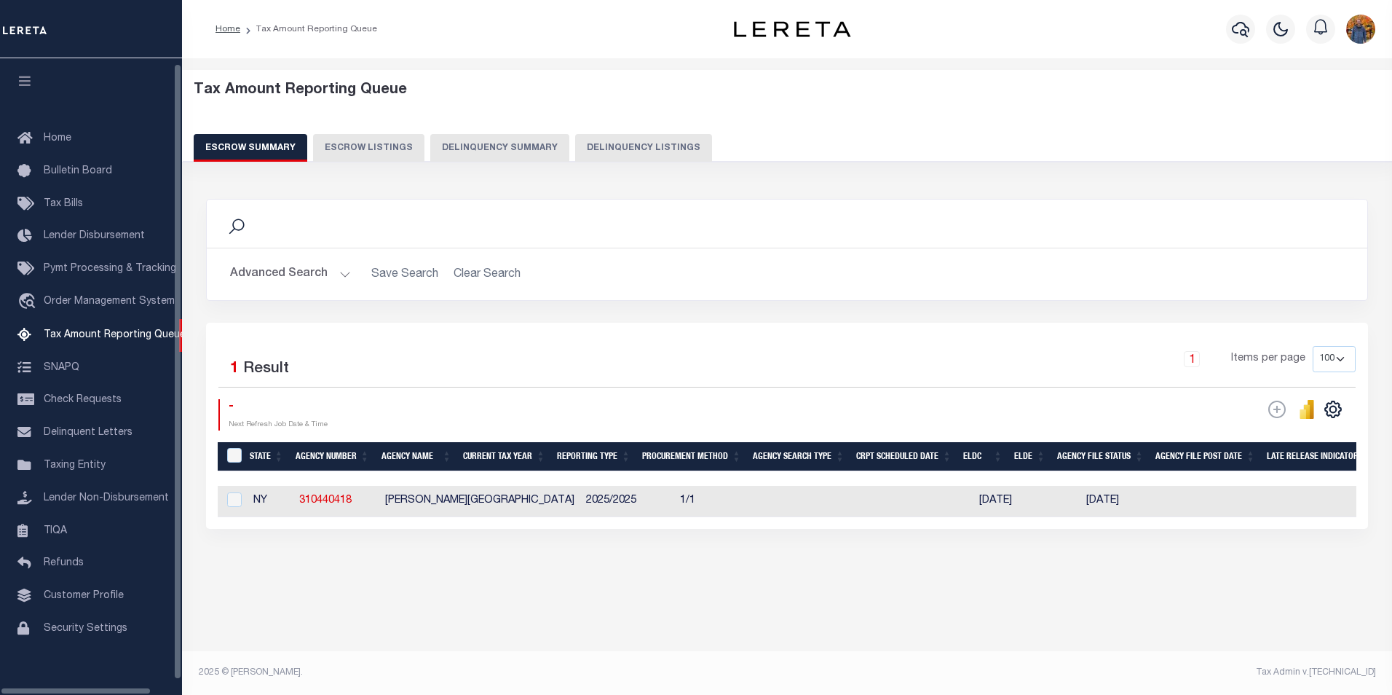
select select "100"
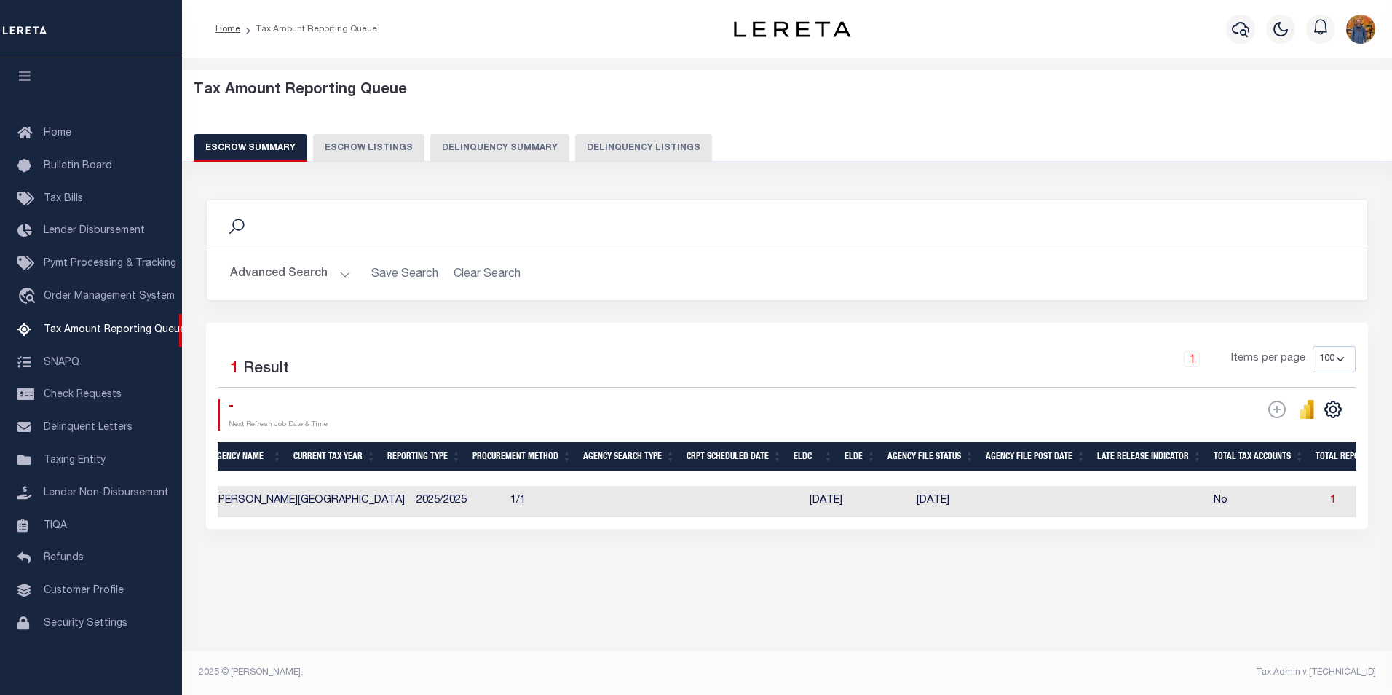
scroll to position [0, 173]
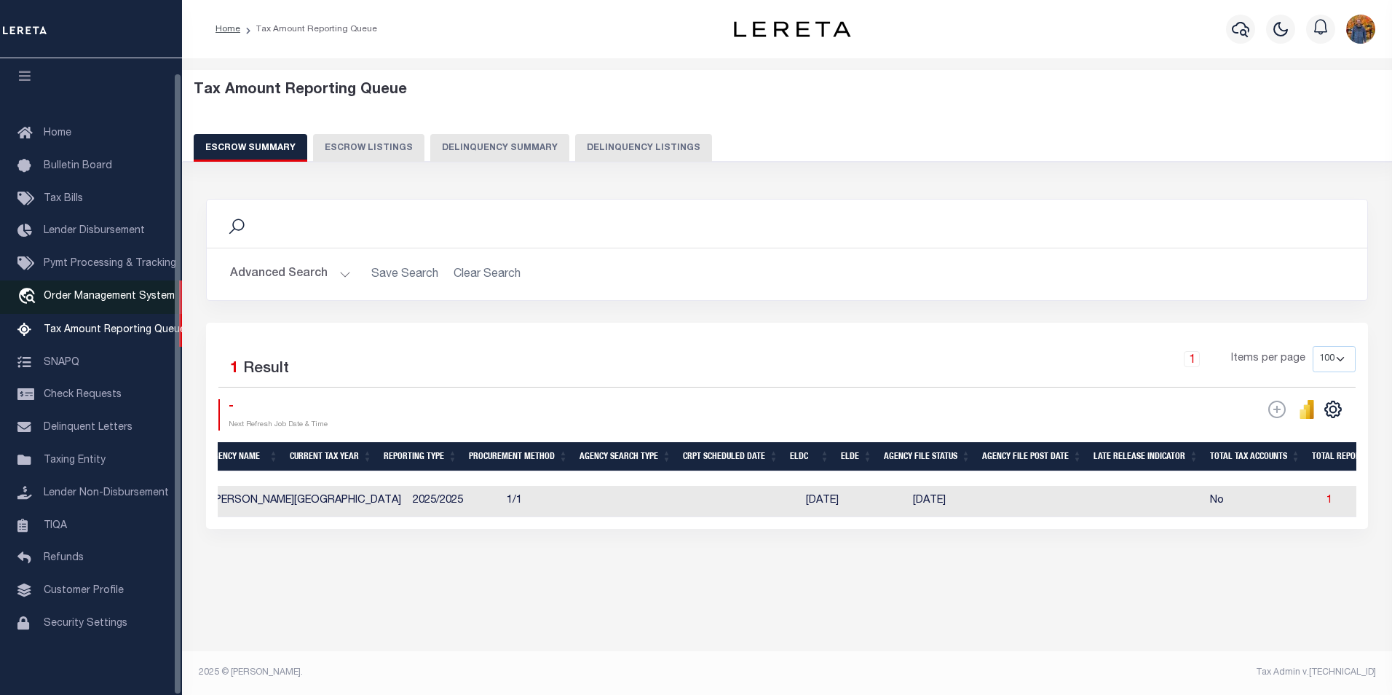
click at [85, 291] on span "Order Management System" at bounding box center [109, 296] width 131 height 10
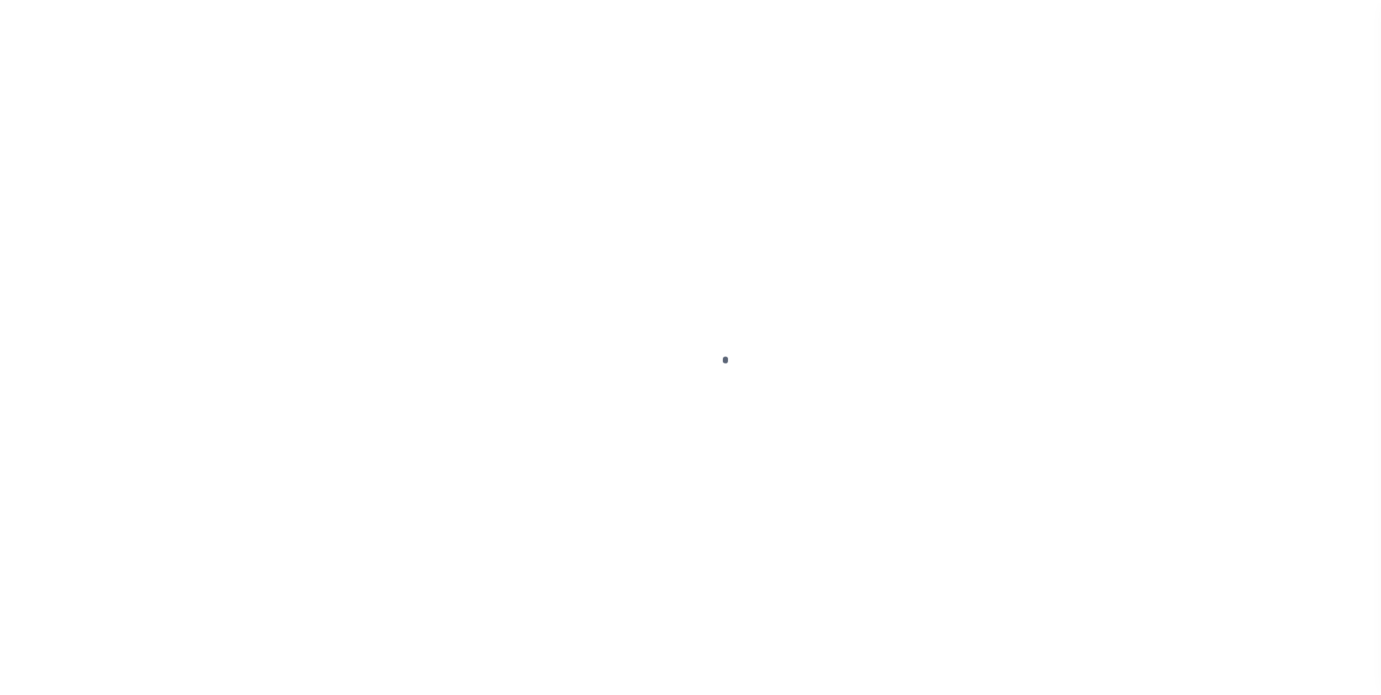
scroll to position [15, 0]
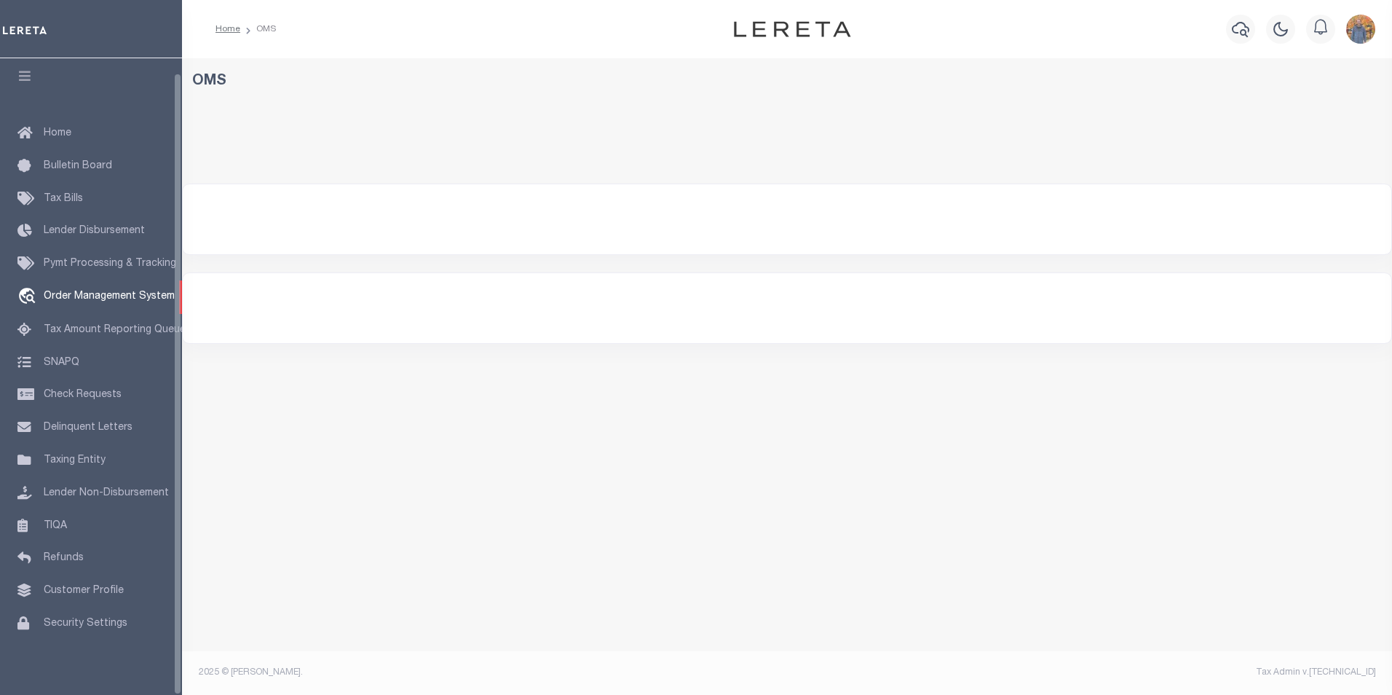
select select "200"
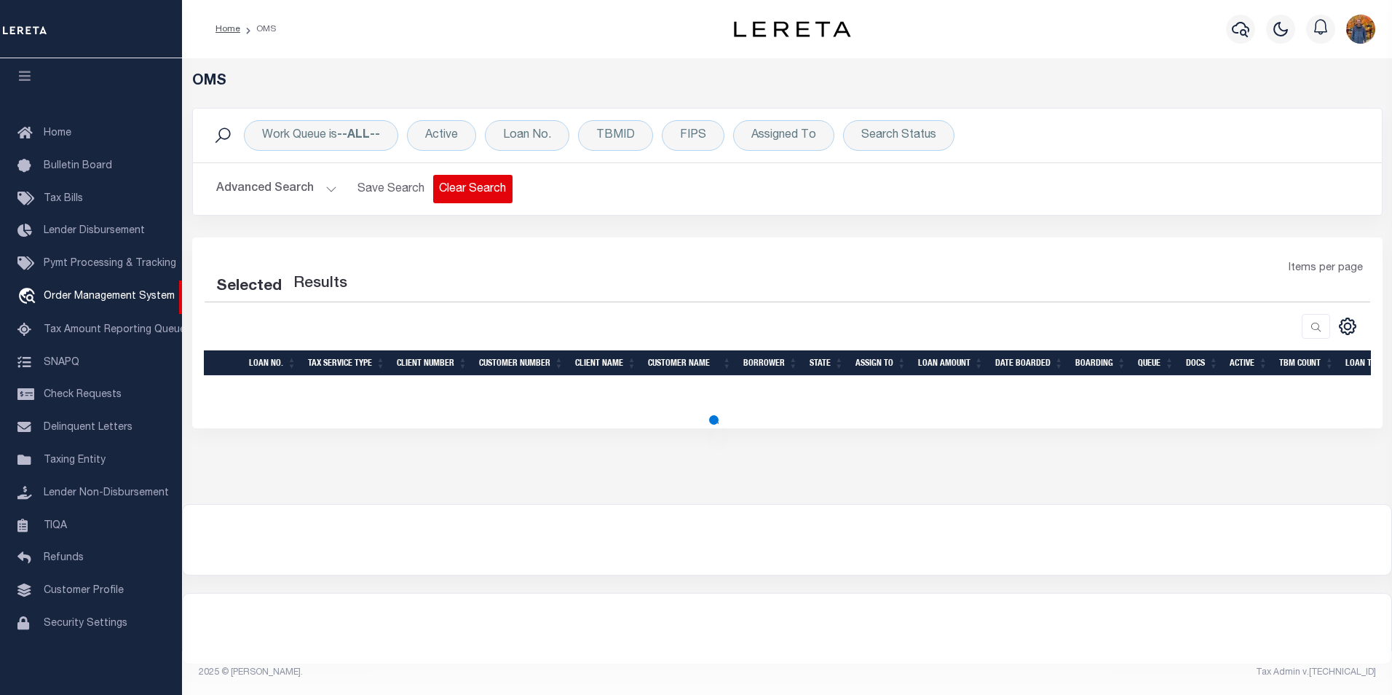
click at [485, 193] on button "Clear Search" at bounding box center [472, 189] width 79 height 28
select select "200"
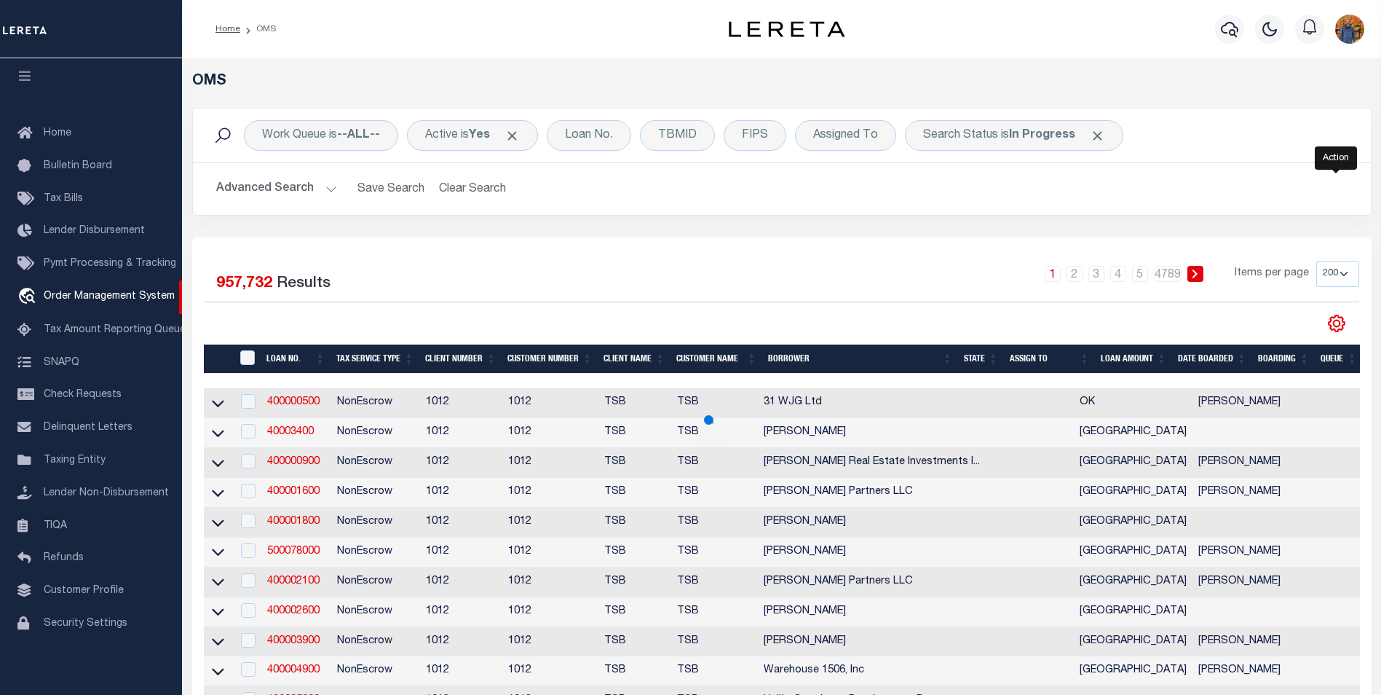
click at [1331, 324] on icon "" at bounding box center [1337, 323] width 19 height 19
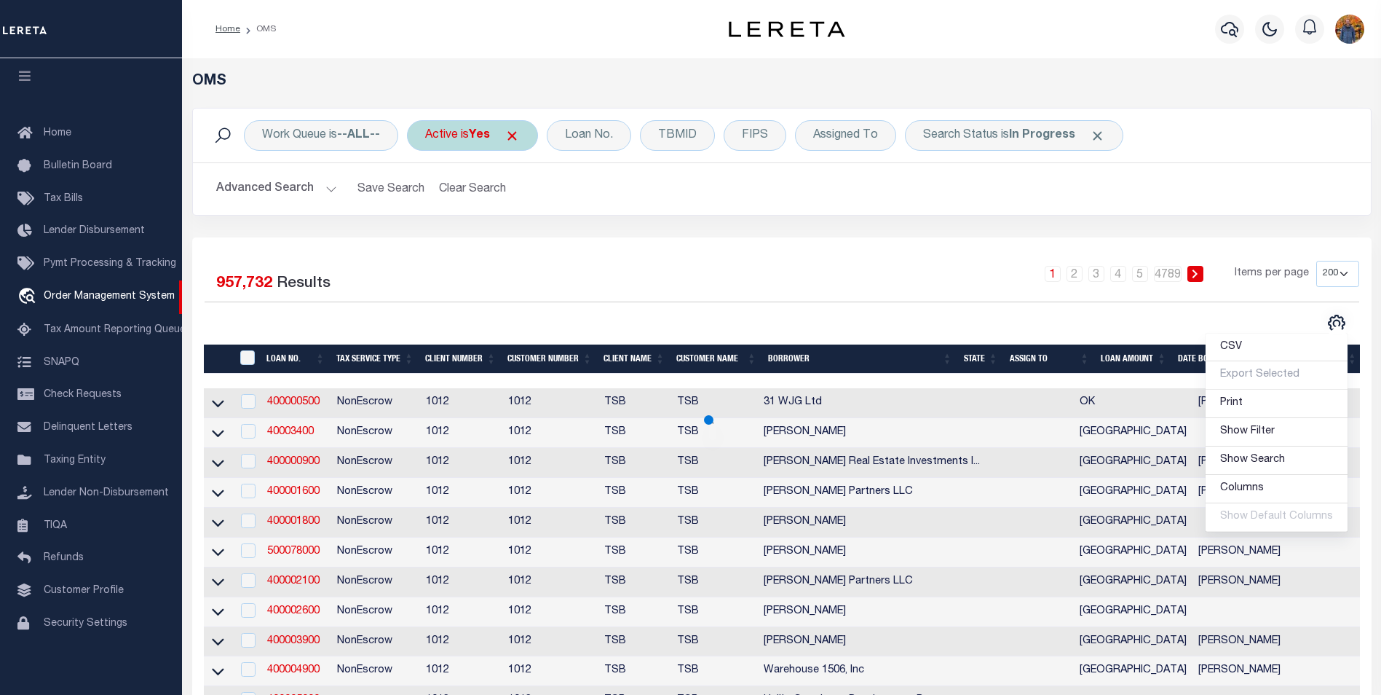
click at [520, 135] on span at bounding box center [512, 135] width 15 height 15
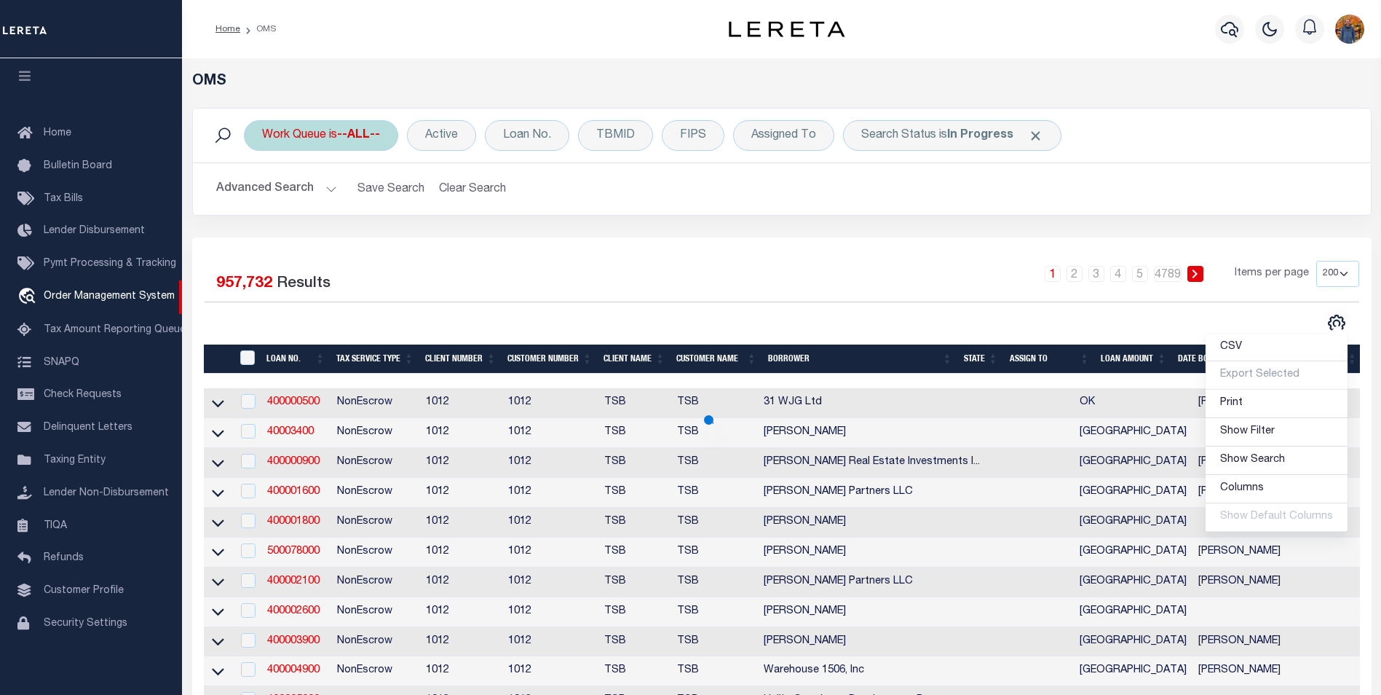
click at [380, 132] on b "--ALL--" at bounding box center [358, 136] width 43 height 12
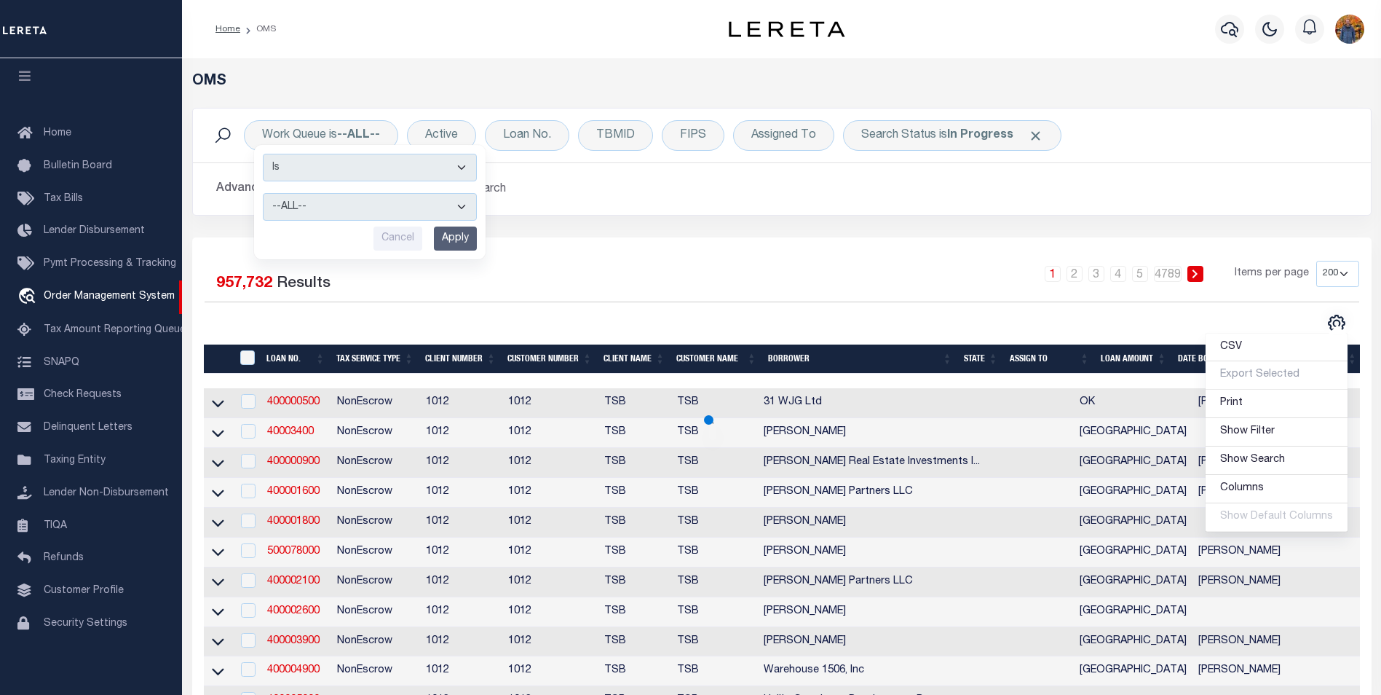
click at [454, 248] on input "Apply" at bounding box center [455, 238] width 43 height 24
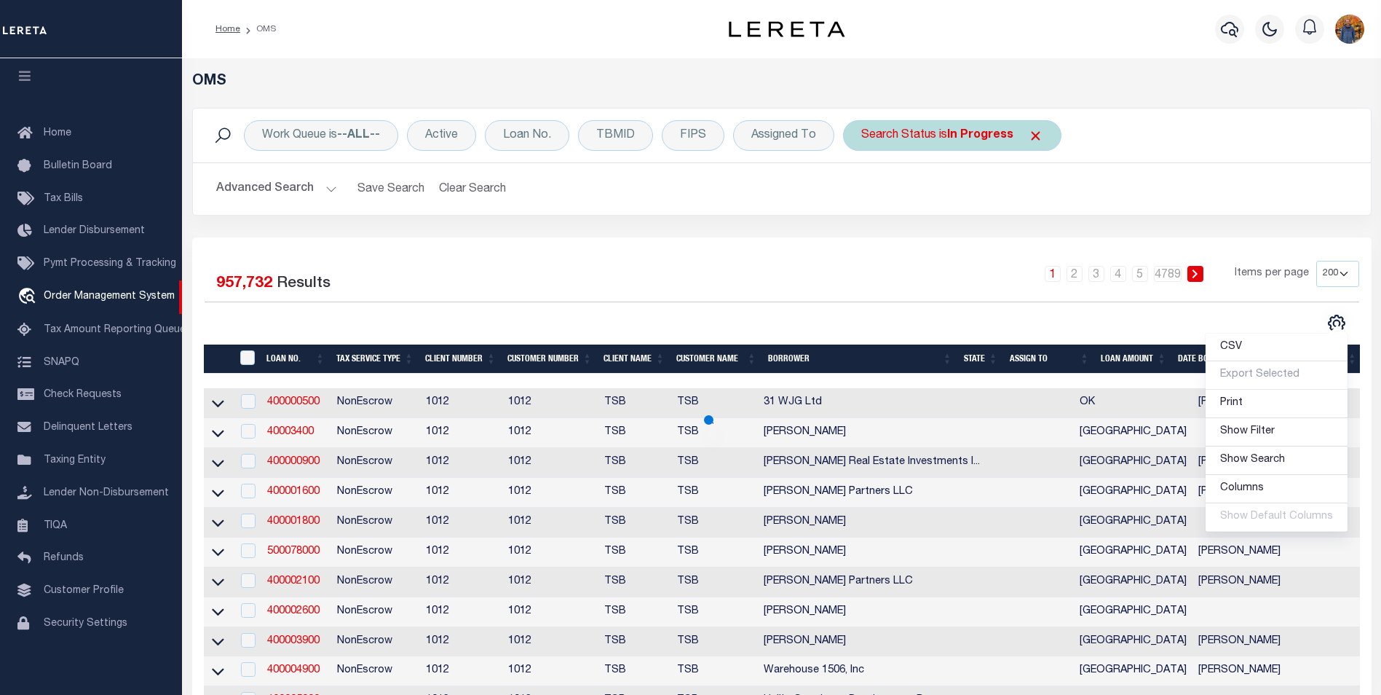
click at [1032, 129] on span "Click to Remove" at bounding box center [1035, 135] width 15 height 15
click at [813, 291] on div "1 2 3 4 5 … 4789 Items per page 10 25 50 100 200" at bounding box center [929, 280] width 861 height 38
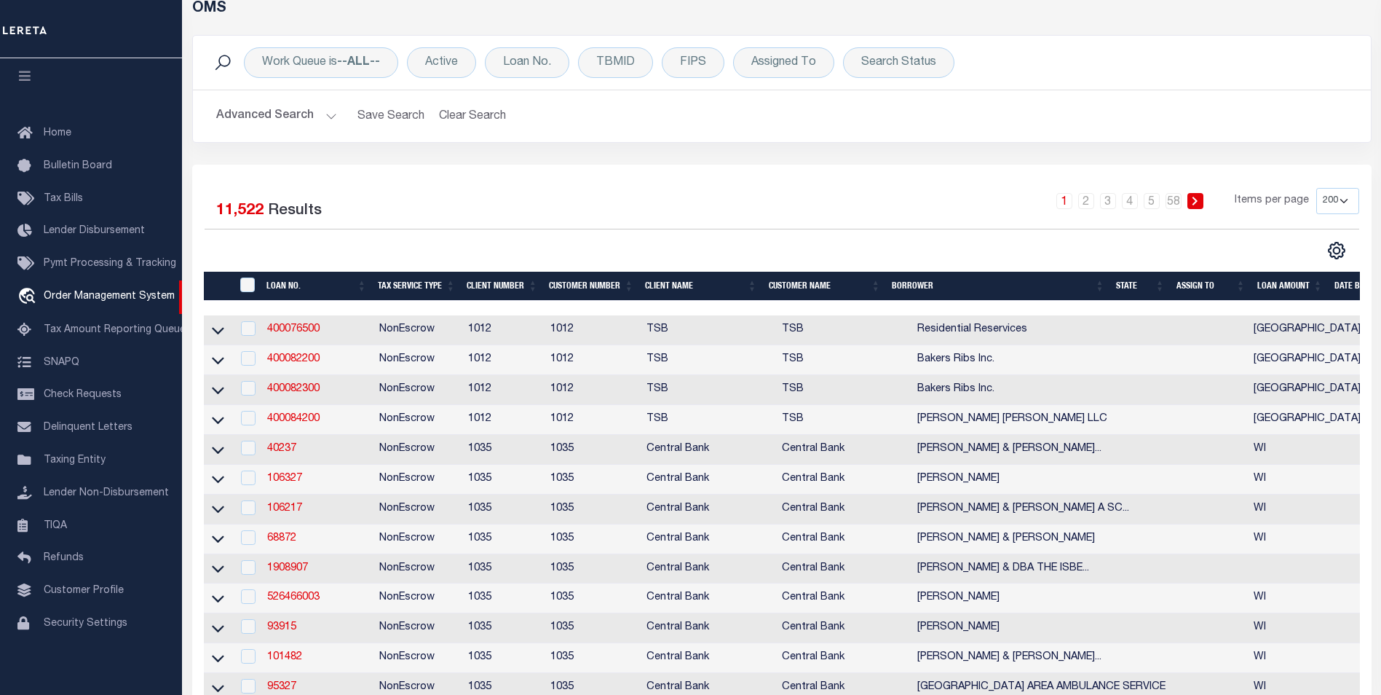
scroll to position [0, 0]
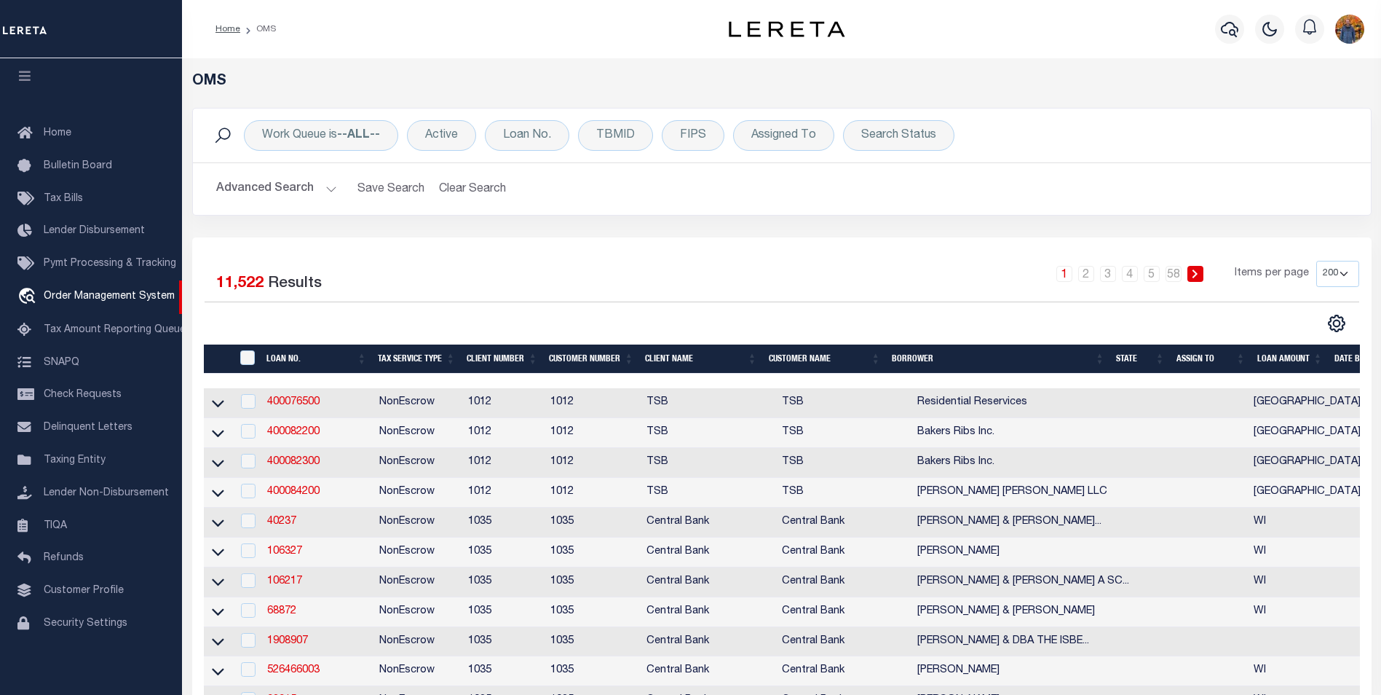
click at [286, 197] on button "Advanced Search" at bounding box center [276, 189] width 121 height 28
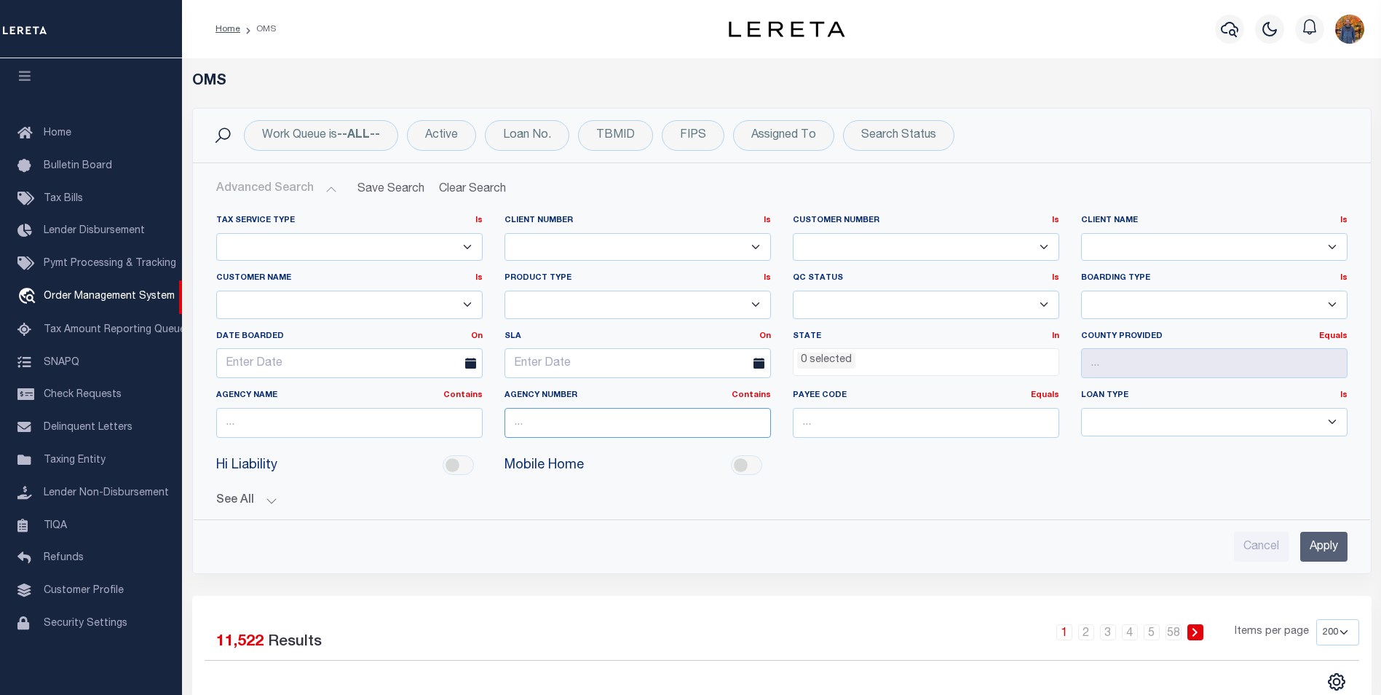
click at [542, 433] on input "text" at bounding box center [638, 423] width 267 height 30
paste input "310440418"
type input "310440418"
click at [1323, 537] on input "Apply" at bounding box center [1324, 547] width 47 height 30
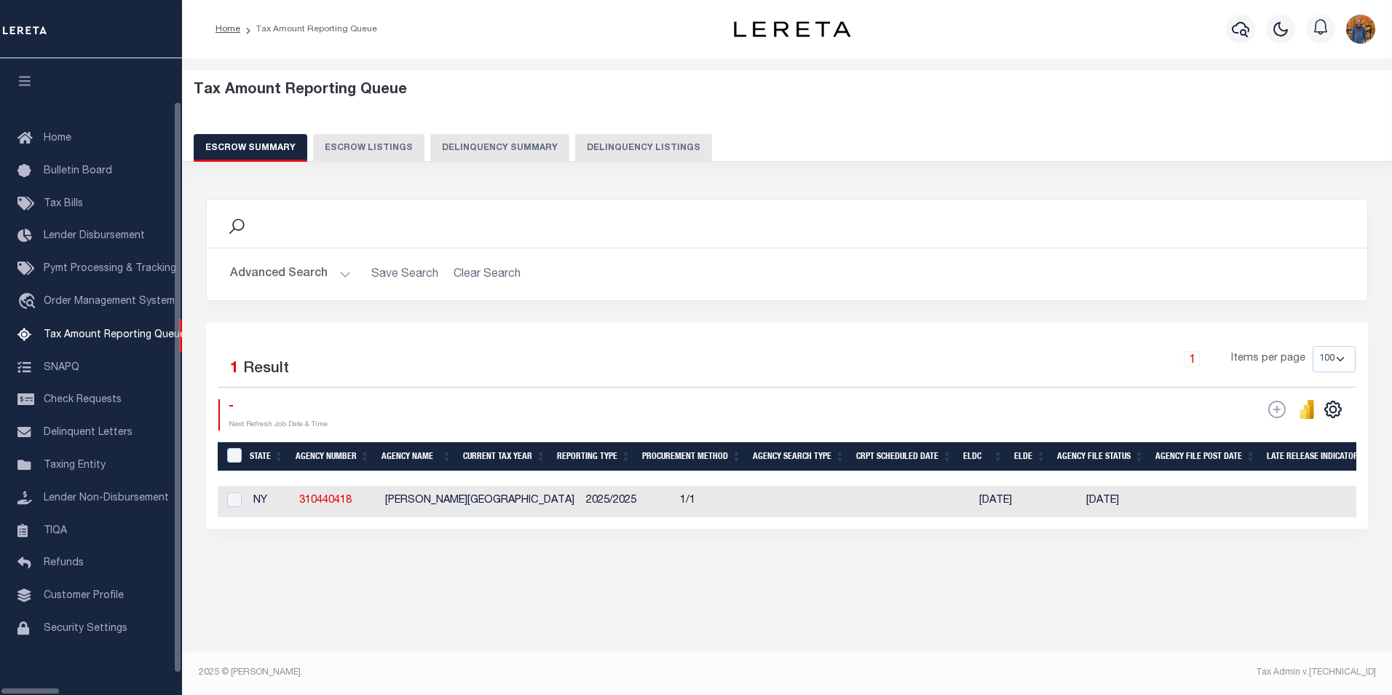
select select "100"
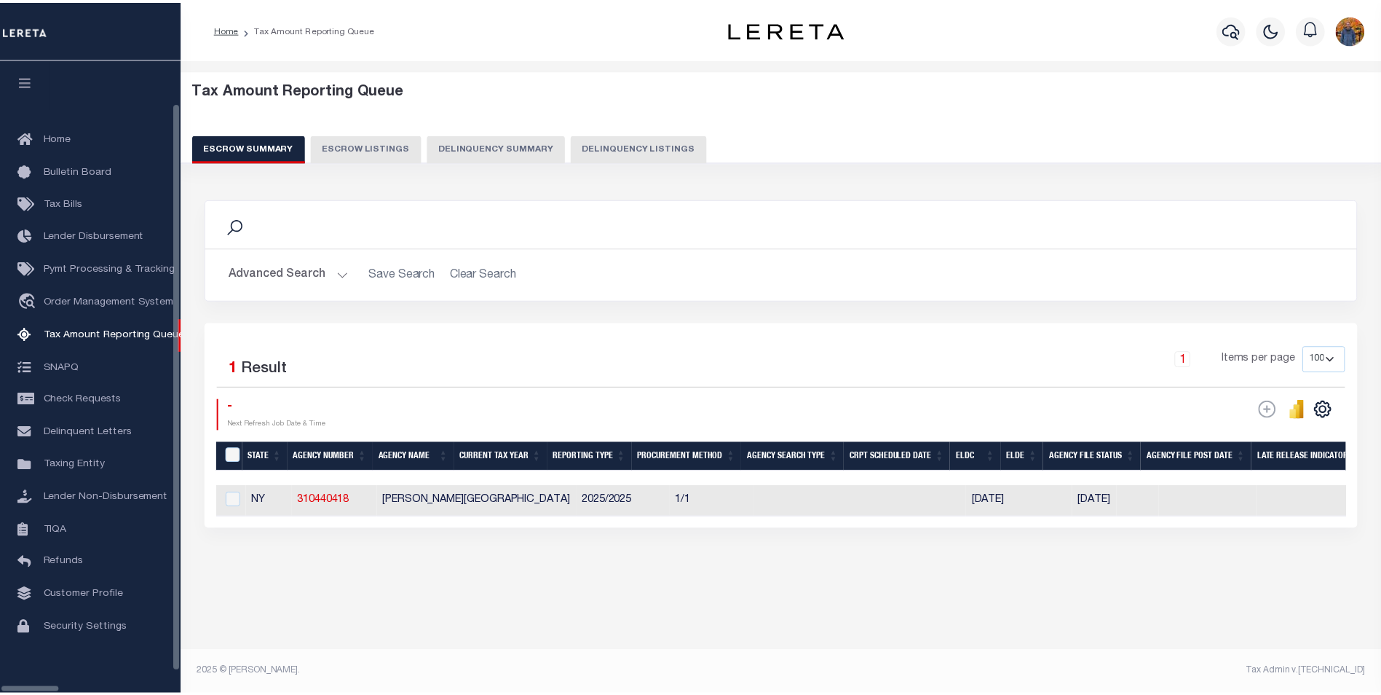
scroll to position [15, 0]
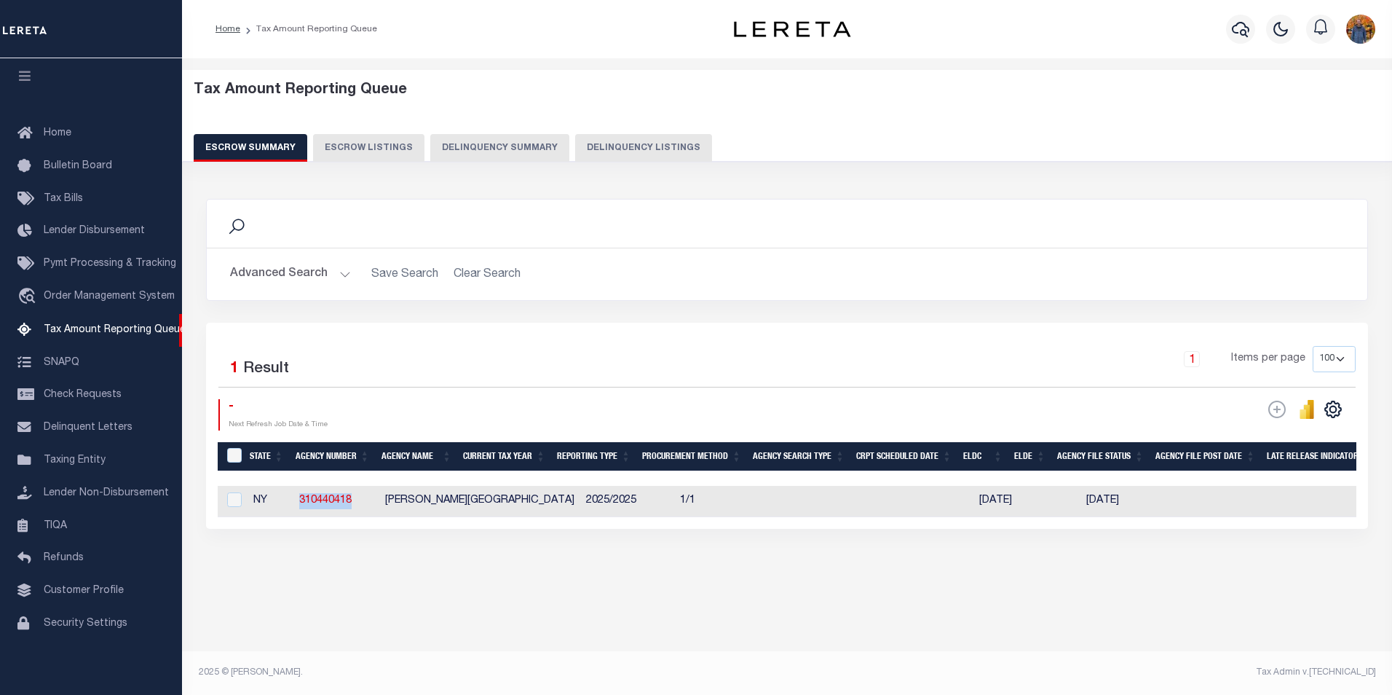
drag, startPoint x: 357, startPoint y: 492, endPoint x: 297, endPoint y: 502, distance: 60.6
click at [297, 502] on td "310440418" at bounding box center [336, 501] width 86 height 31
checkbox input "true"
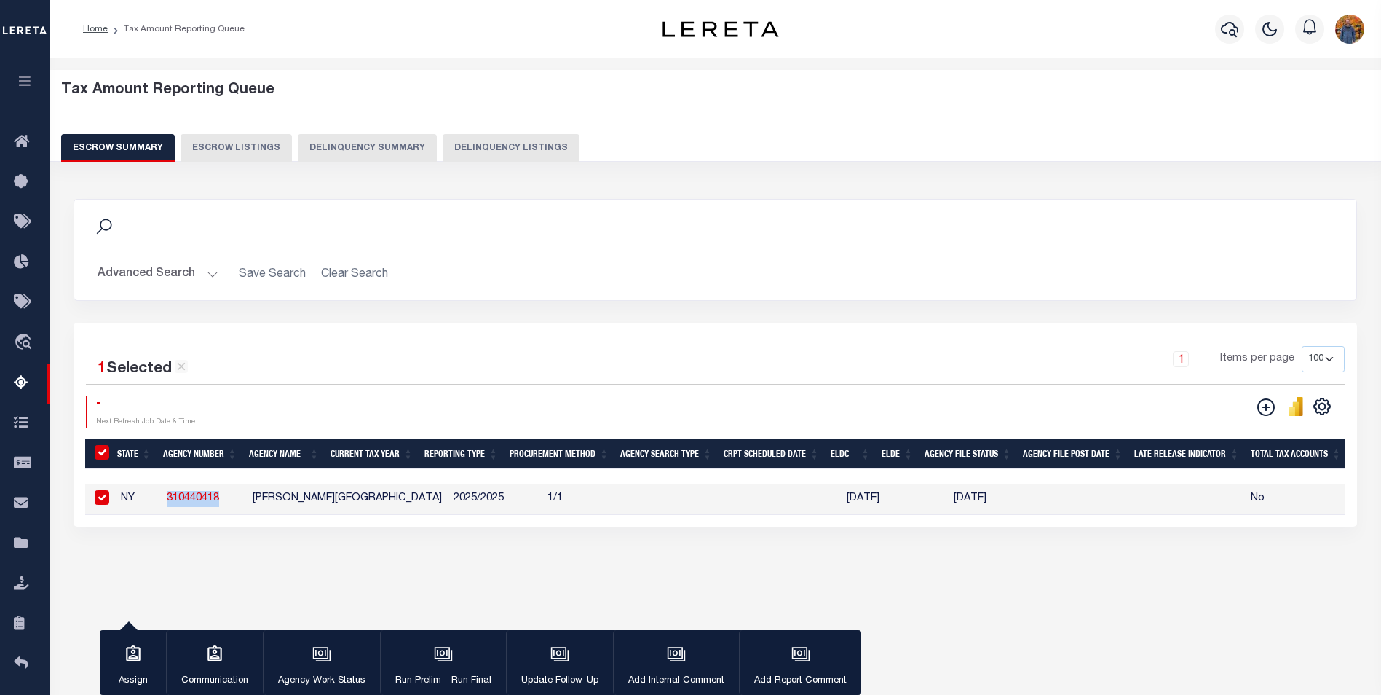
copy link "310440418"
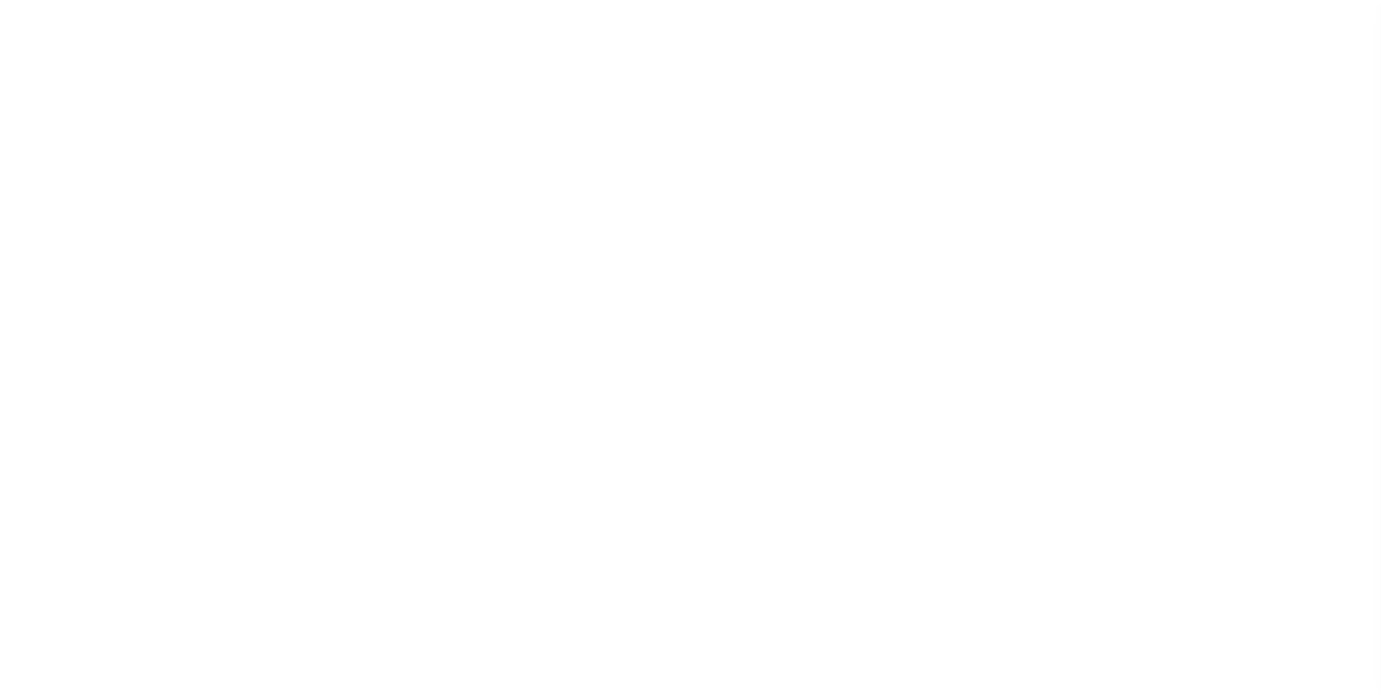
select select "13617"
select select "8052"
select select "NonEscrow"
type input "[STREET_ADDRESS][PERSON_NAME]"
type input "Block: 49.20; Lot: 1-9"
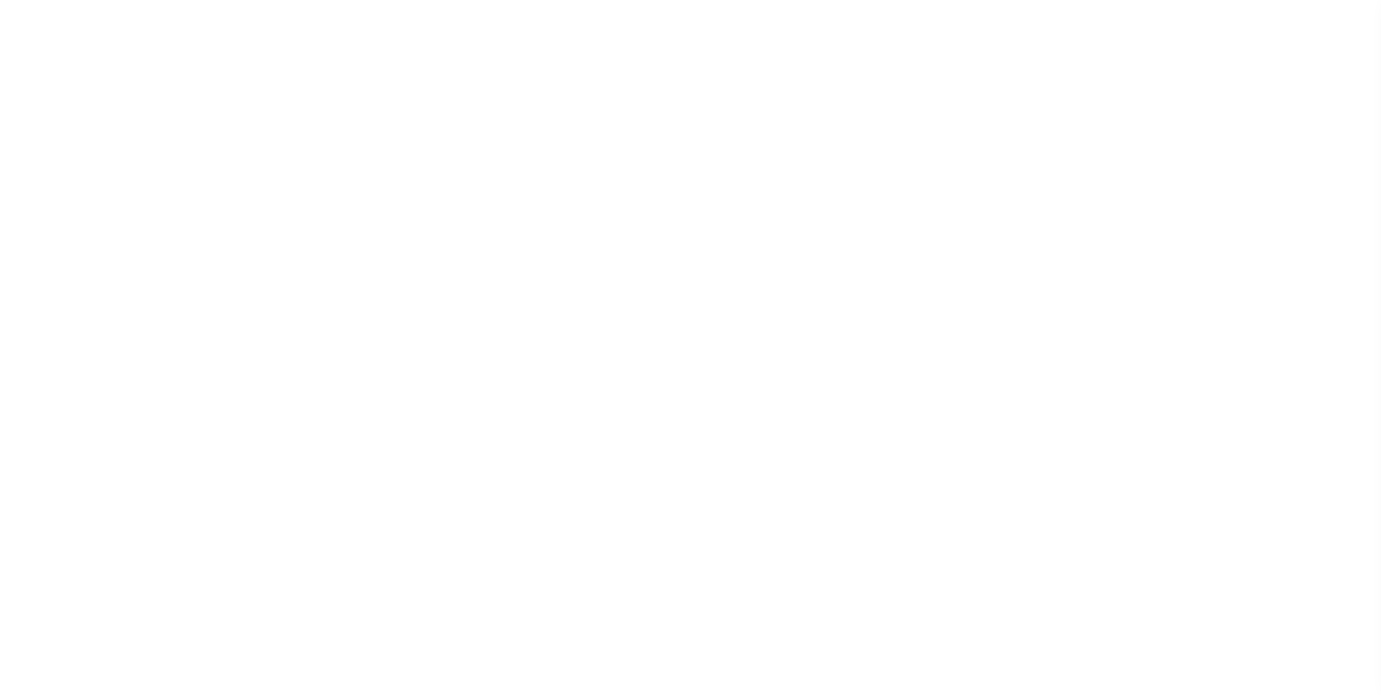
type input "Monsey NY 10952"
type input "NY"
select select
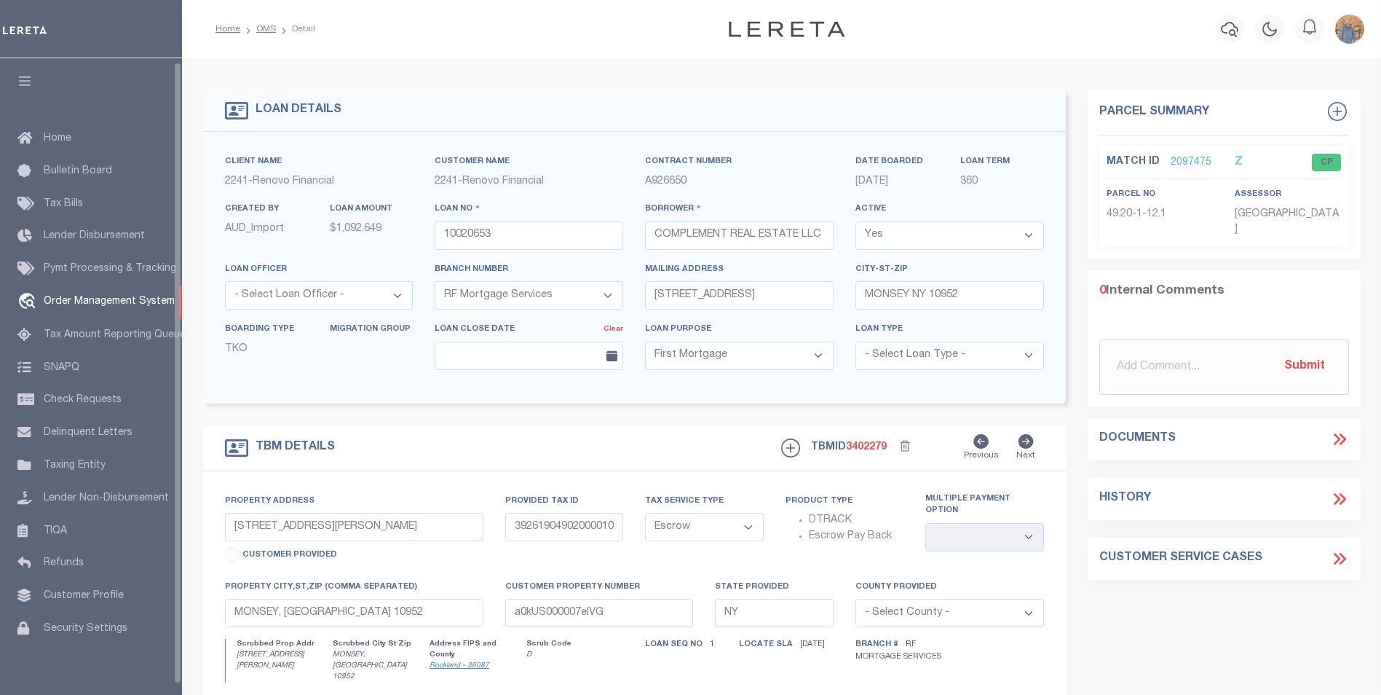
select select "25067"
select select "10"
select select "Escrow"
select select
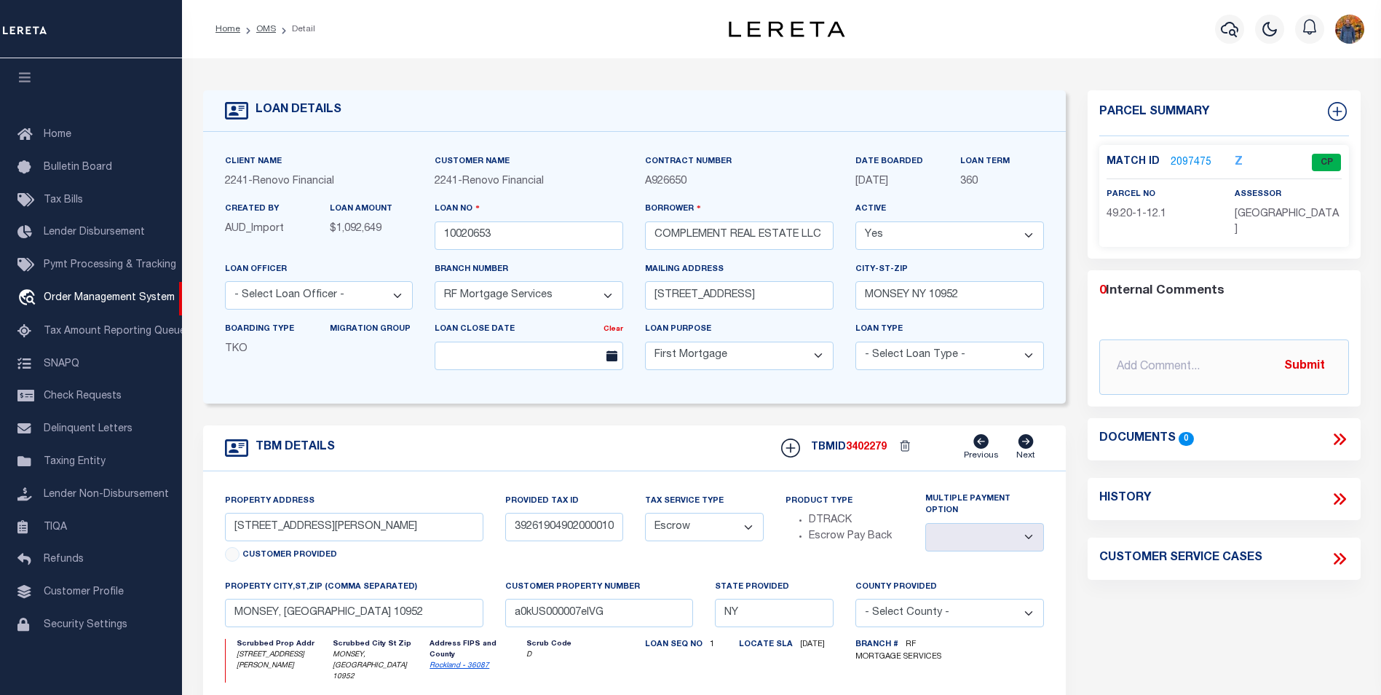
click at [1191, 163] on link "2097475" at bounding box center [1191, 162] width 41 height 15
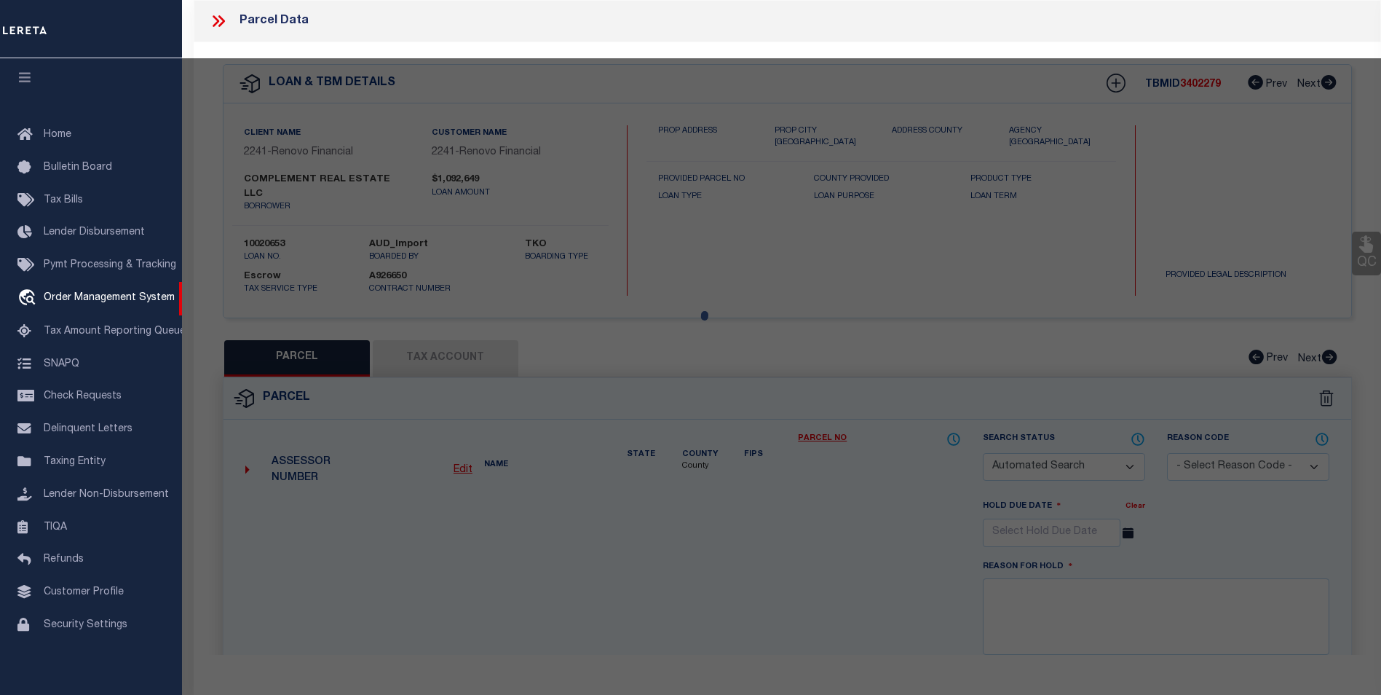
checkbox input "false"
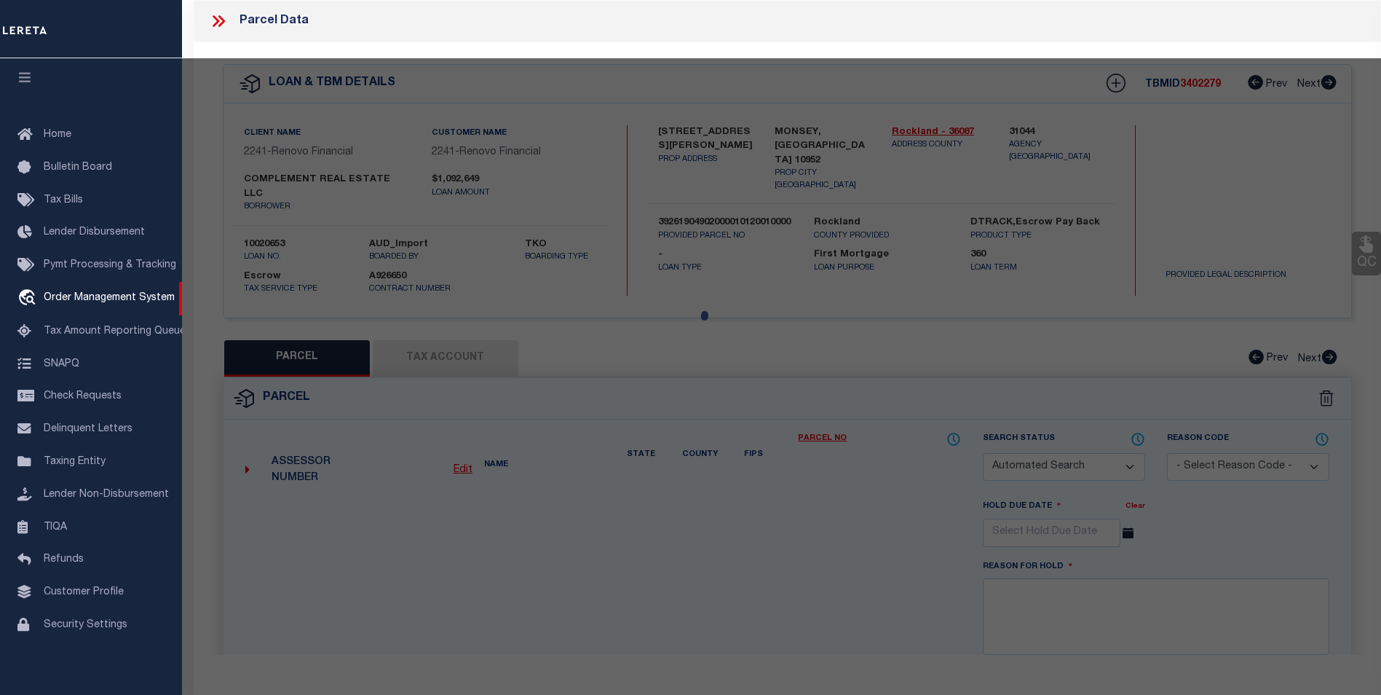
select select "CP"
select select
type input "18 RITA AV"
checkbox input "false"
type input "MONSEY, NY 10952"
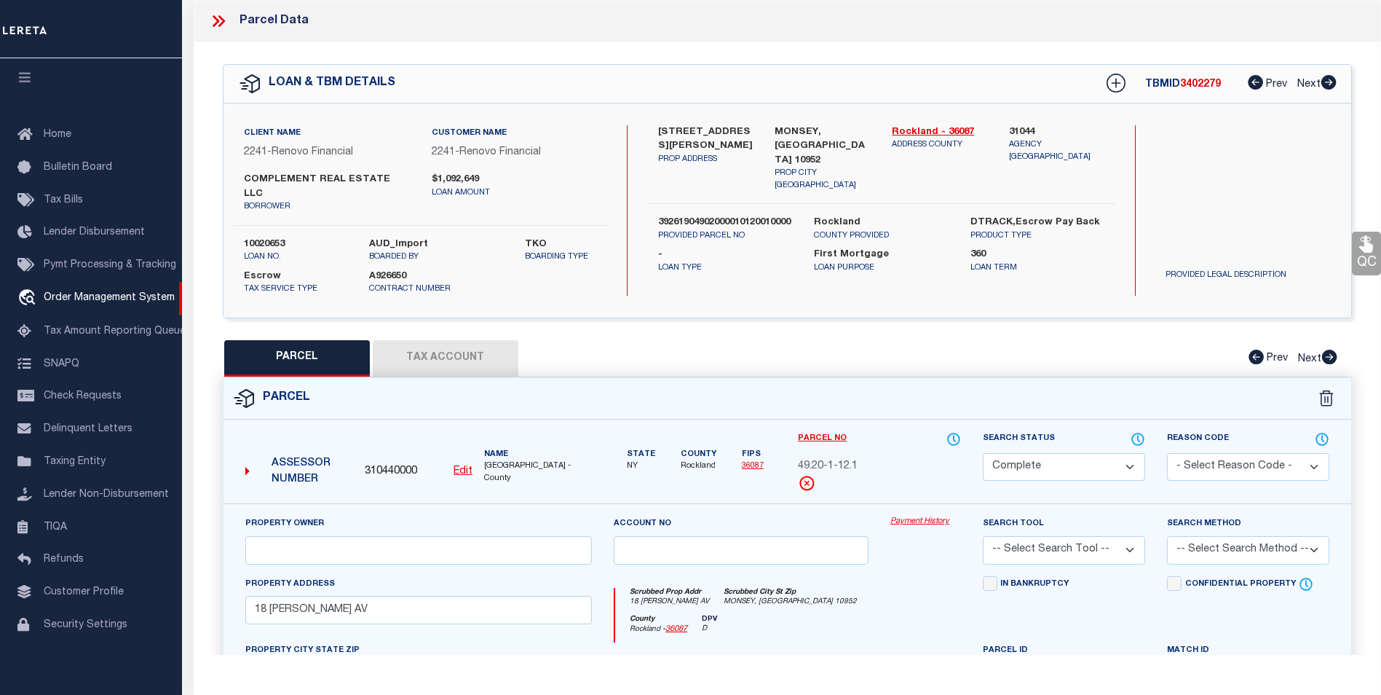
click at [466, 340] on button "Tax Account" at bounding box center [446, 358] width 146 height 36
select select "100"
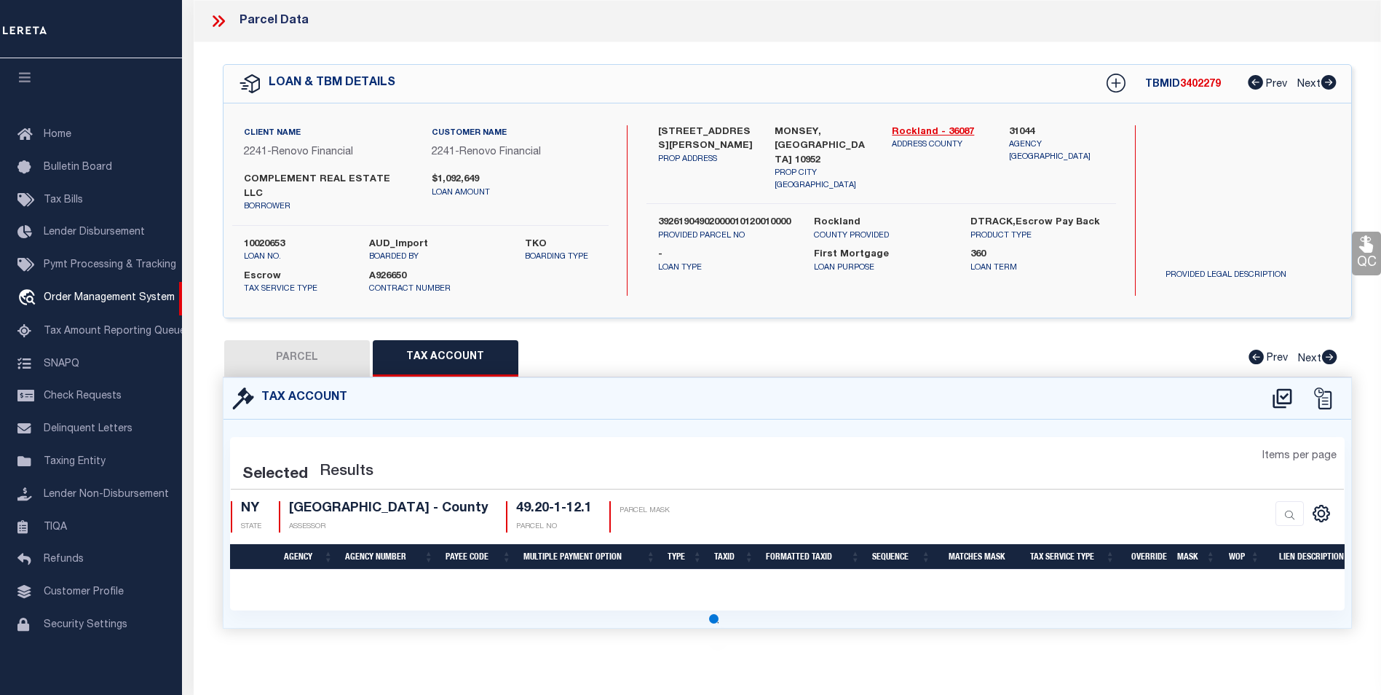
select select "100"
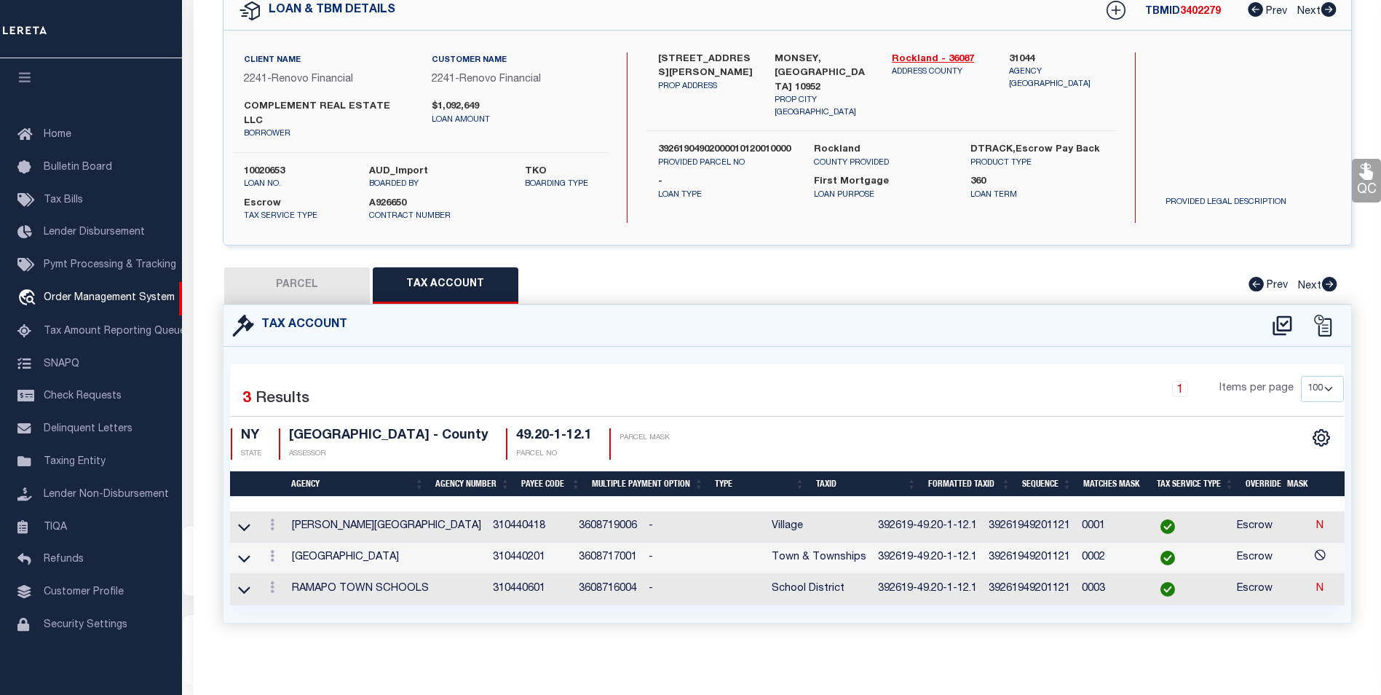
click at [305, 268] on button "PARCEL" at bounding box center [297, 285] width 146 height 36
select select "AS"
checkbox input "false"
select select "CP"
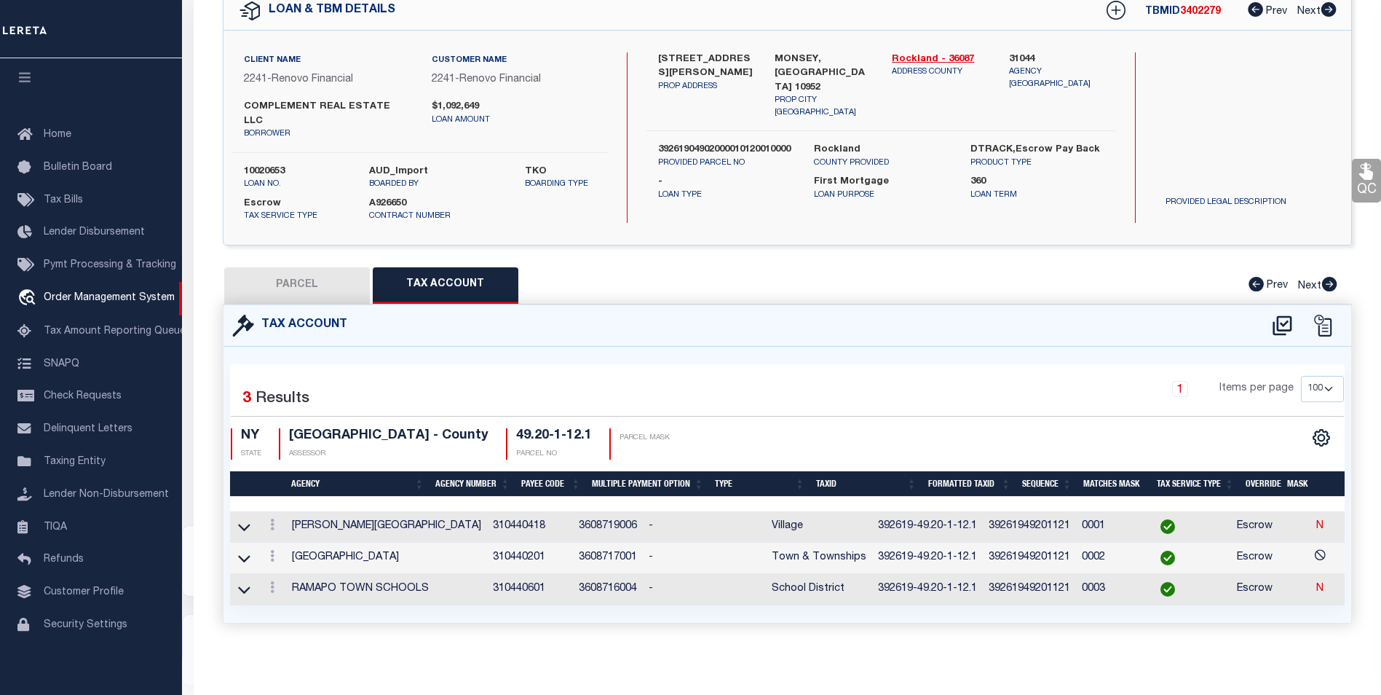
select select
type input "18 RITA AV"
checkbox input "false"
type input "MONSEY, NY 10952"
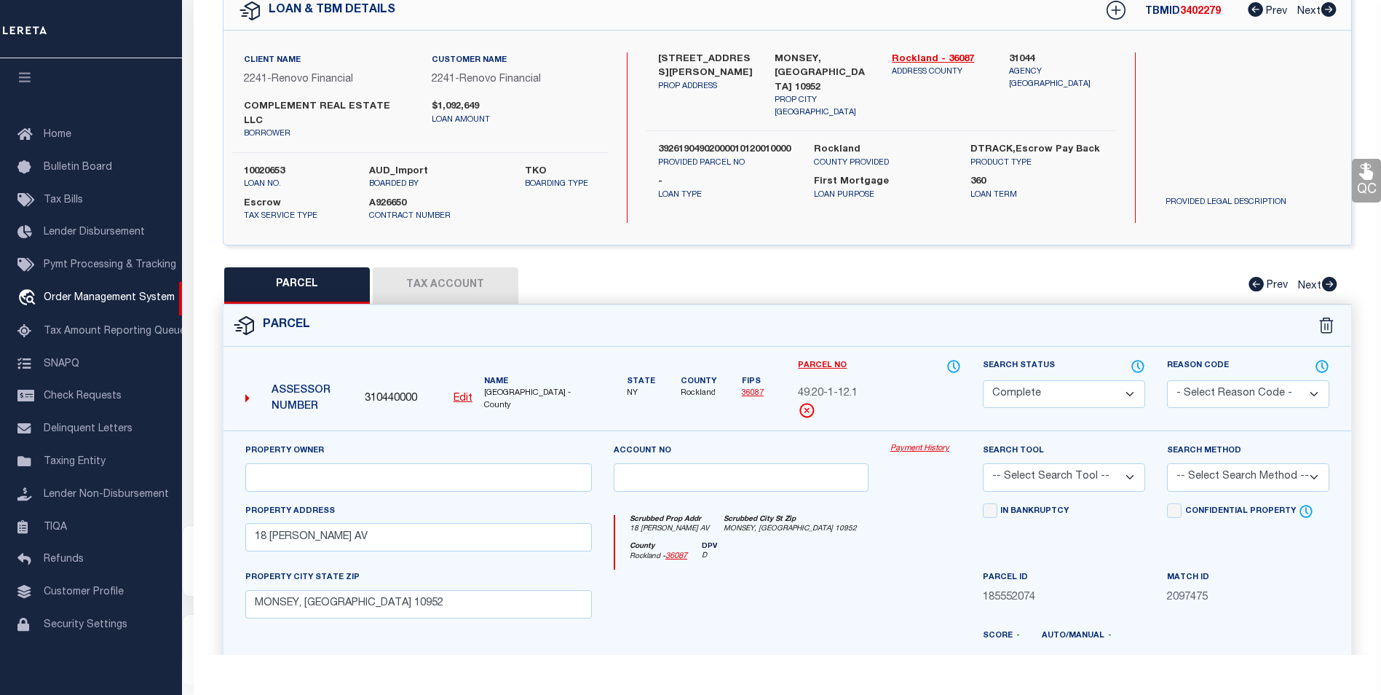
click at [443, 267] on button "Tax Account" at bounding box center [446, 285] width 146 height 36
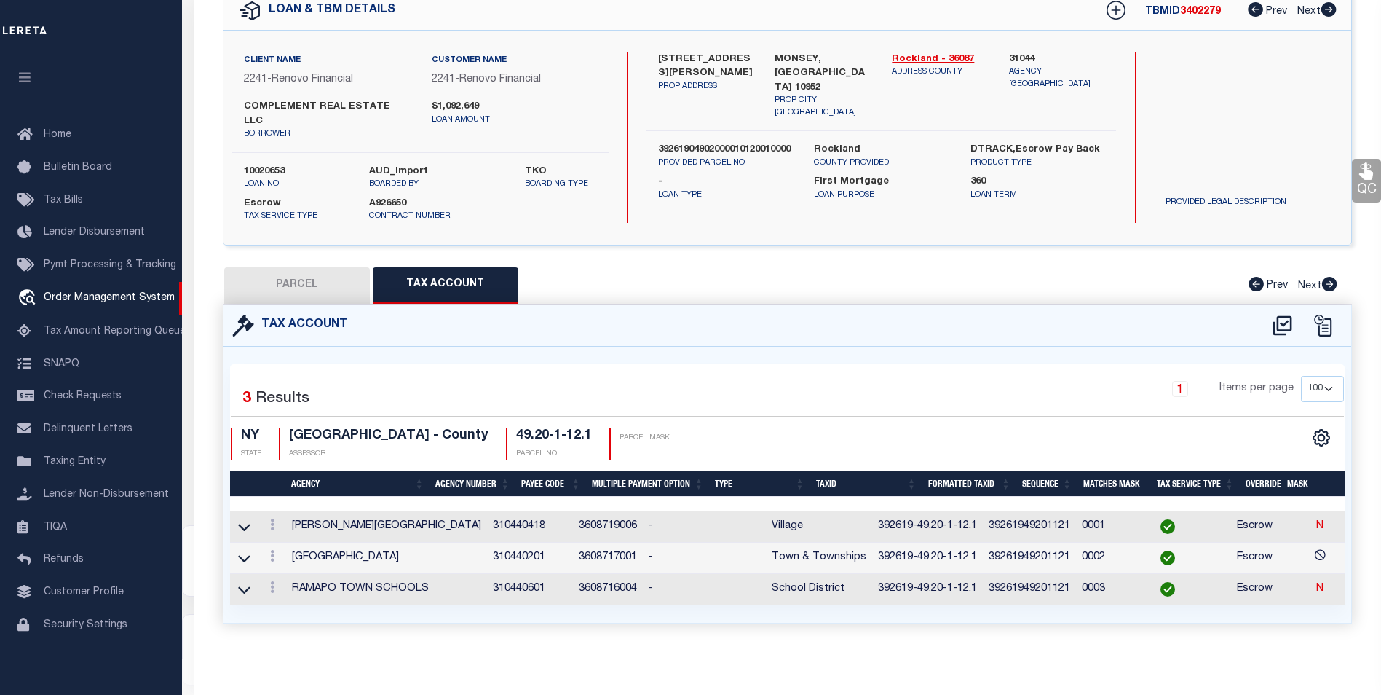
select select "100"
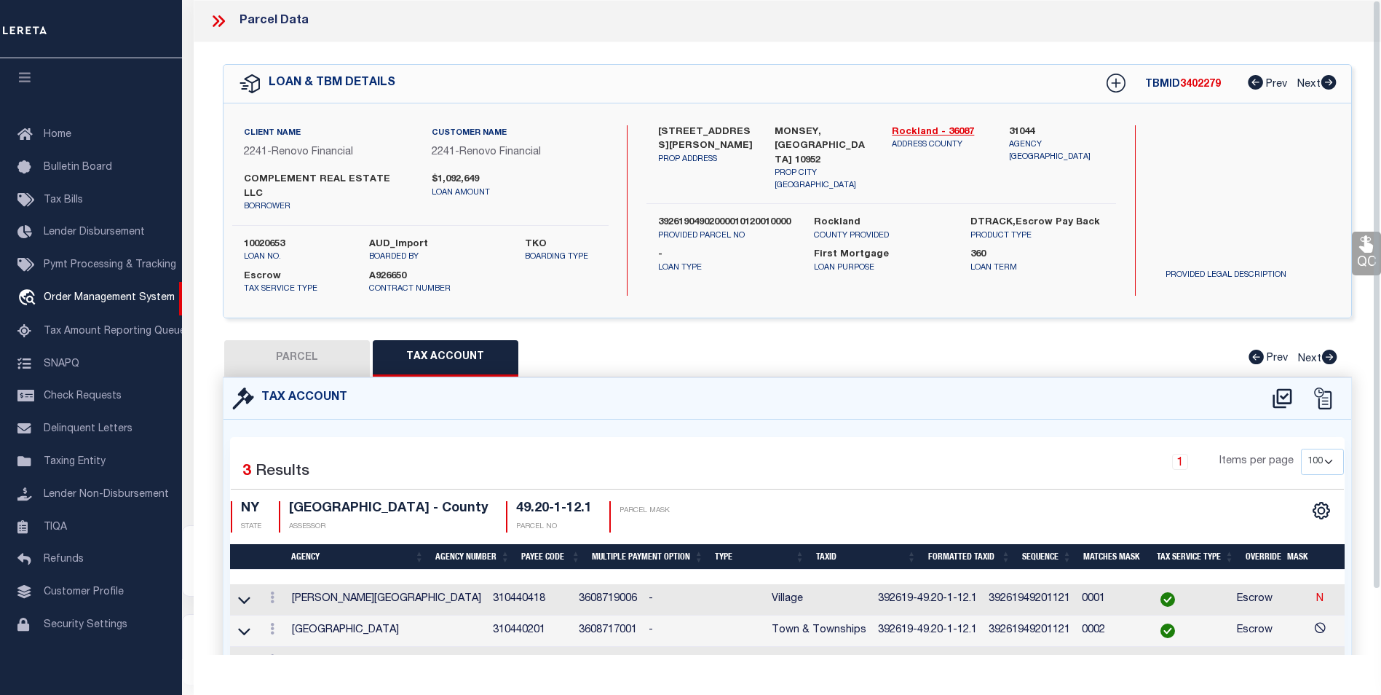
scroll to position [73, 0]
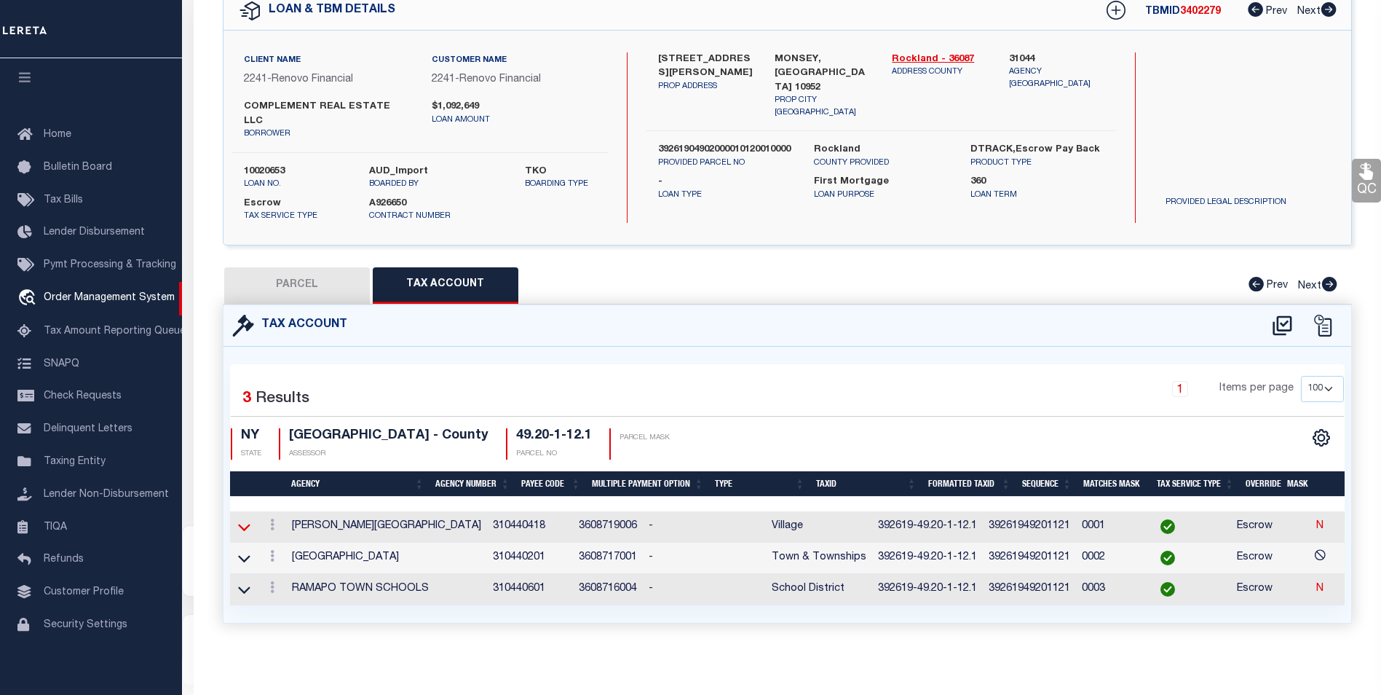
click at [250, 519] on icon at bounding box center [244, 526] width 12 height 15
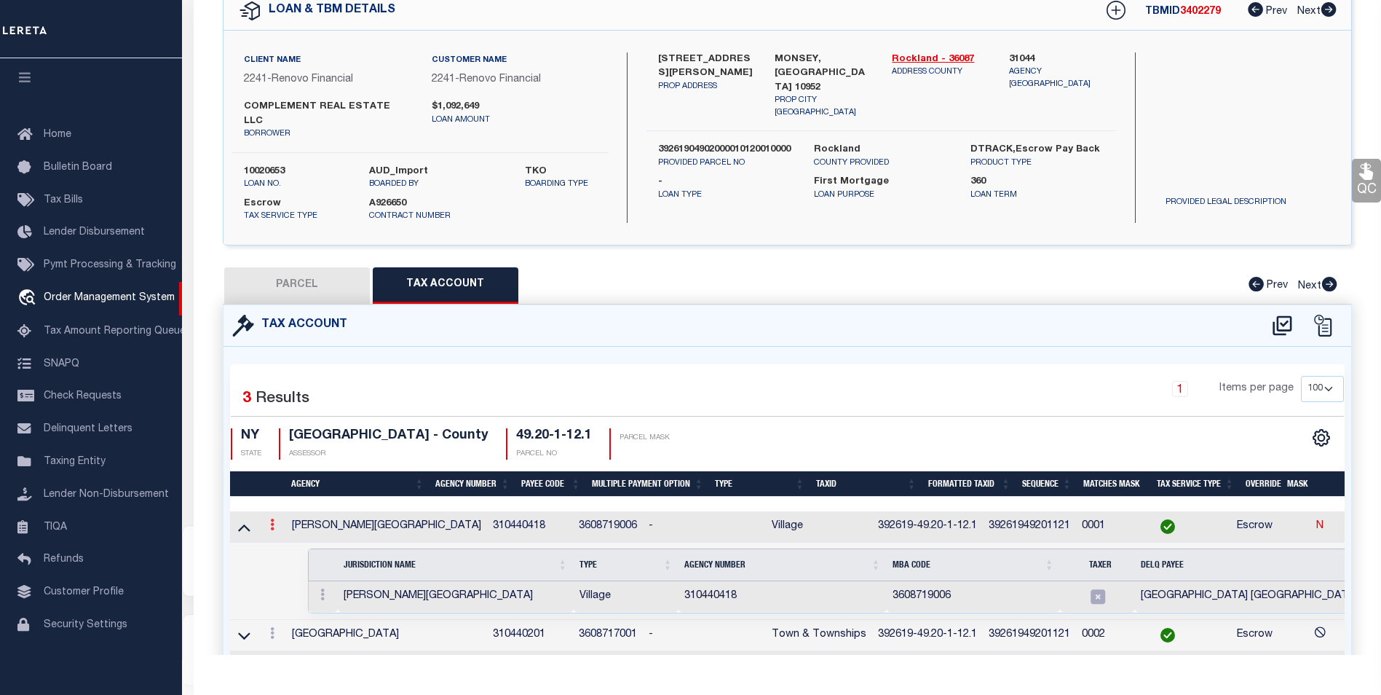
click at [273, 519] on icon at bounding box center [272, 525] width 4 height 12
click at [293, 536] on link at bounding box center [292, 548] width 54 height 24
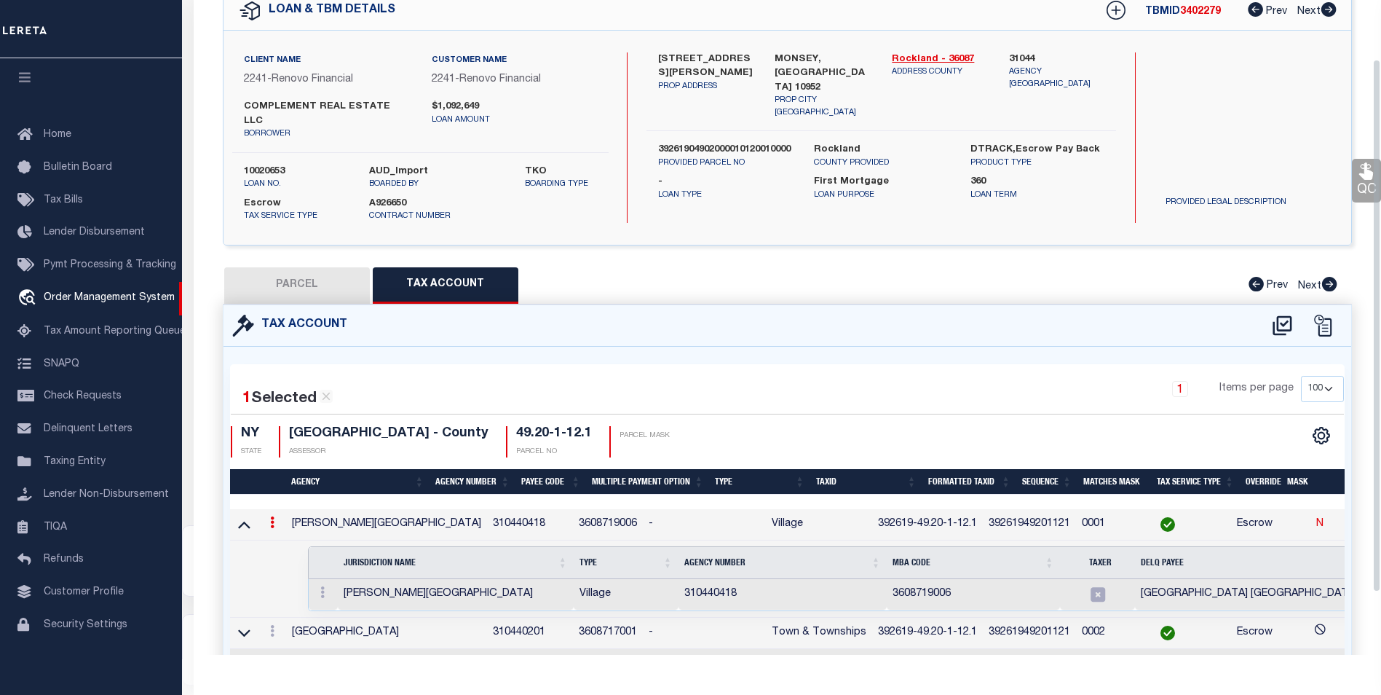
type input "392619-49.20-1-12.1"
type textarea "392619-$XXXXXXXXXXXXXXXXX"
checkbox input "true"
select select "ACT"
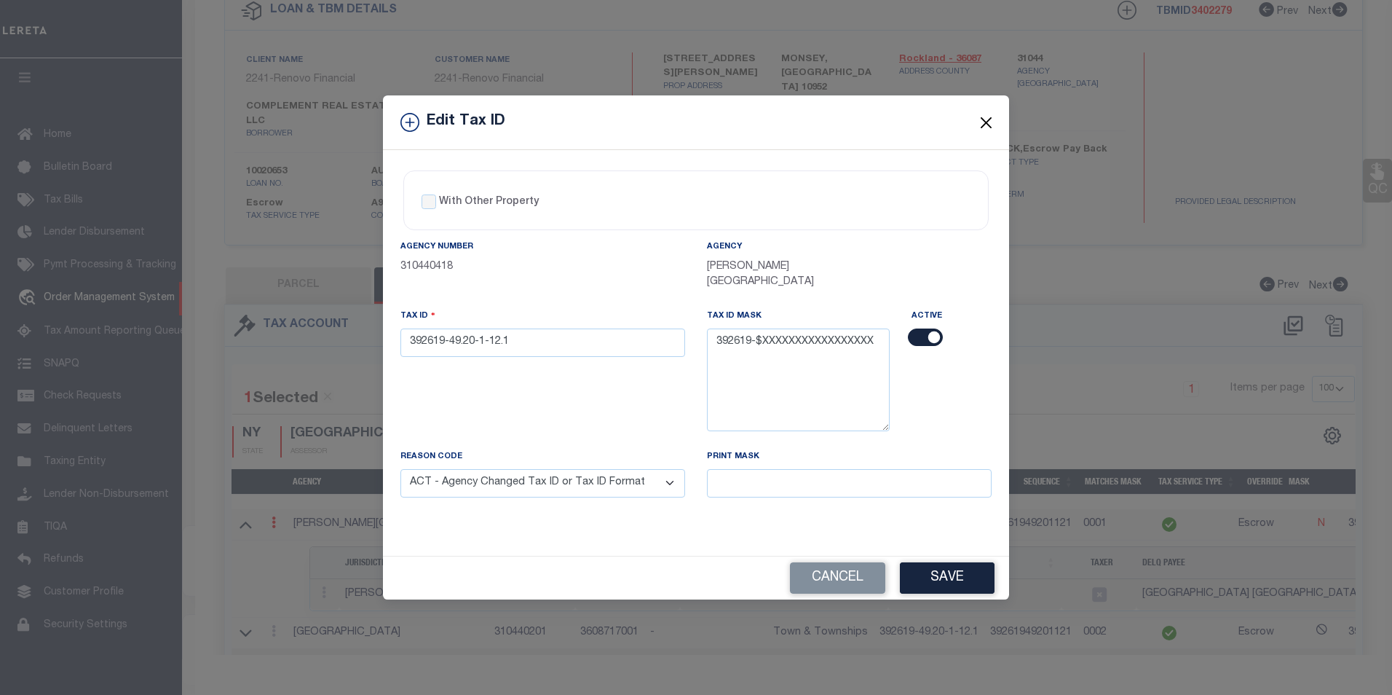
click at [990, 129] on button "Close" at bounding box center [986, 122] width 19 height 19
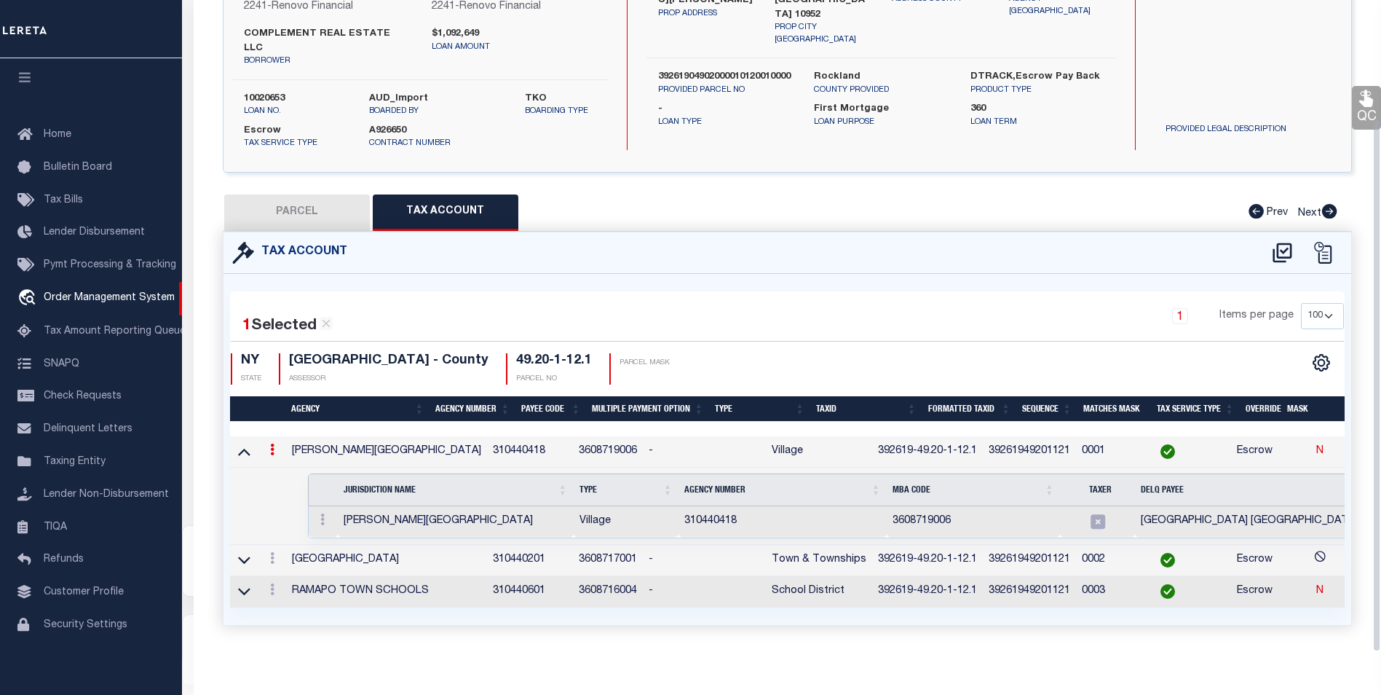
scroll to position [149, 0]
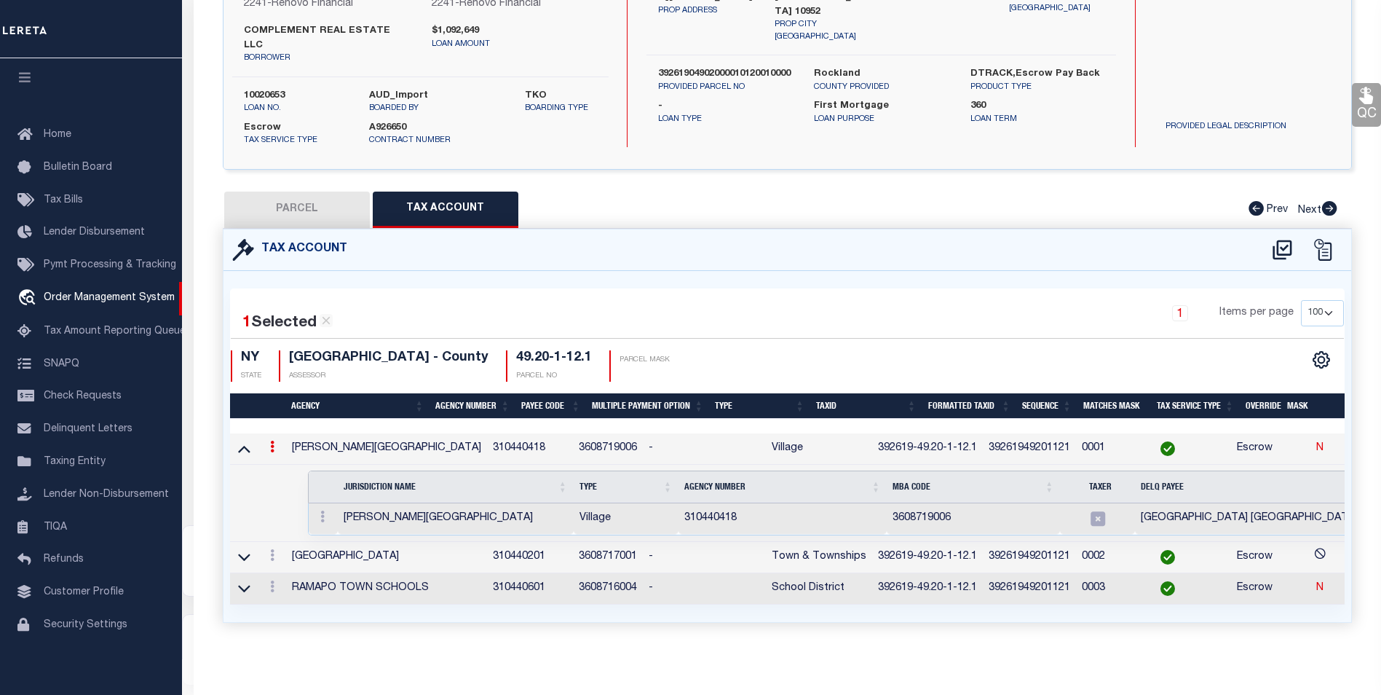
drag, startPoint x: 449, startPoint y: 604, endPoint x: 985, endPoint y: 602, distance: 536.7
click at [985, 602] on div "1 Selected 3 Results 1 Items per page 10 25 50 100 NY" at bounding box center [788, 446] width 1128 height 351
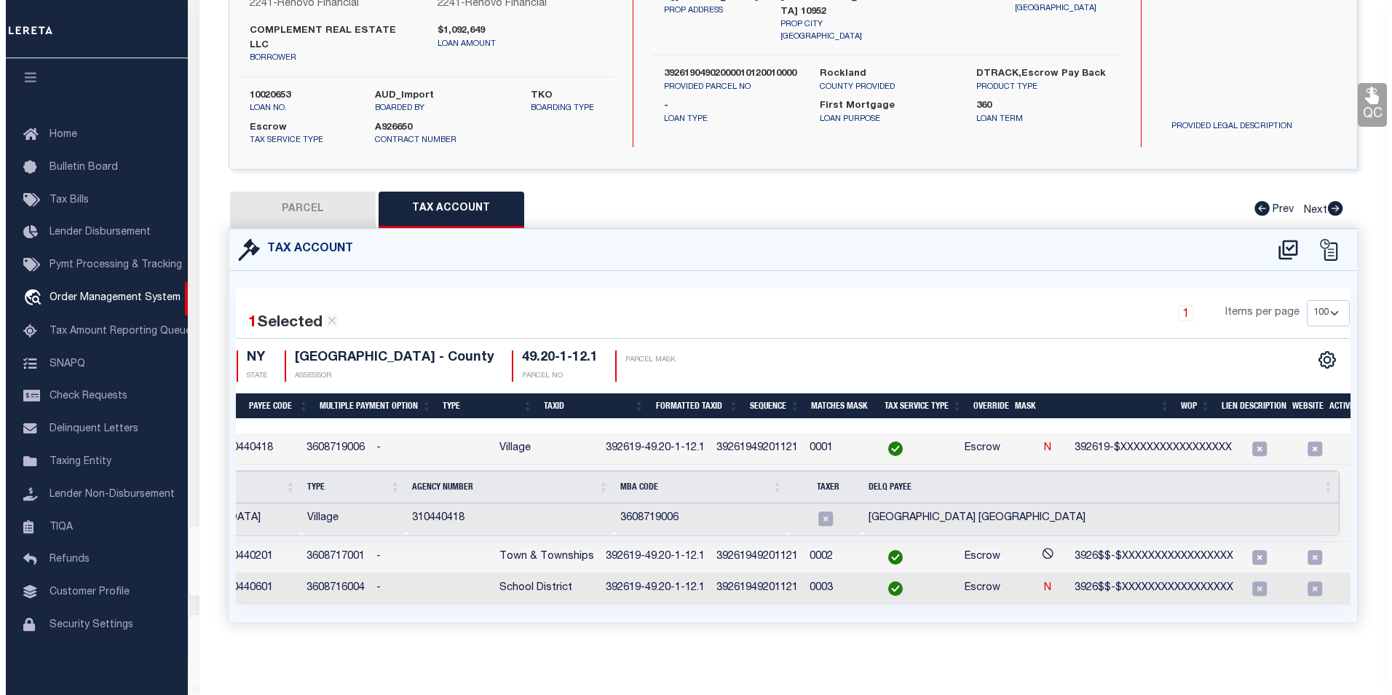
scroll to position [0, 0]
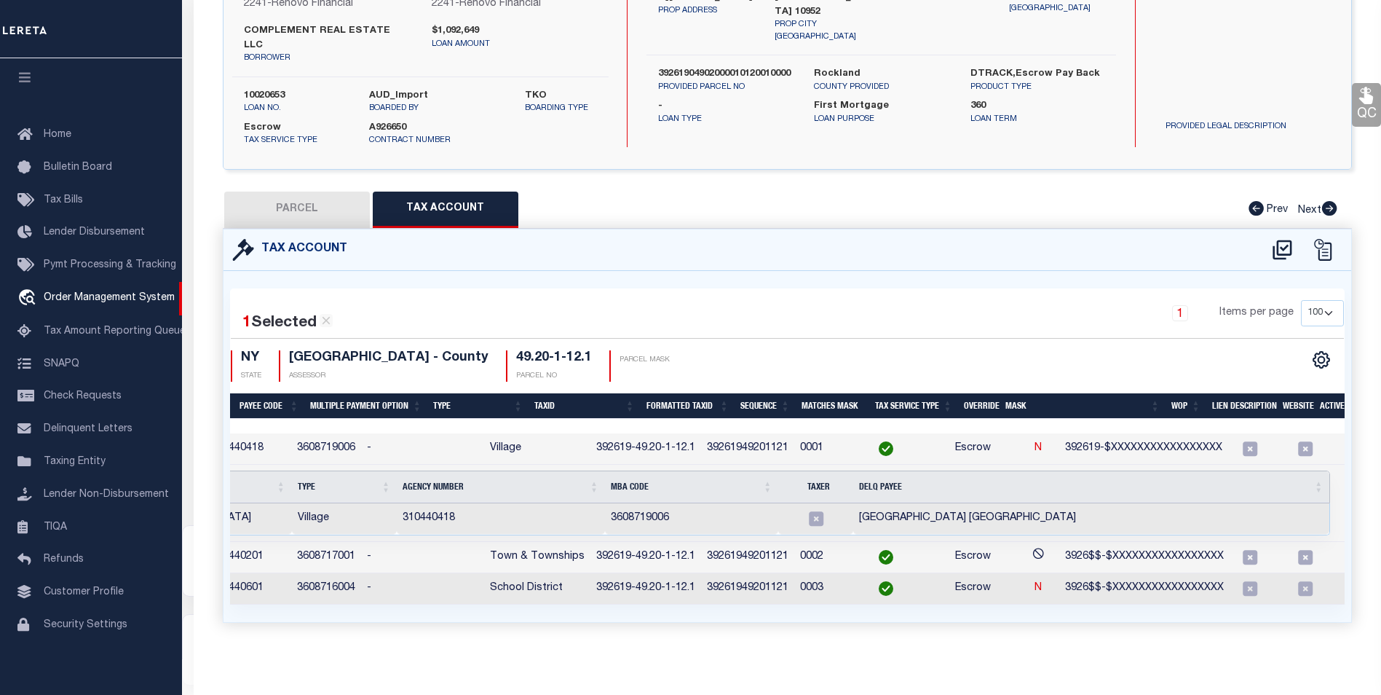
click at [1312, 470] on td "Selected 1 Result Items per page" at bounding box center [678, 503] width 1461 height 77
click at [1317, 352] on icon "" at bounding box center [1322, 360] width 16 height 16
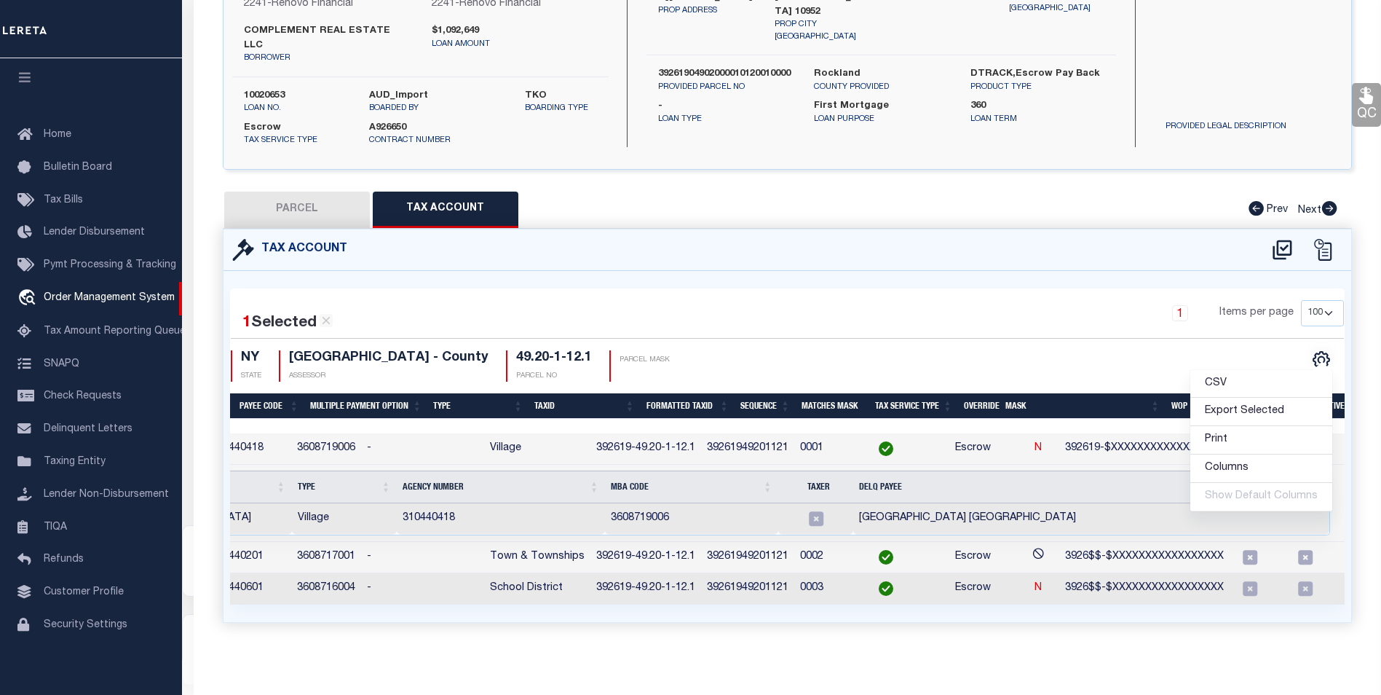
click at [1113, 319] on div "1 Items per page 10 25 50 100" at bounding box center [929, 319] width 830 height 38
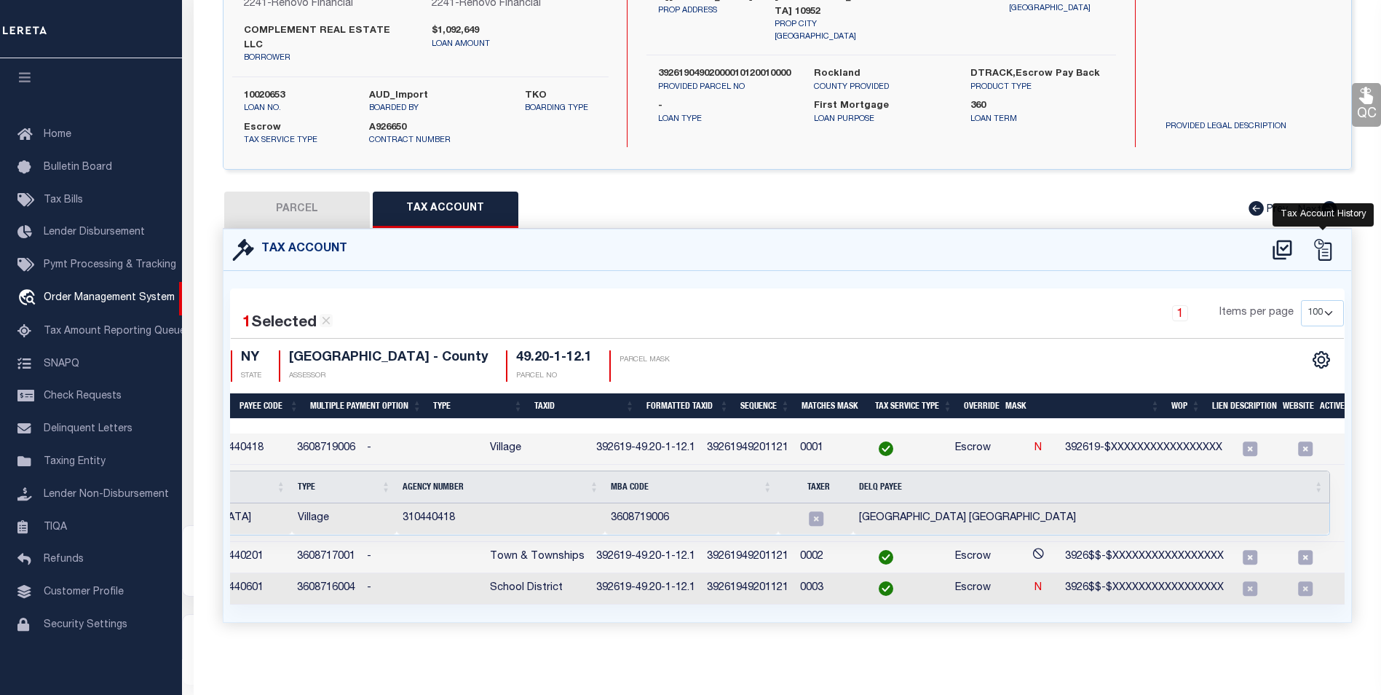
click at [1328, 239] on icon at bounding box center [1322, 250] width 17 height 22
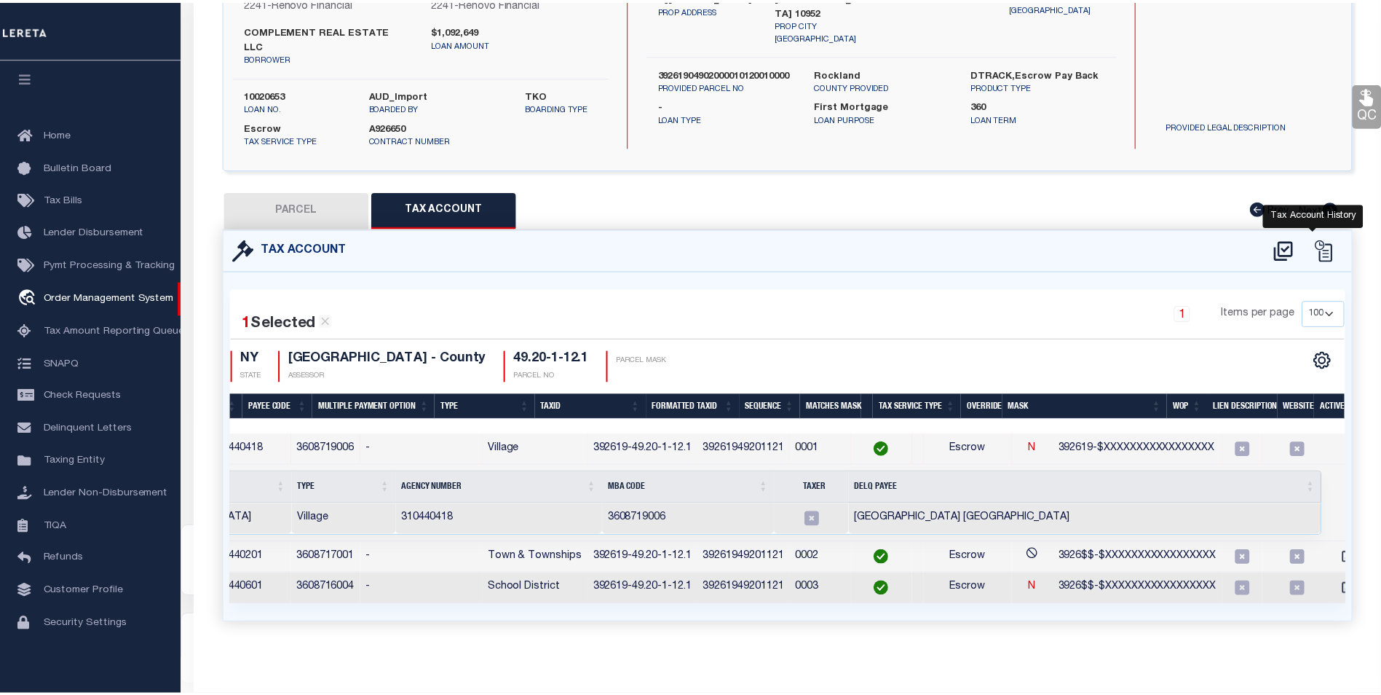
scroll to position [0, 273]
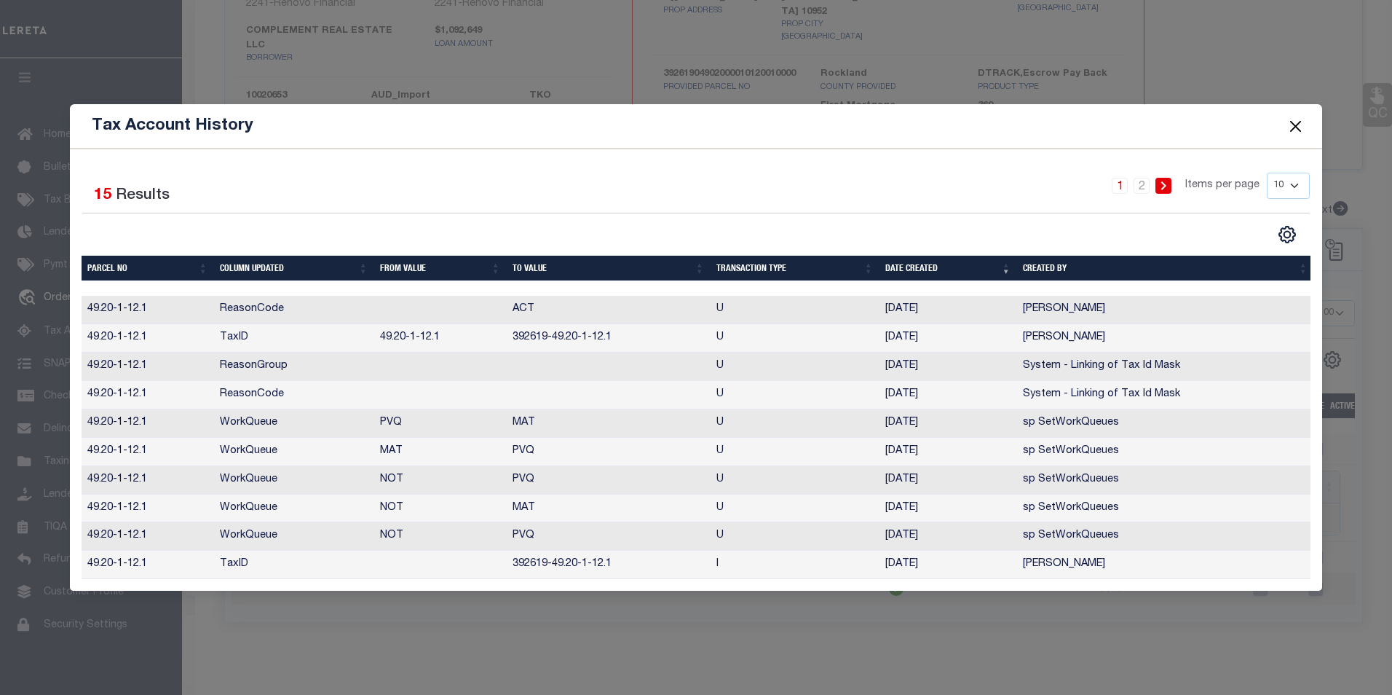
click at [1297, 119] on button "Close" at bounding box center [1295, 126] width 19 height 19
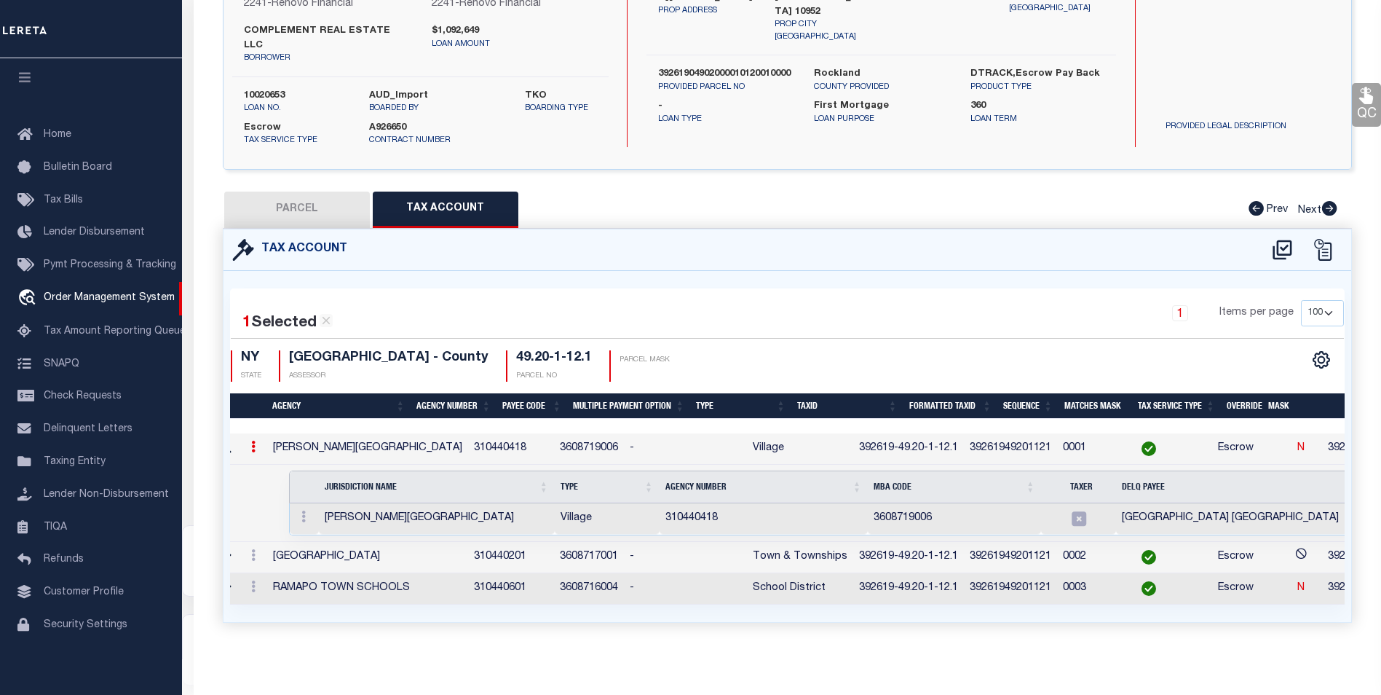
scroll to position [0, 0]
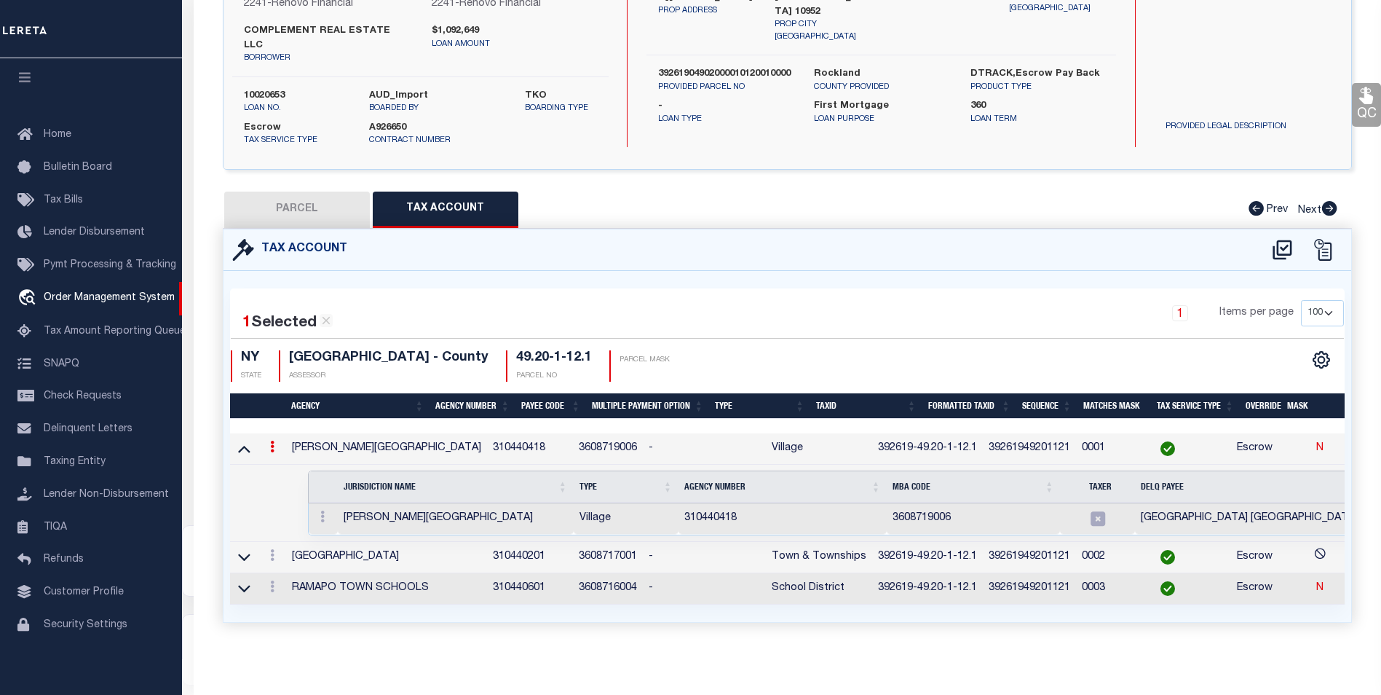
click at [273, 549] on icon at bounding box center [272, 555] width 4 height 12
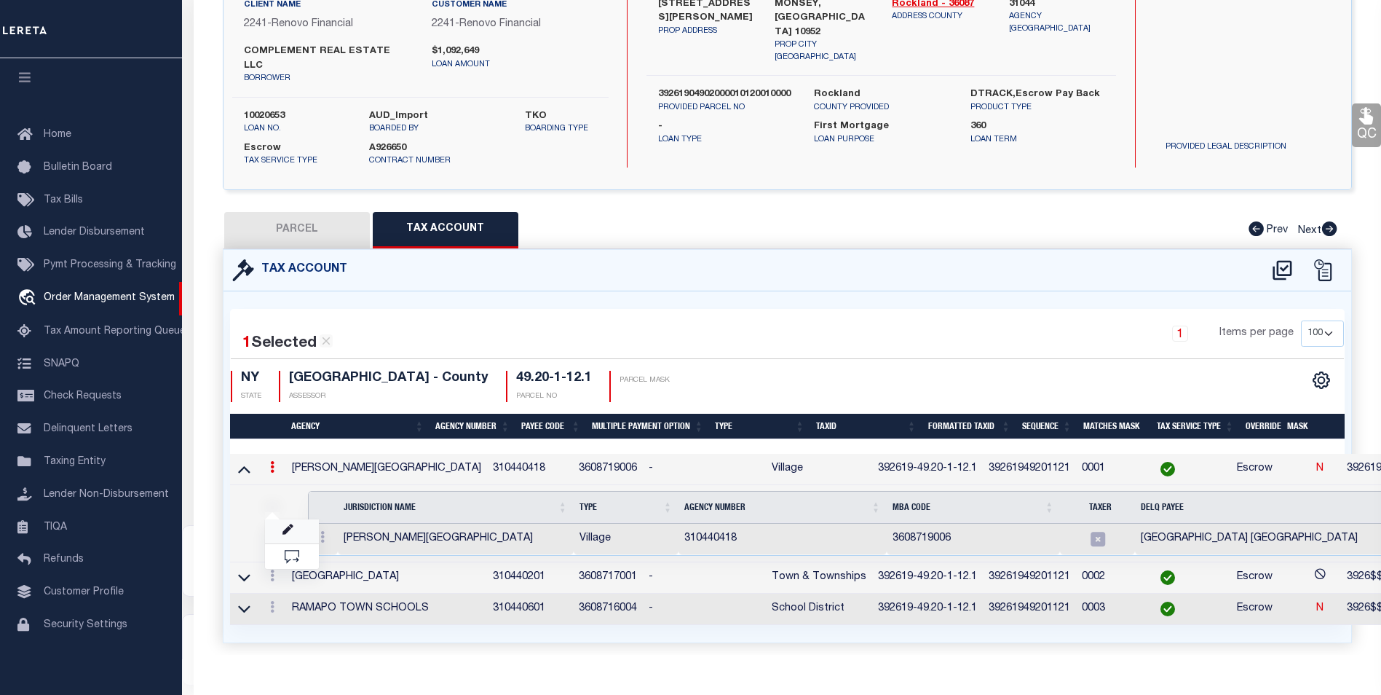
click at [295, 519] on link at bounding box center [292, 531] width 54 height 24
type textarea "3926$$-$XXXXXXXXXXXXXXXXX"
select select
type input "XXXXXXXXXXXXXXXXXXXXXXXXX*"
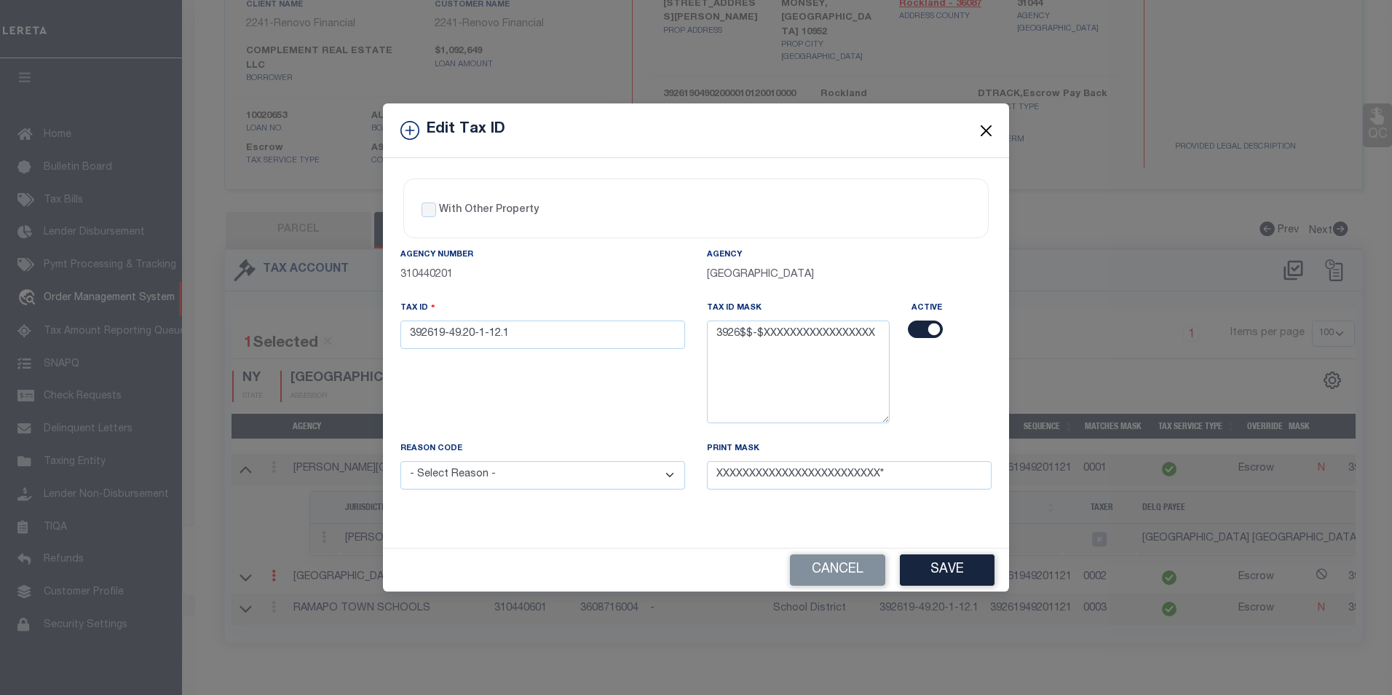
click at [985, 127] on button "Close" at bounding box center [986, 130] width 19 height 19
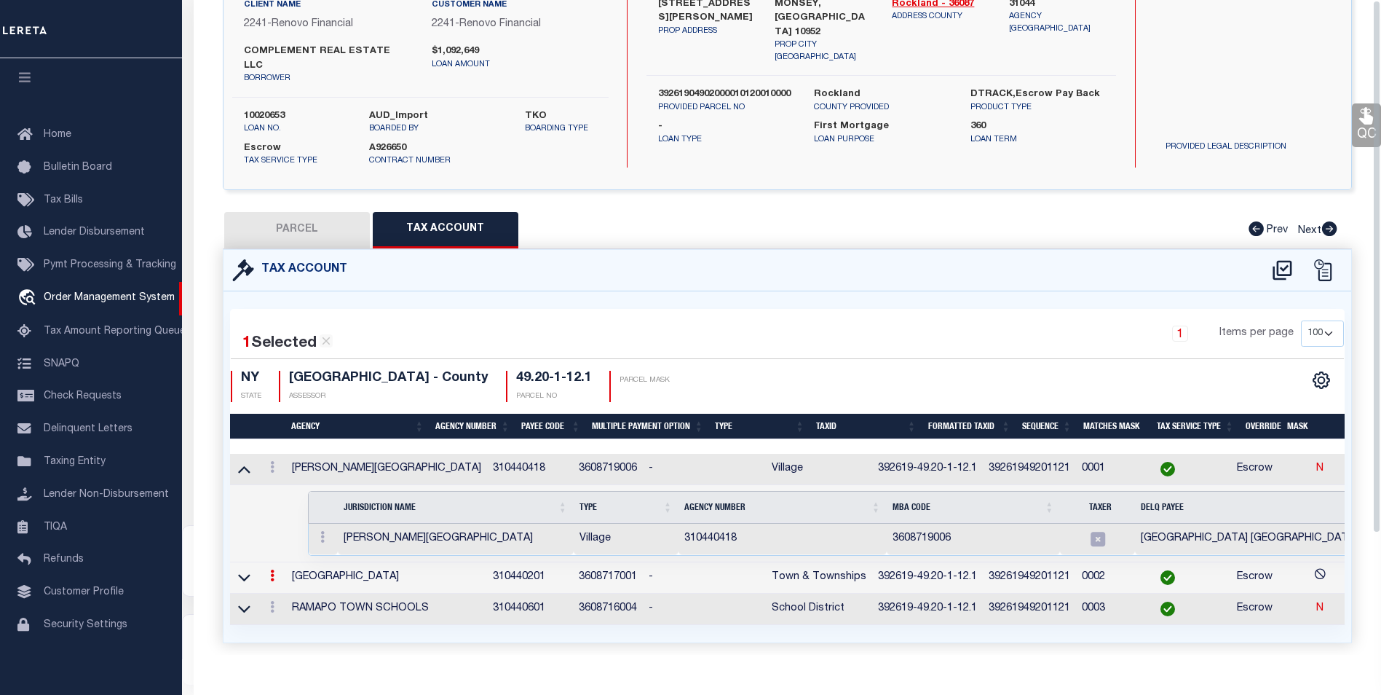
scroll to position [0, 0]
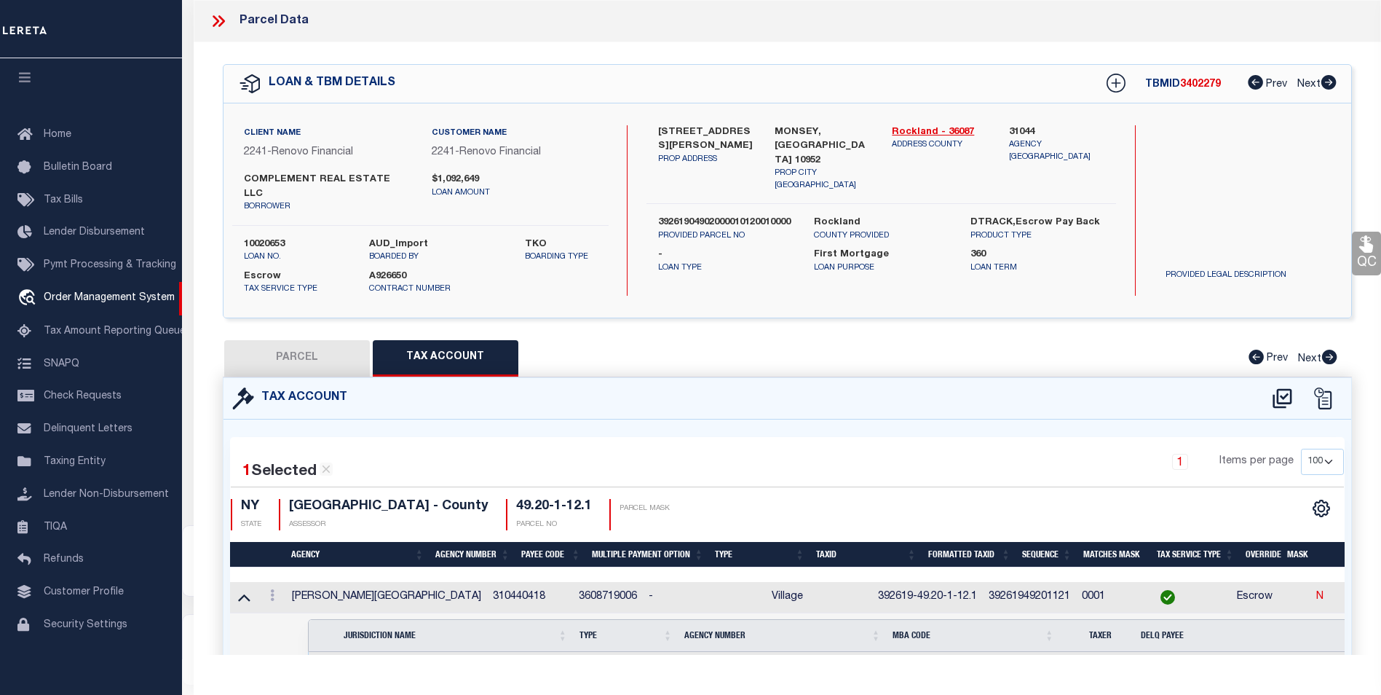
click at [306, 347] on button "PARCEL" at bounding box center [297, 358] width 146 height 36
select select "AS"
checkbox input "false"
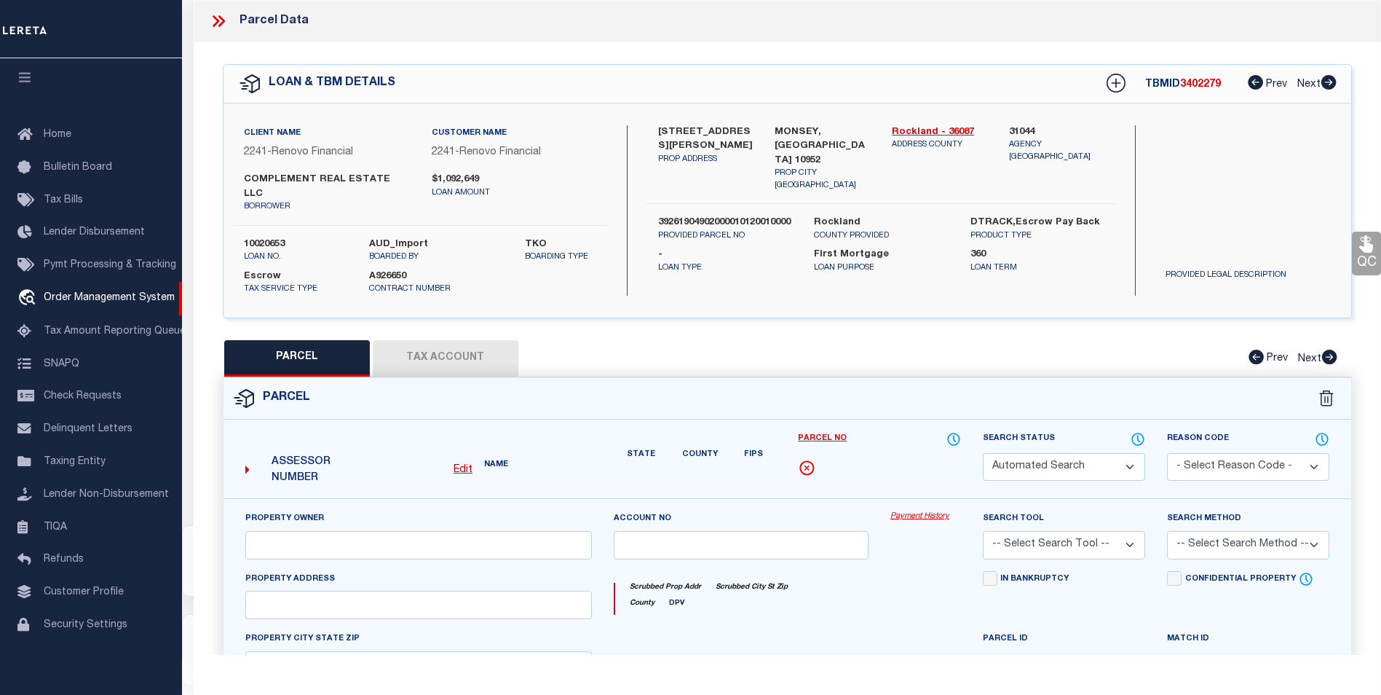
select select "CP"
select select
type input "18 RITA AV"
checkbox input "false"
type input "MONSEY, NY 10952"
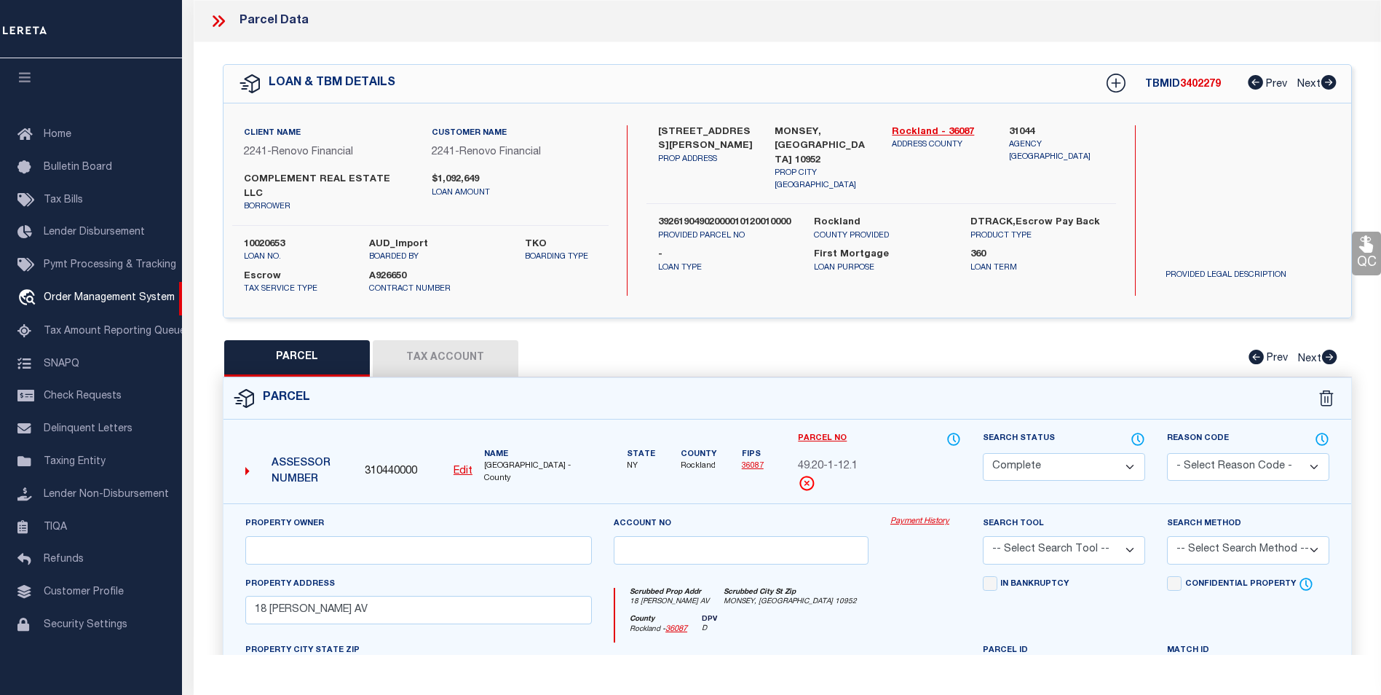
scroll to position [63, 0]
click at [1334, 350] on icon at bounding box center [1330, 357] width 15 height 15
click at [1117, 84] on icon at bounding box center [1116, 83] width 19 height 19
select select "IP"
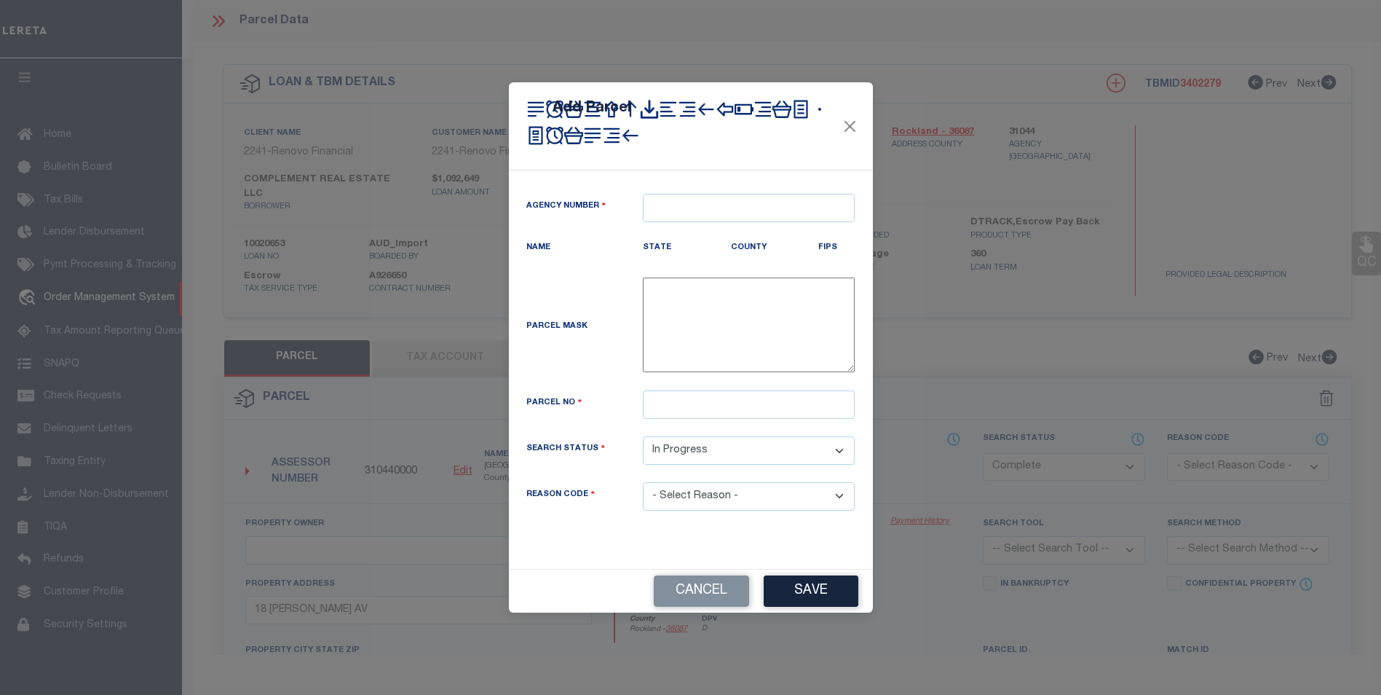
type textarea "-"
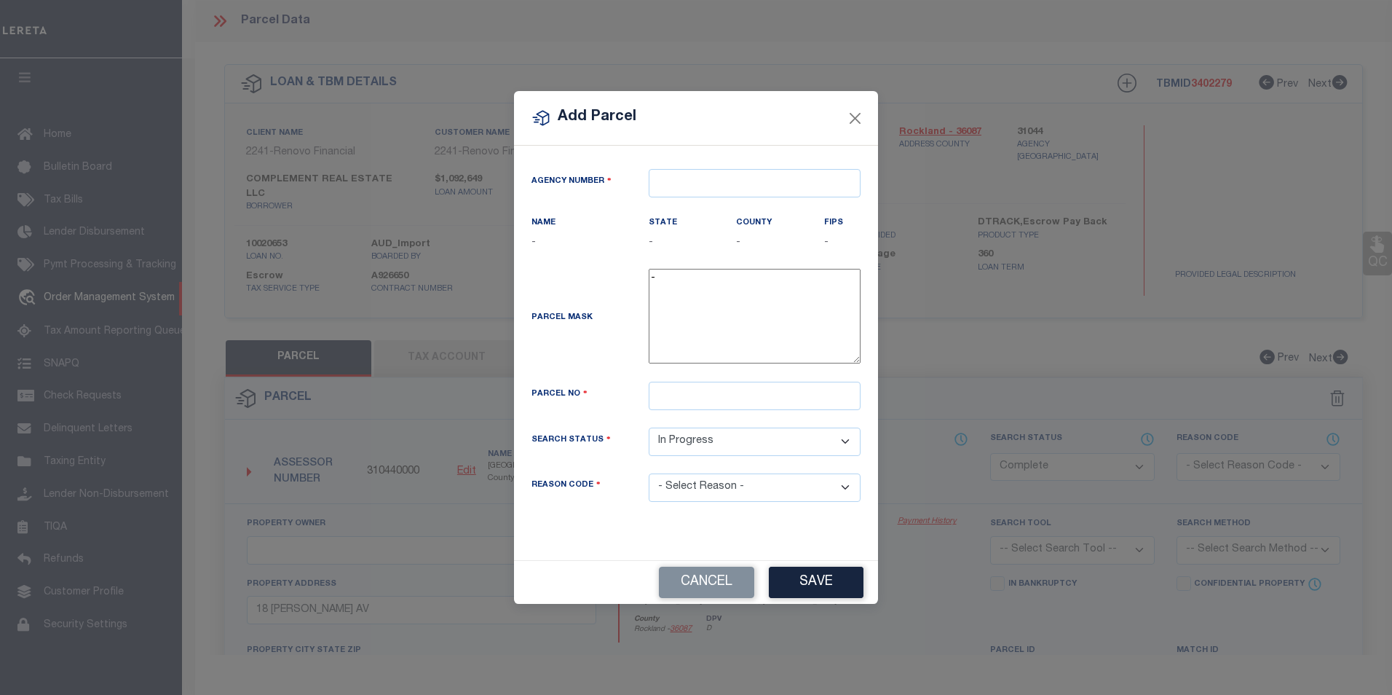
click at [677, 484] on select "- Select Reason - 099 - Other (Provide additional detail) ACT - Agency Changed …" at bounding box center [755, 487] width 212 height 28
click at [870, 114] on div "Add Parcel" at bounding box center [696, 118] width 364 height 55
click at [862, 111] on button "Close" at bounding box center [855, 118] width 19 height 19
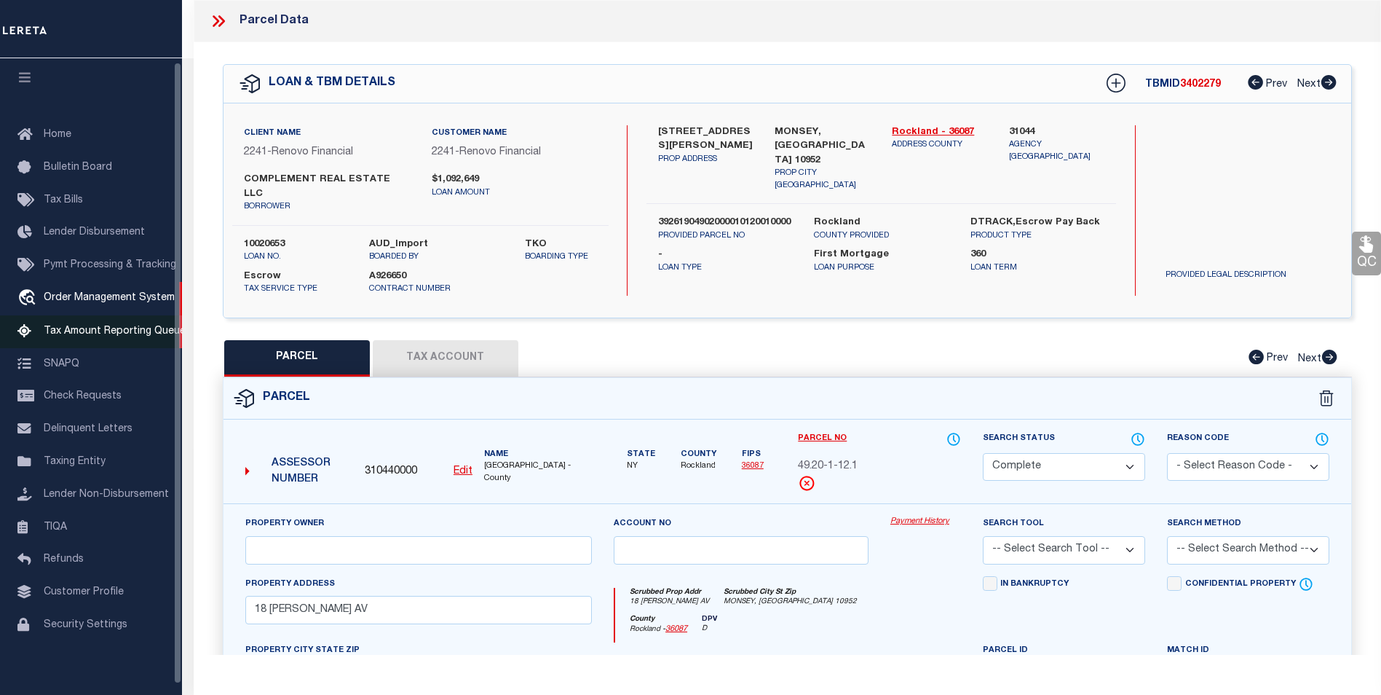
click at [120, 332] on span "Tax Amount Reporting Queue" at bounding box center [115, 331] width 142 height 10
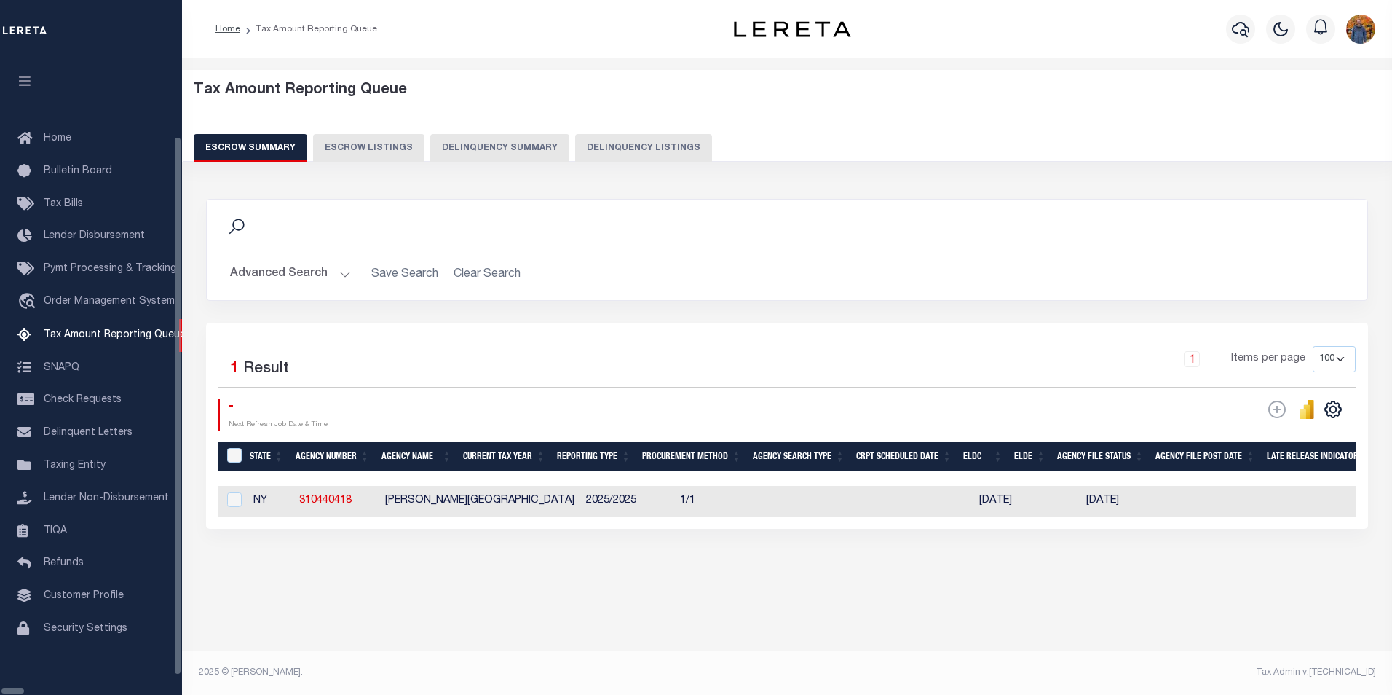
select select "100"
